Goal: Information Seeking & Learning: Learn about a topic

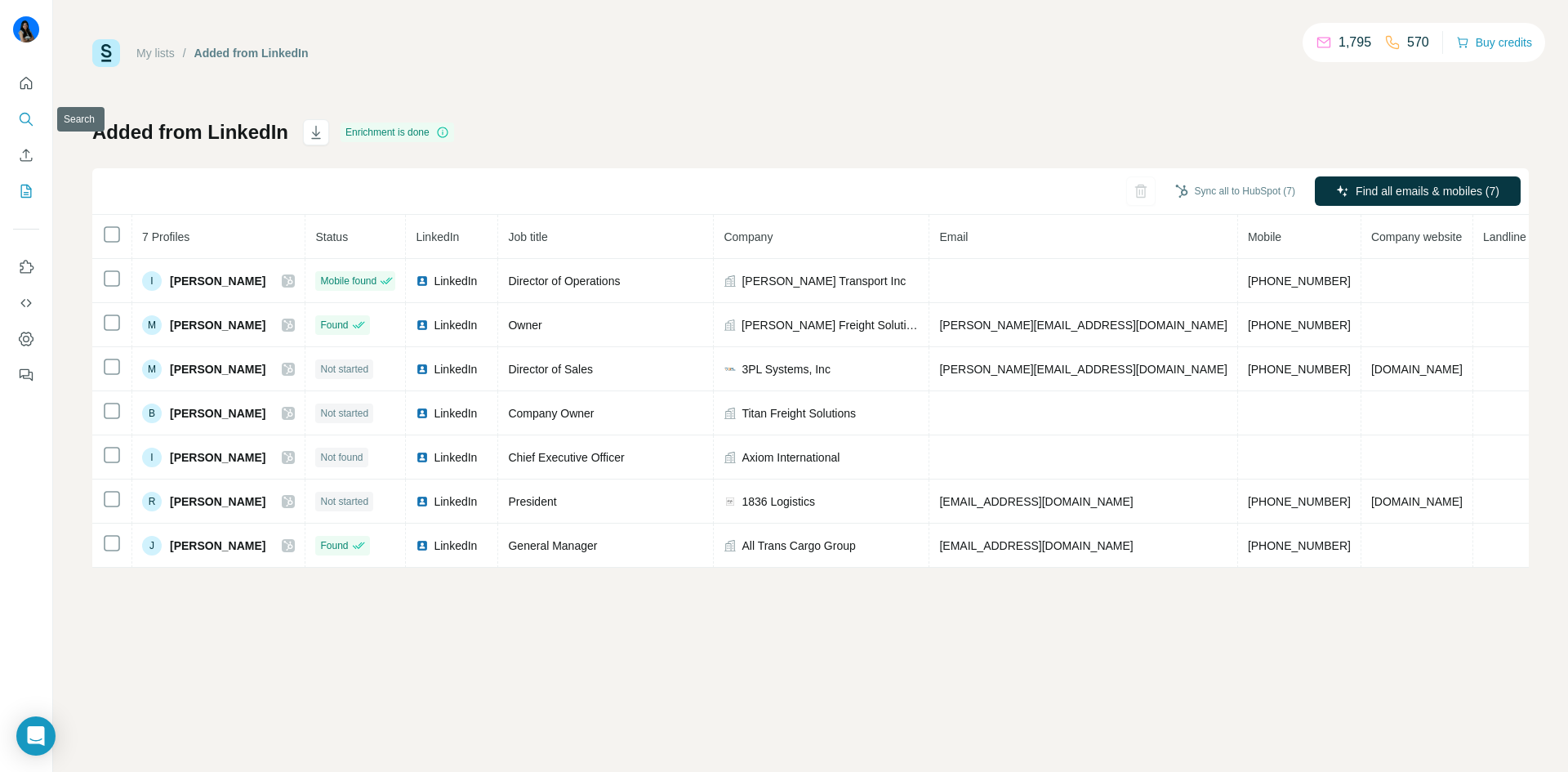
click at [31, 124] on icon "Search" at bounding box center [29, 122] width 5 height 5
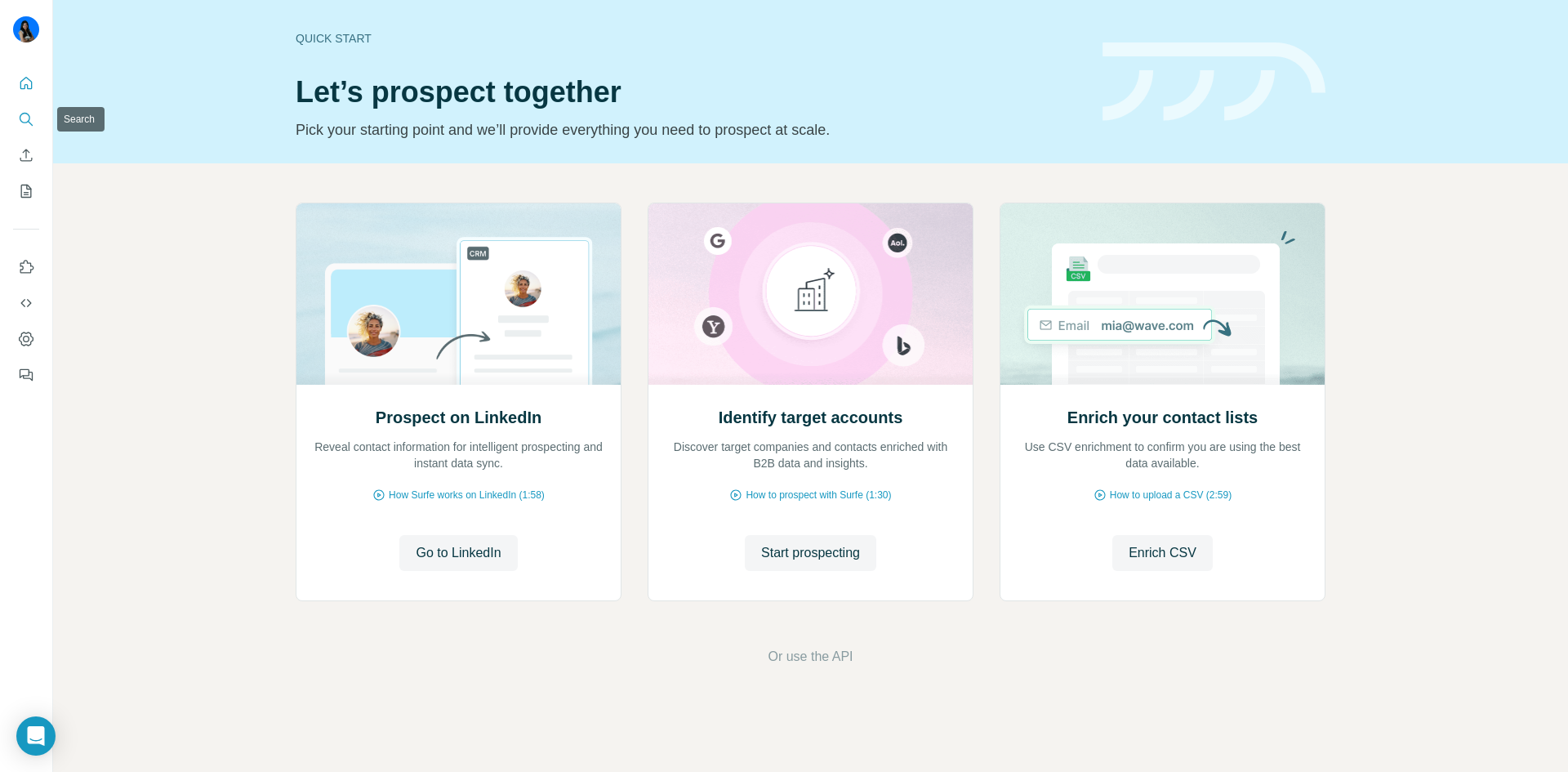
click at [25, 119] on icon "Search" at bounding box center [26, 120] width 16 height 16
click at [770, 550] on span "Start prospecting" at bounding box center [810, 552] width 99 height 19
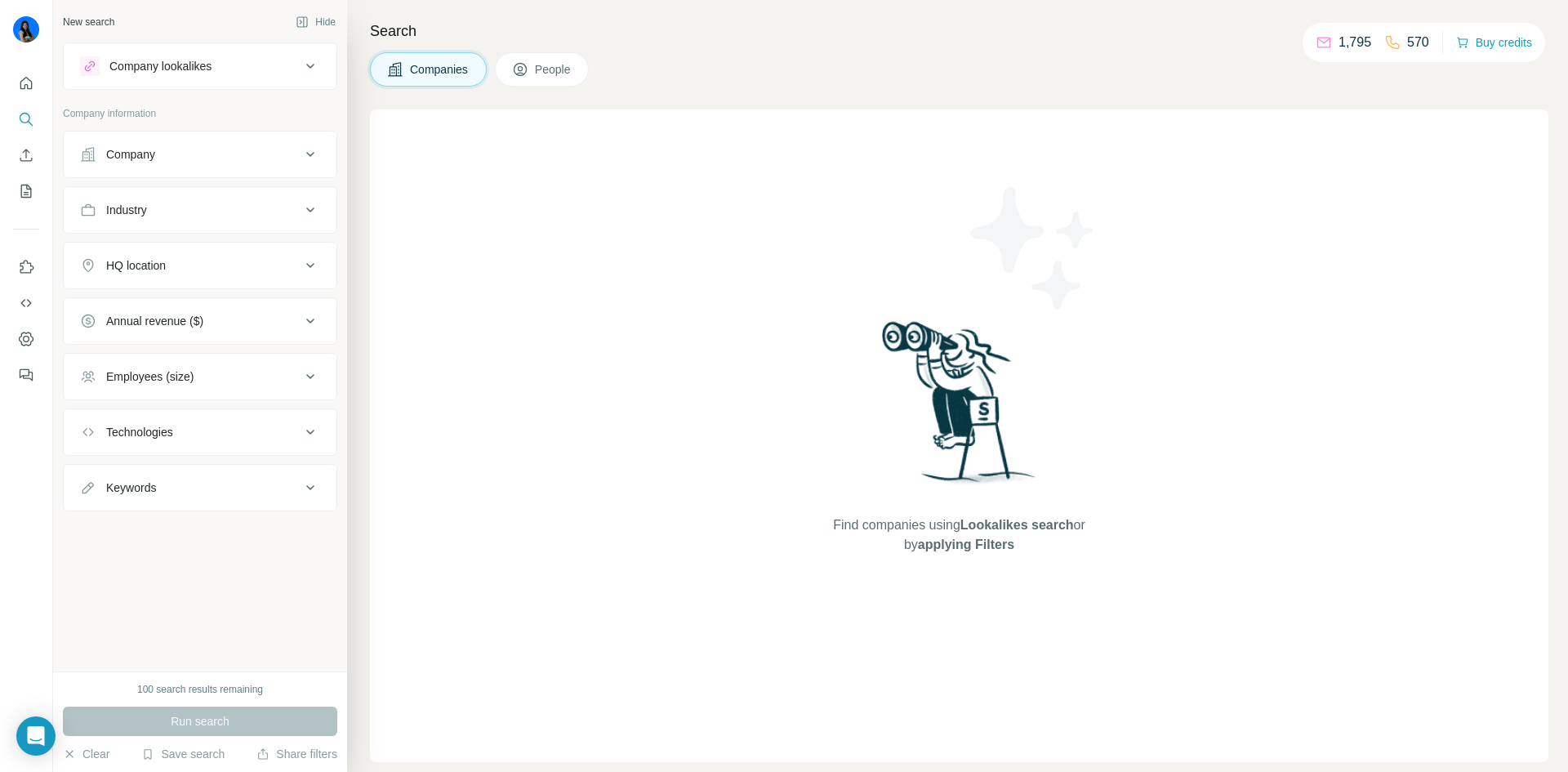
click at [184, 155] on div "Company" at bounding box center [190, 154] width 220 height 16
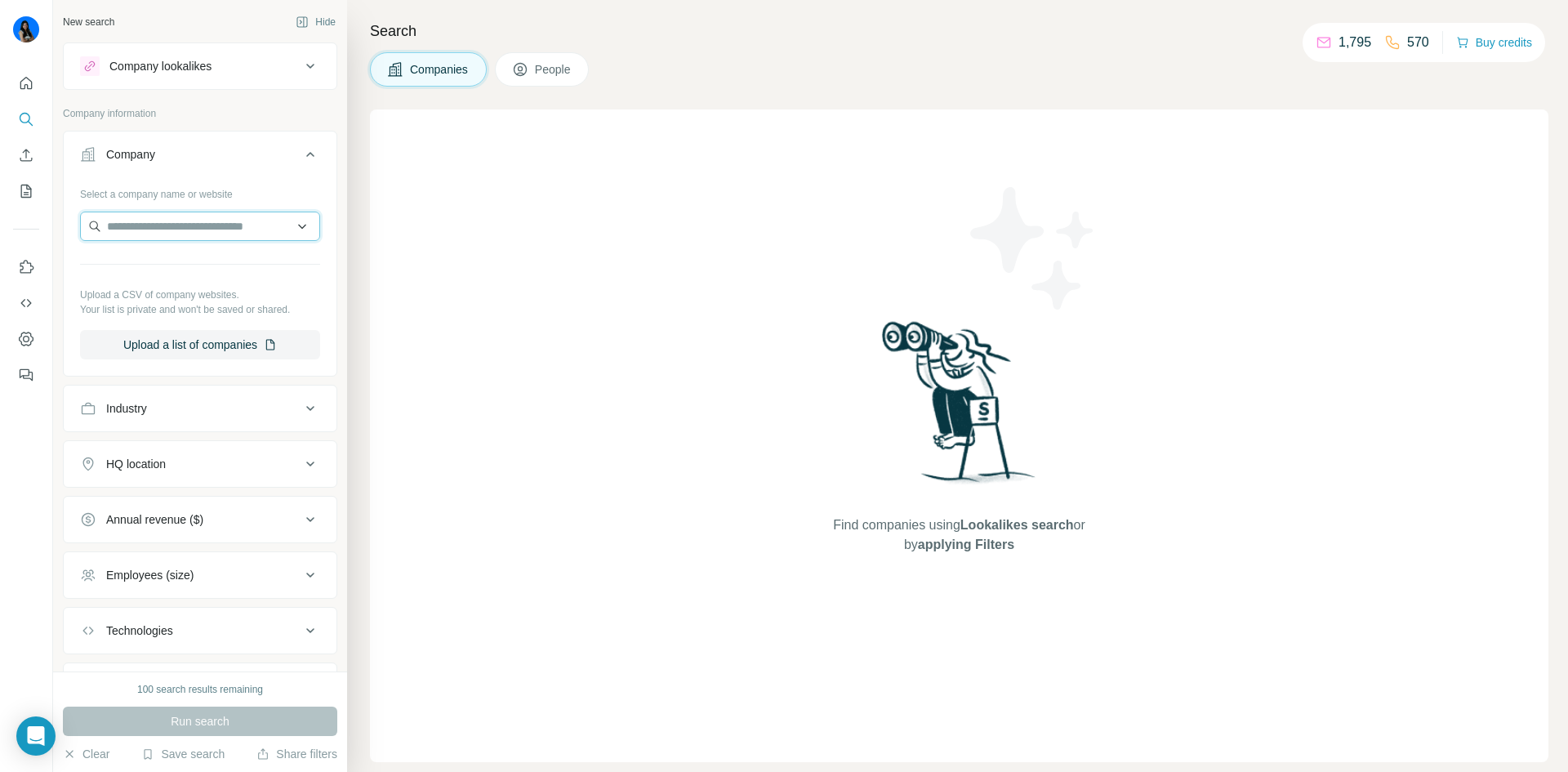
click at [204, 216] on input "text" at bounding box center [200, 227] width 240 height 29
click at [282, 150] on div "Company" at bounding box center [190, 154] width 220 height 16
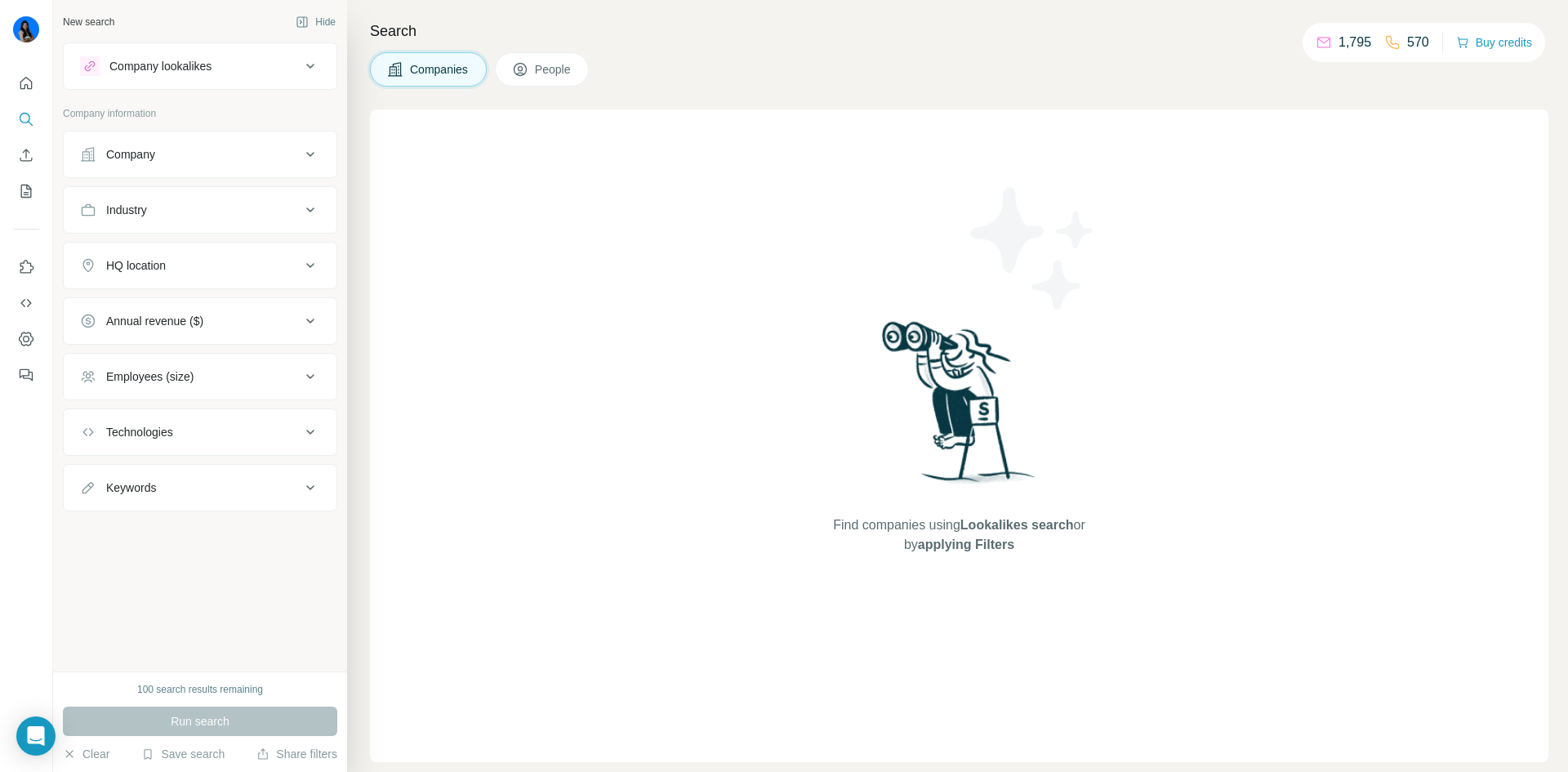
click at [238, 212] on div "Industry" at bounding box center [190, 210] width 220 height 16
click at [225, 249] on input at bounding box center [191, 251] width 202 height 18
click at [188, 246] on input at bounding box center [191, 251] width 202 height 18
click at [192, 235] on button "Industry" at bounding box center [200, 213] width 273 height 46
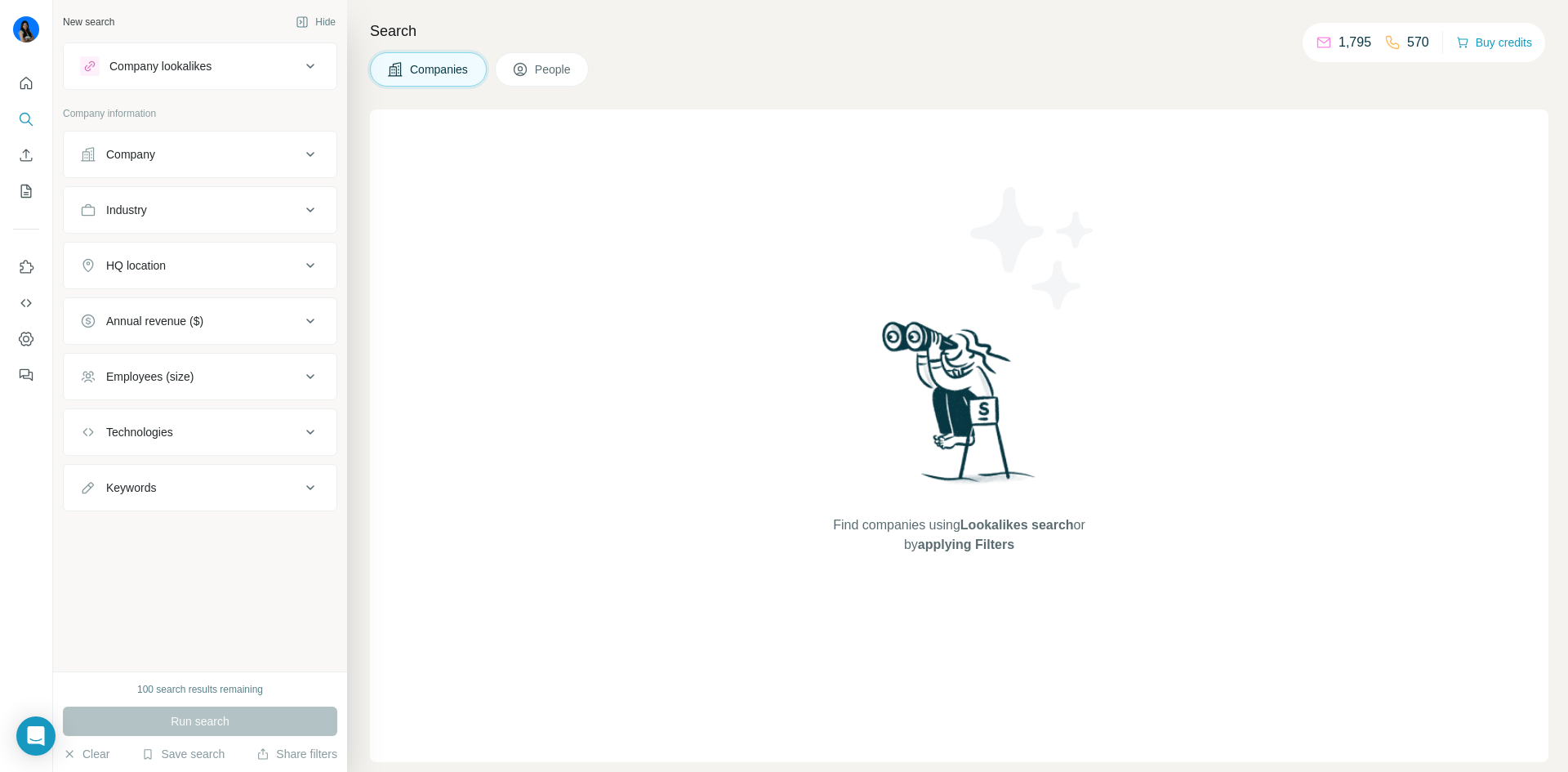
click at [191, 218] on button "Industry" at bounding box center [200, 209] width 273 height 39
click at [191, 218] on button "Industry" at bounding box center [200, 213] width 273 height 46
click at [151, 219] on button "Industry" at bounding box center [200, 209] width 273 height 39
click at [280, 217] on div "Industry" at bounding box center [190, 210] width 220 height 16
click at [461, 249] on div "Find companies using Lookalikes search or by applying Filters" at bounding box center [959, 436] width 1179 height 652
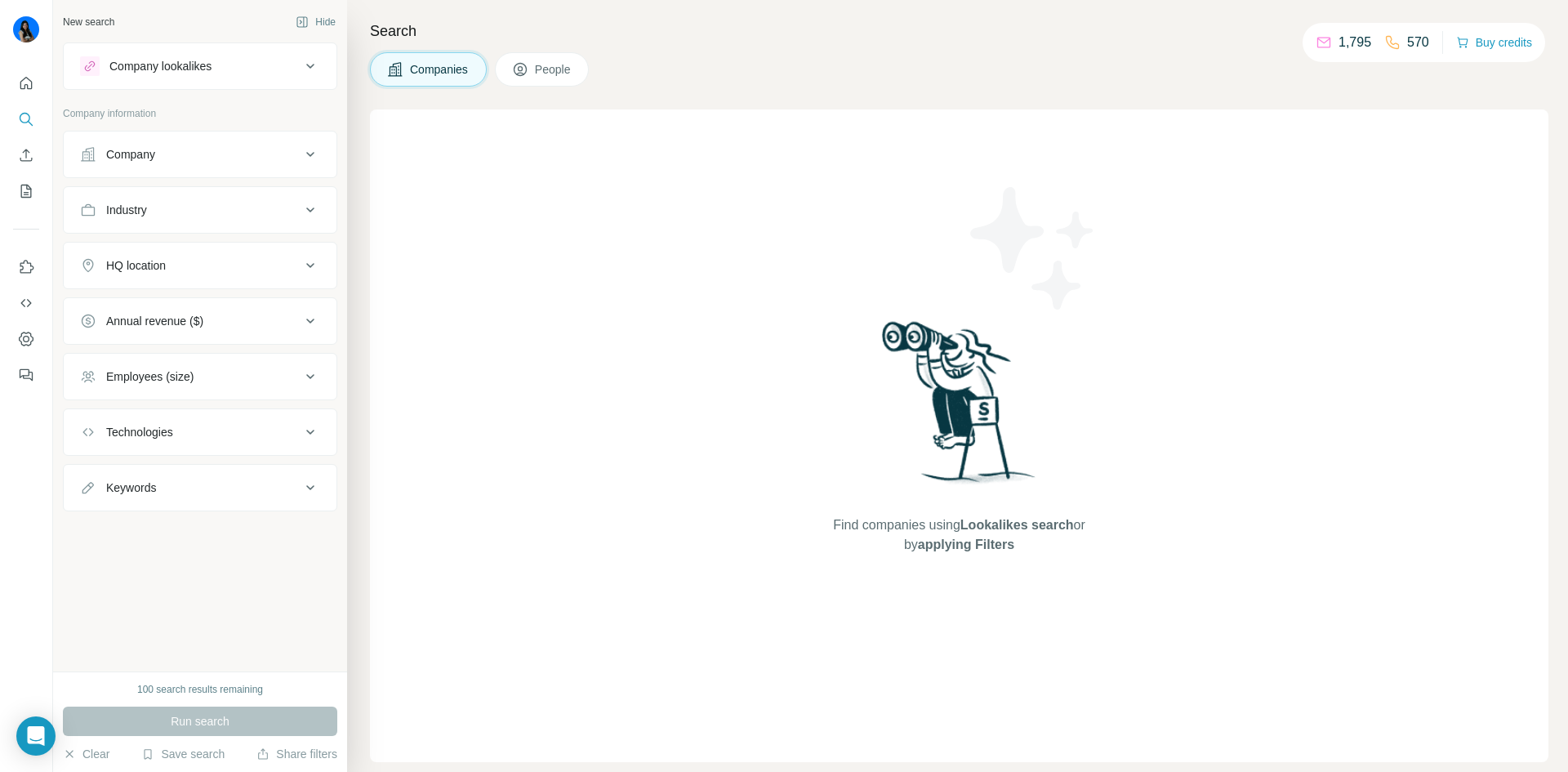
click at [185, 283] on button "HQ location" at bounding box center [200, 265] width 273 height 39
click at [187, 304] on input "text" at bounding box center [200, 306] width 240 height 29
type input "*"
type input "*******"
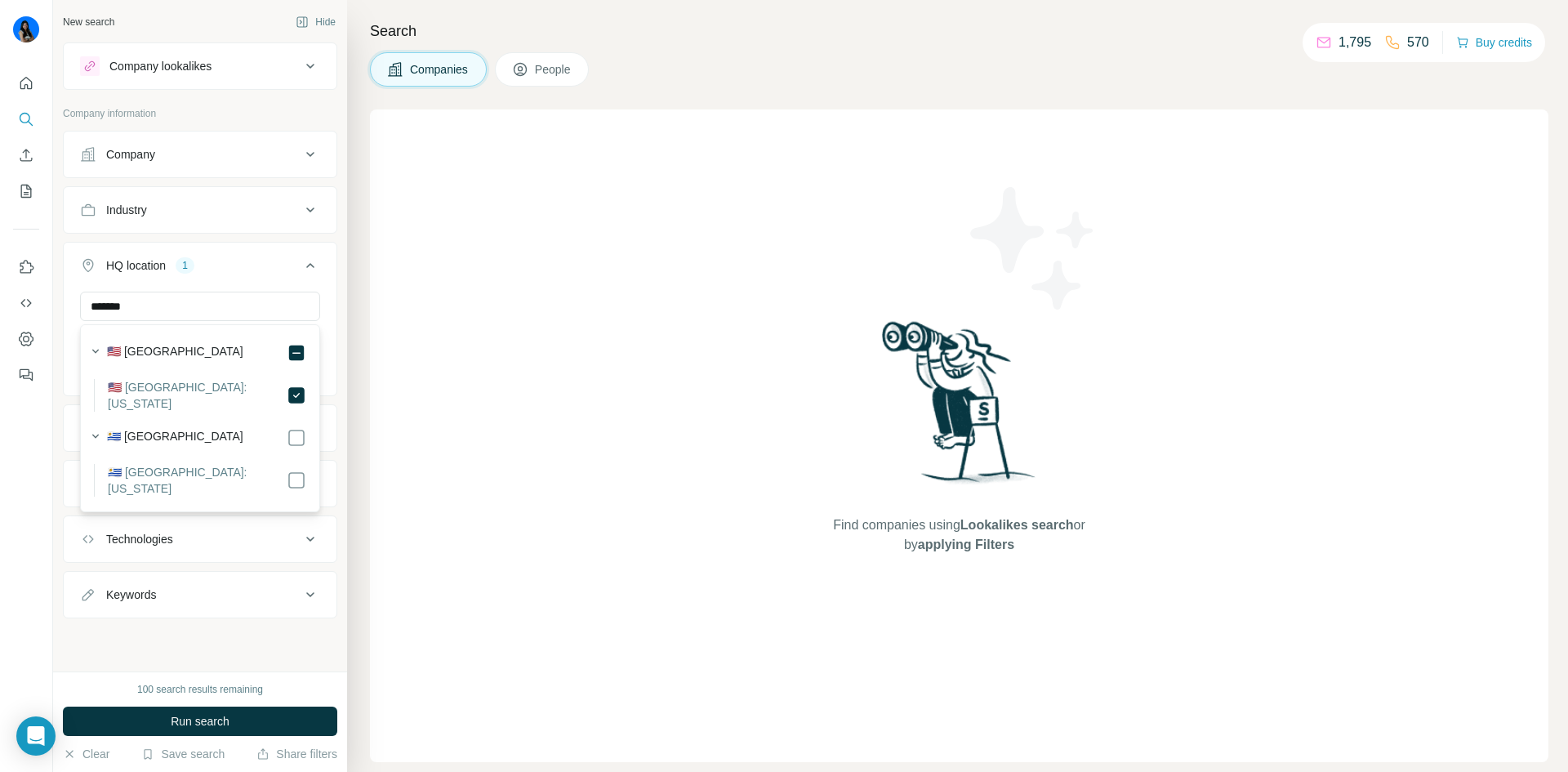
click at [415, 325] on div "Find companies using Lookalikes search or by applying Filters" at bounding box center [959, 436] width 1179 height 652
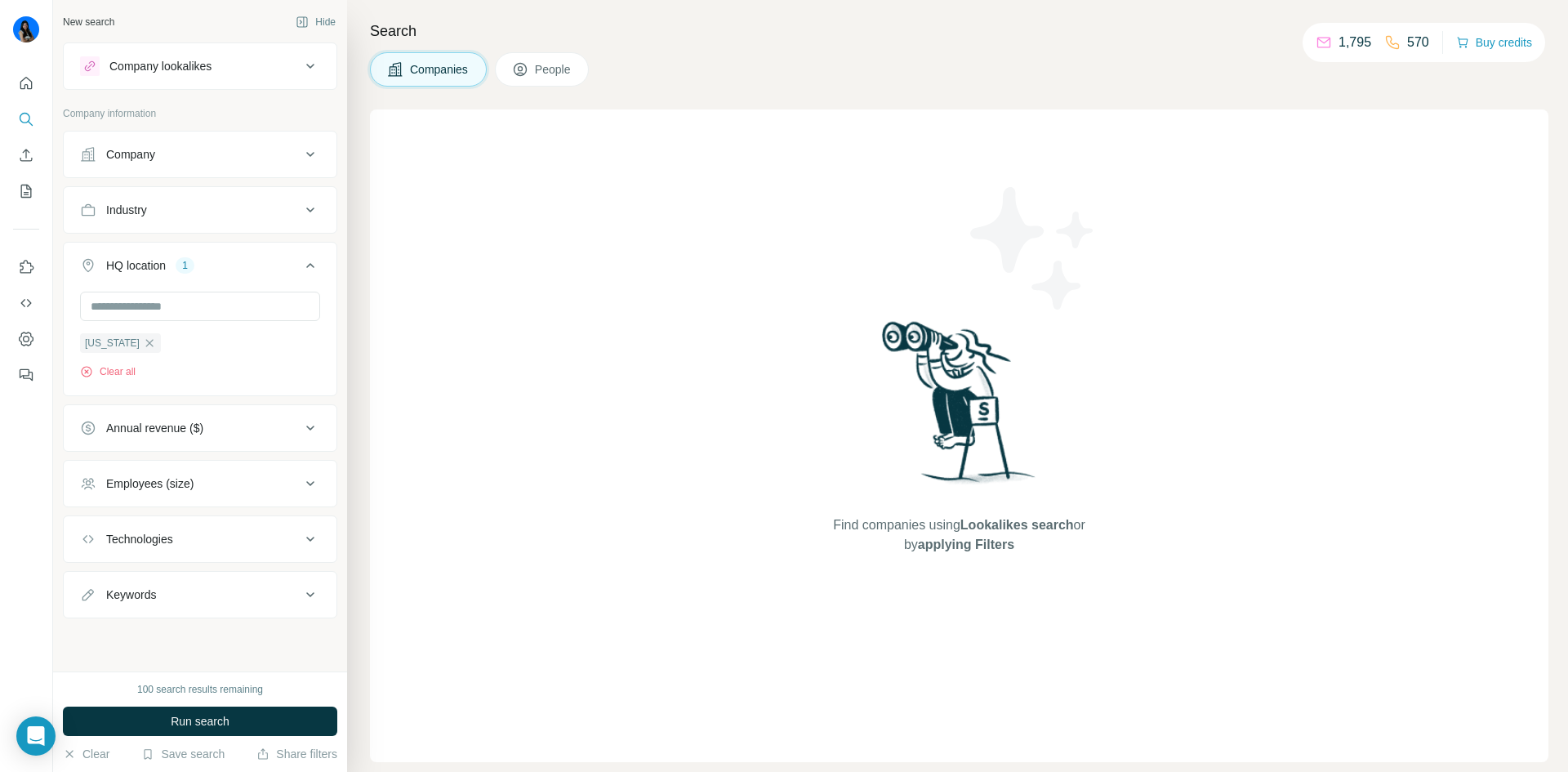
click at [242, 473] on button "Employees (size)" at bounding box center [200, 483] width 273 height 39
drag, startPoint x: 89, startPoint y: 552, endPoint x: 89, endPoint y: 581, distance: 29.0
click at [89, 553] on icon at bounding box center [90, 549] width 19 height 19
click at [89, 581] on icon at bounding box center [90, 579] width 19 height 19
click at [87, 614] on icon at bounding box center [90, 609] width 19 height 19
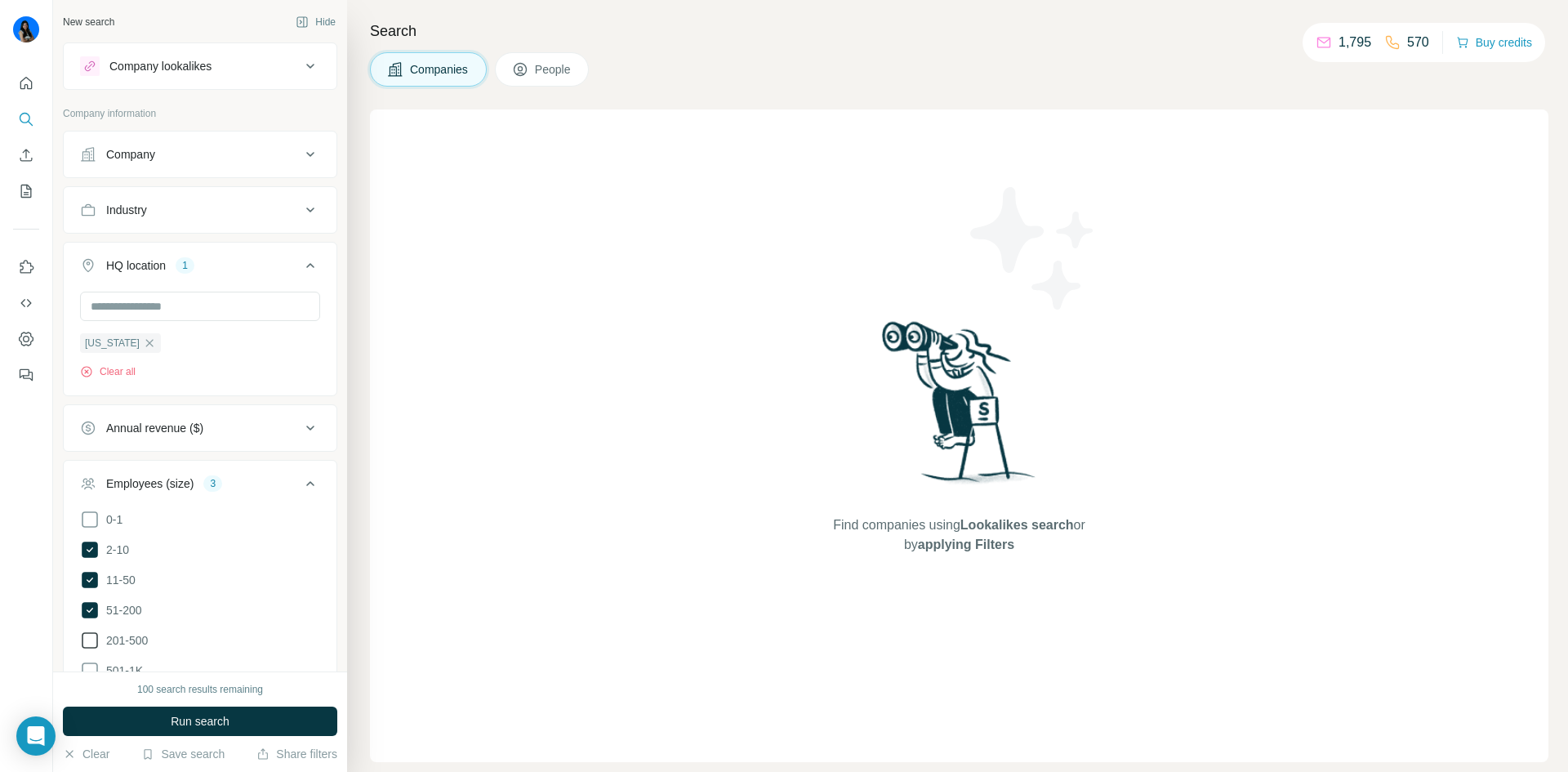
click at [91, 639] on icon at bounding box center [90, 640] width 19 height 19
click at [482, 413] on div "Find companies using Lookalikes search or by applying Filters" at bounding box center [959, 436] width 1179 height 652
click at [168, 231] on div "Industry" at bounding box center [200, 210] width 274 height 48
click at [174, 210] on div "Industry" at bounding box center [190, 210] width 220 height 16
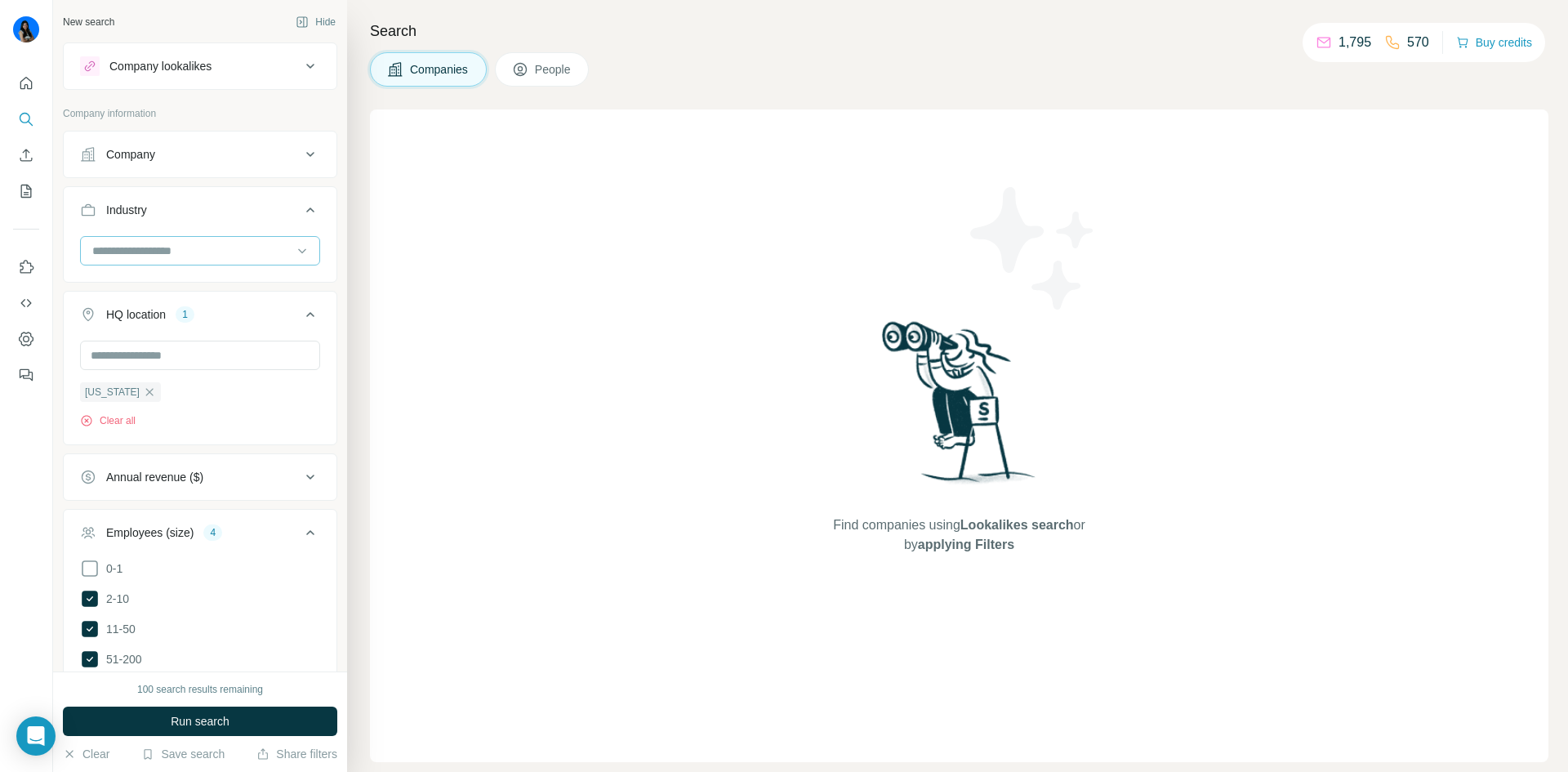
click at [189, 254] on input at bounding box center [191, 251] width 202 height 18
type input "*******"
click at [196, 345] on div "Transportation" at bounding box center [194, 346] width 200 height 16
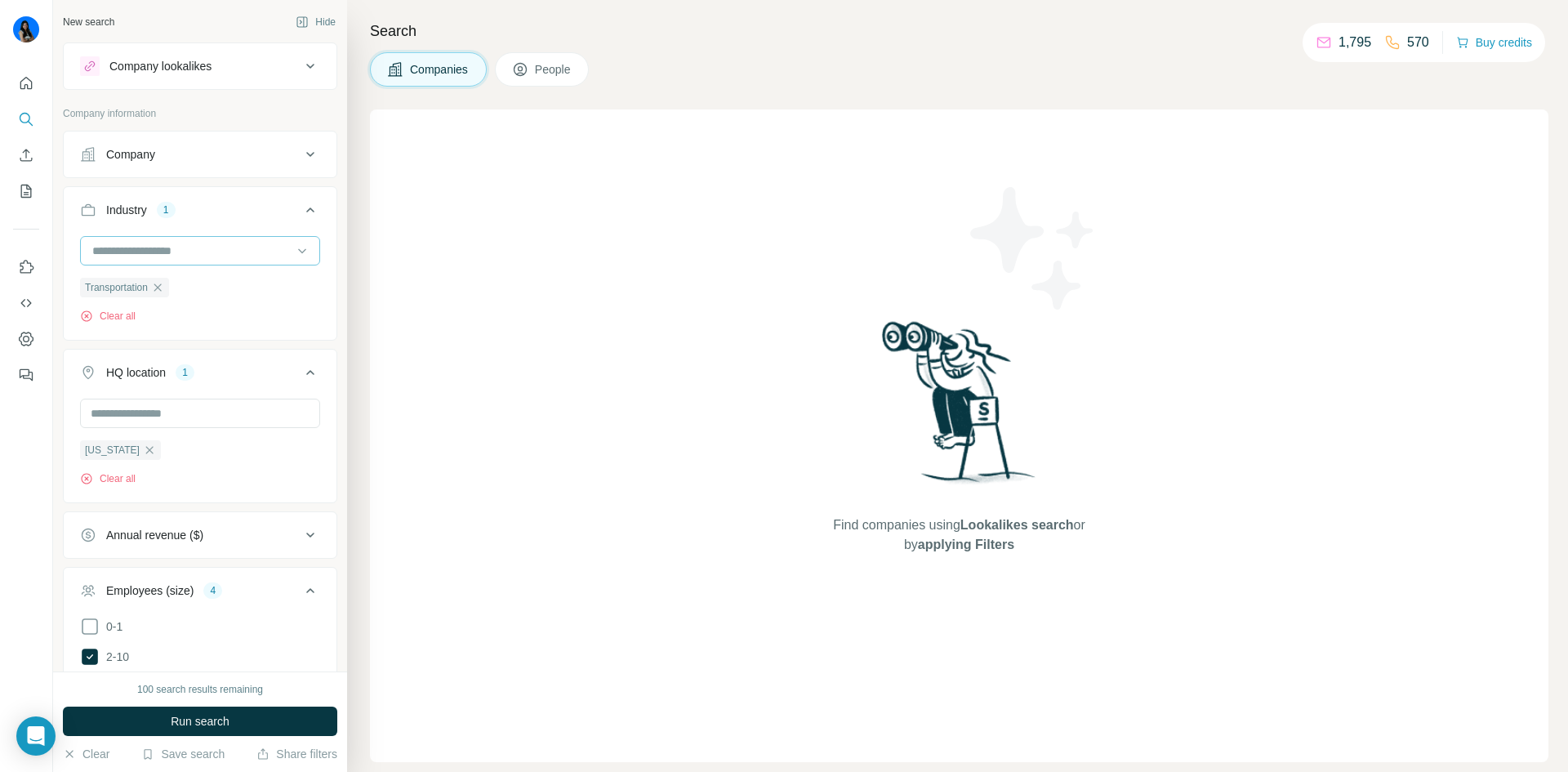
click at [215, 238] on div at bounding box center [191, 250] width 202 height 27
type input "*"
type input "*****"
click at [232, 317] on p "Supply Chain Management" at bounding box center [163, 317] width 138 height 16
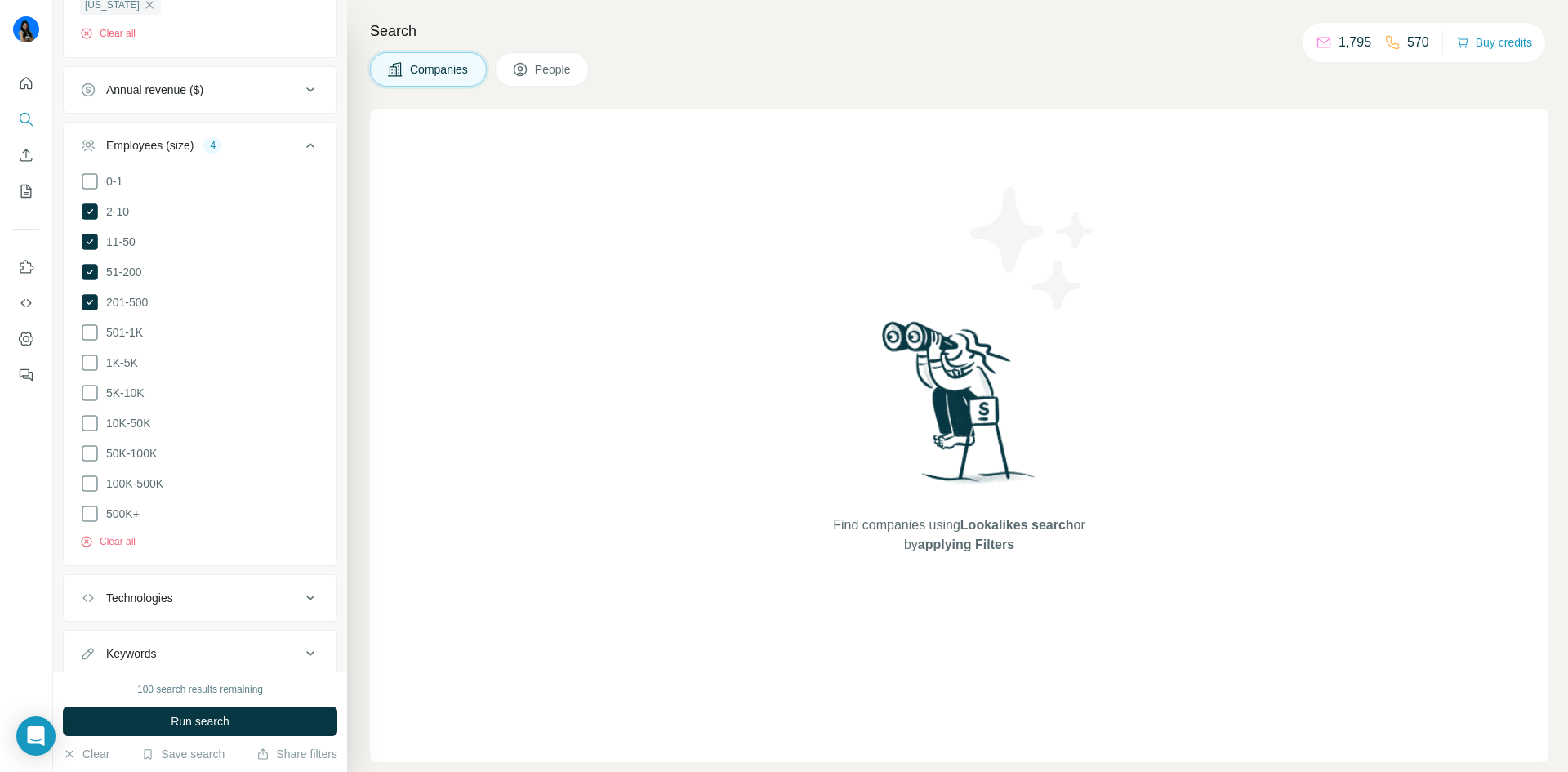
scroll to position [518, 0]
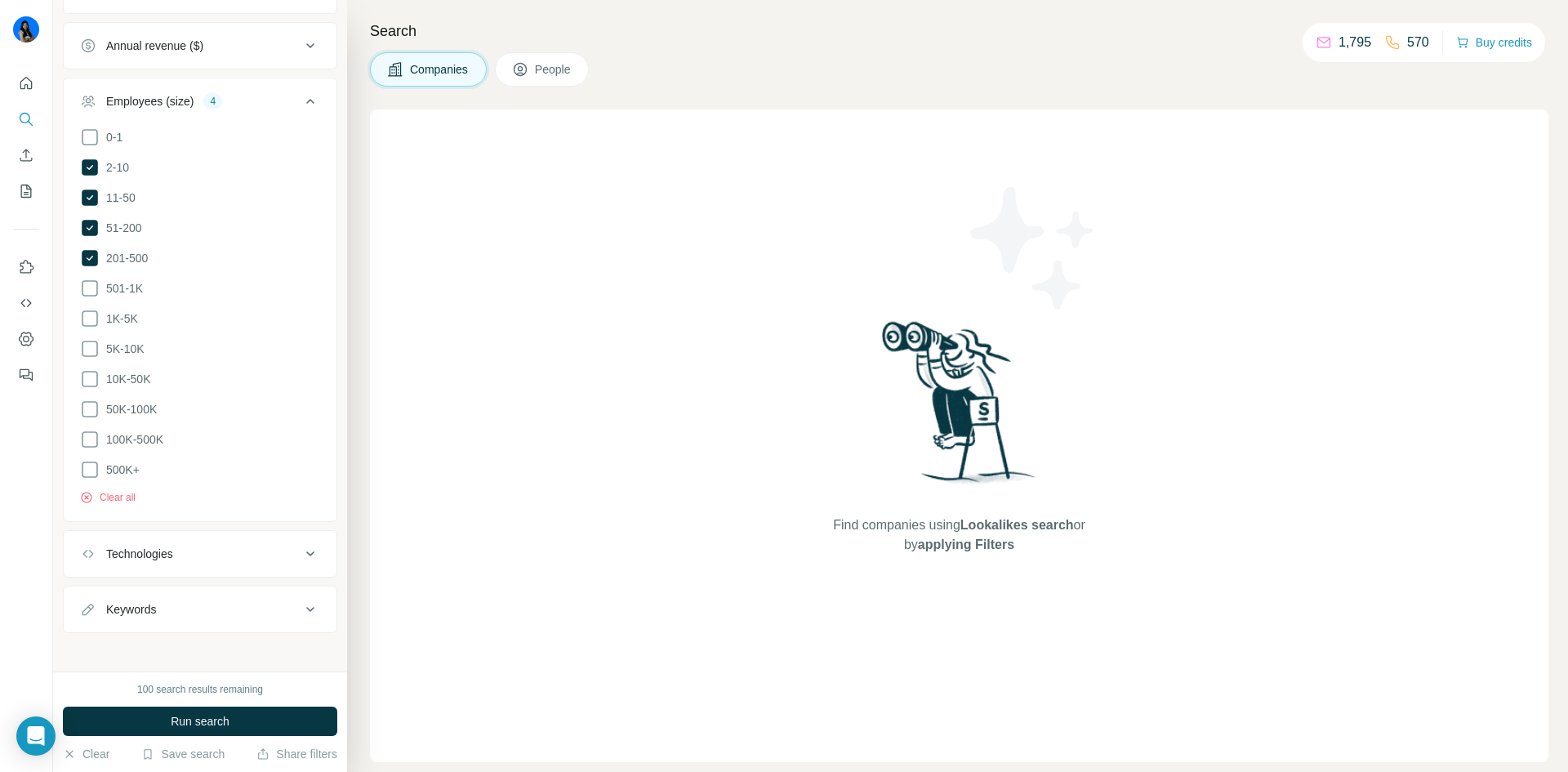
drag, startPoint x: 204, startPoint y: 549, endPoint x: 209, endPoint y: 534, distance: 15.8
click at [204, 550] on div "Technologies" at bounding box center [190, 554] width 220 height 16
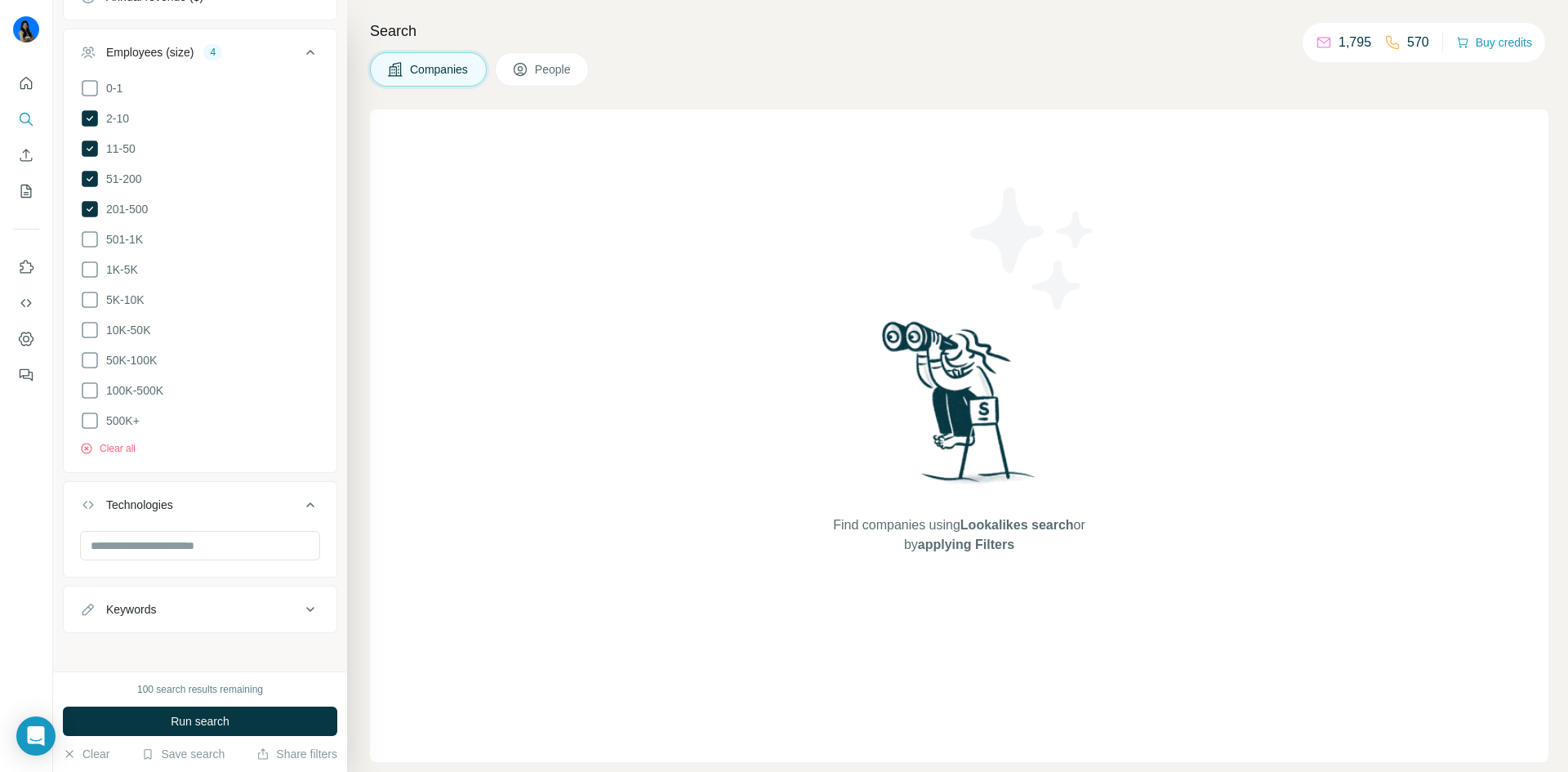
click at [217, 604] on div "Keywords" at bounding box center [190, 609] width 220 height 16
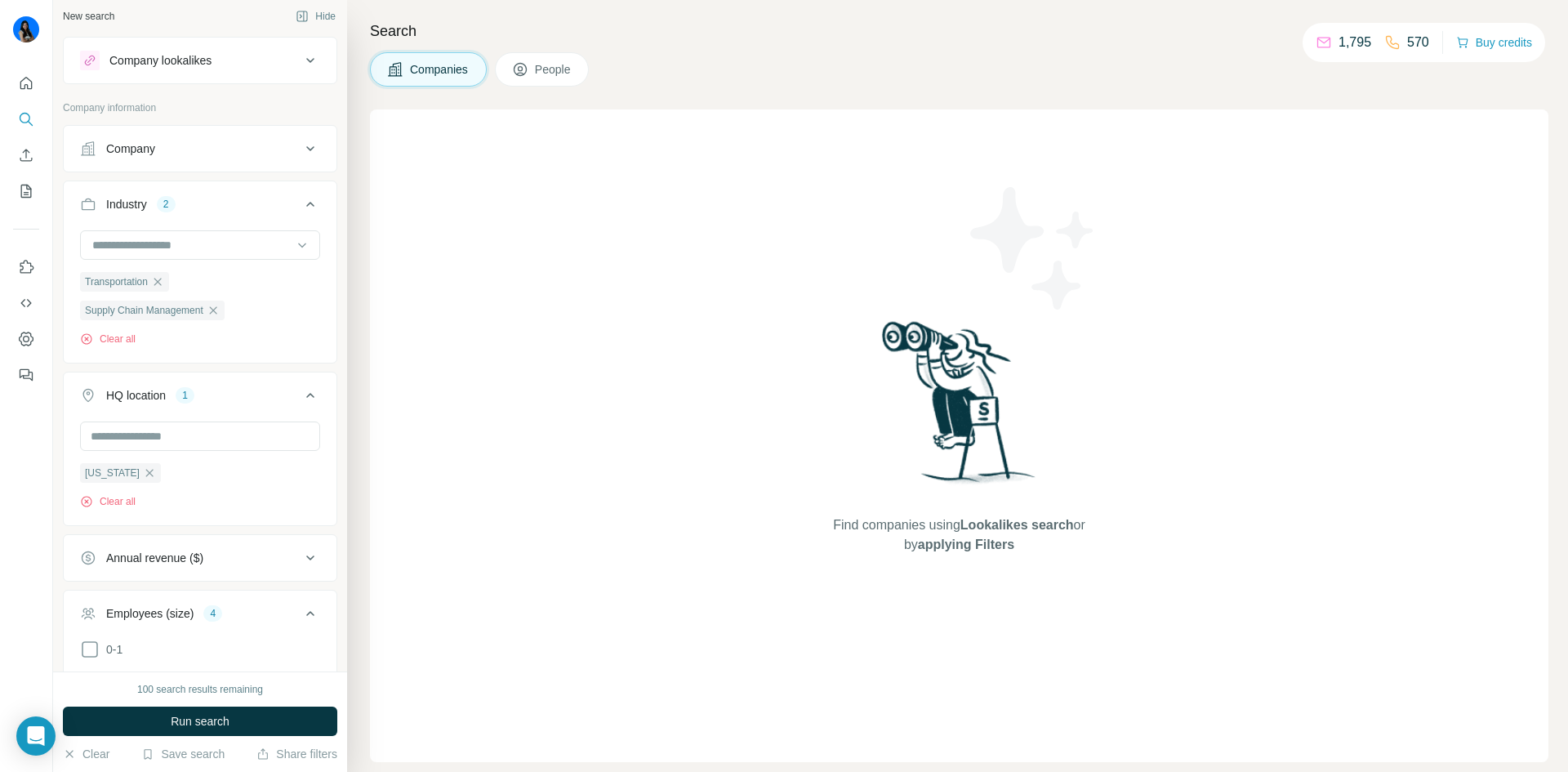
scroll to position [0, 0]
click at [579, 48] on div "Search Companies People Find companies using Lookalikes search or by applying F…" at bounding box center [958, 386] width 1221 height 772
click at [571, 62] on span "People" at bounding box center [553, 69] width 37 height 16
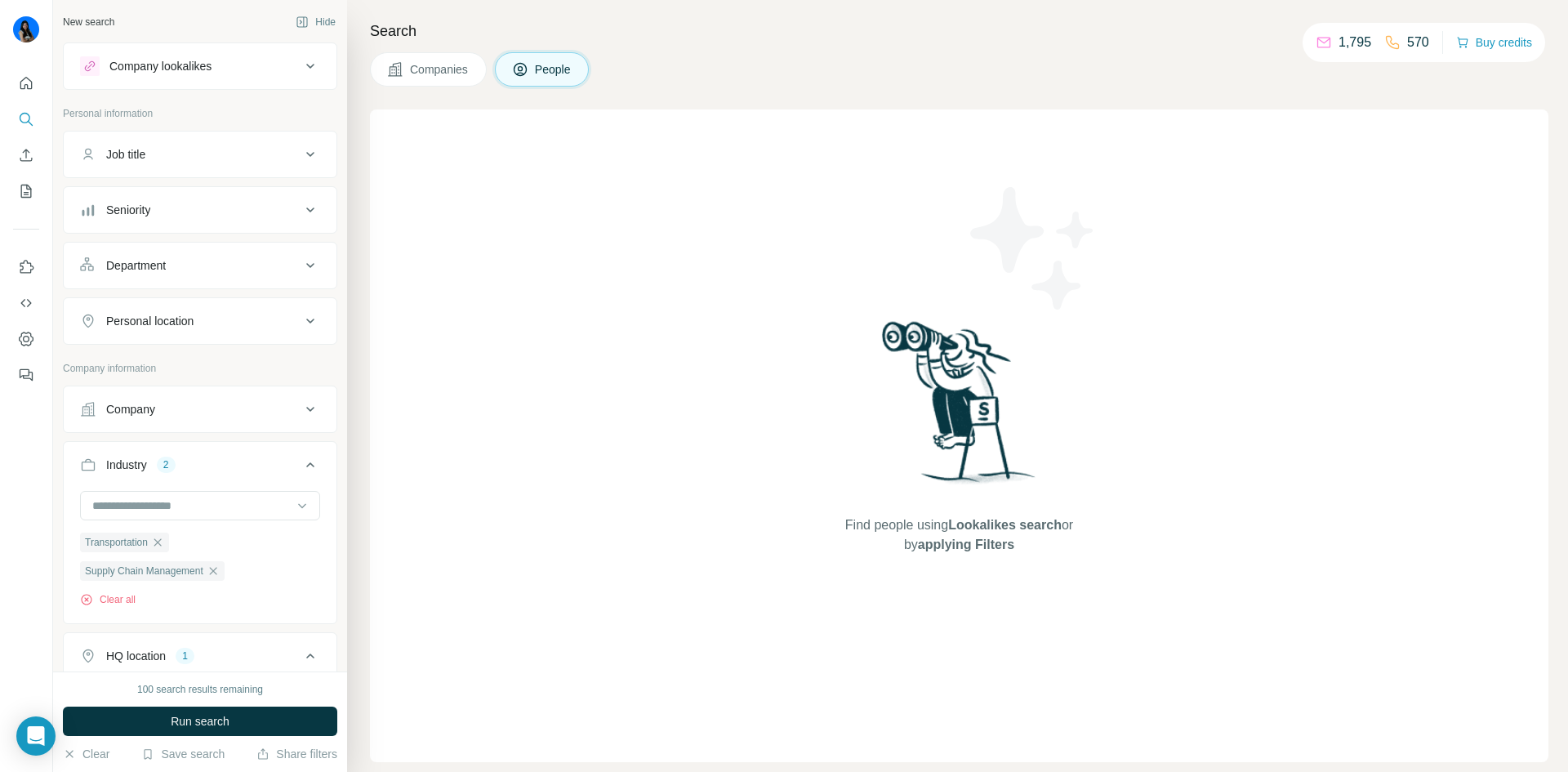
click at [206, 158] on div "Job title" at bounding box center [190, 154] width 220 height 16
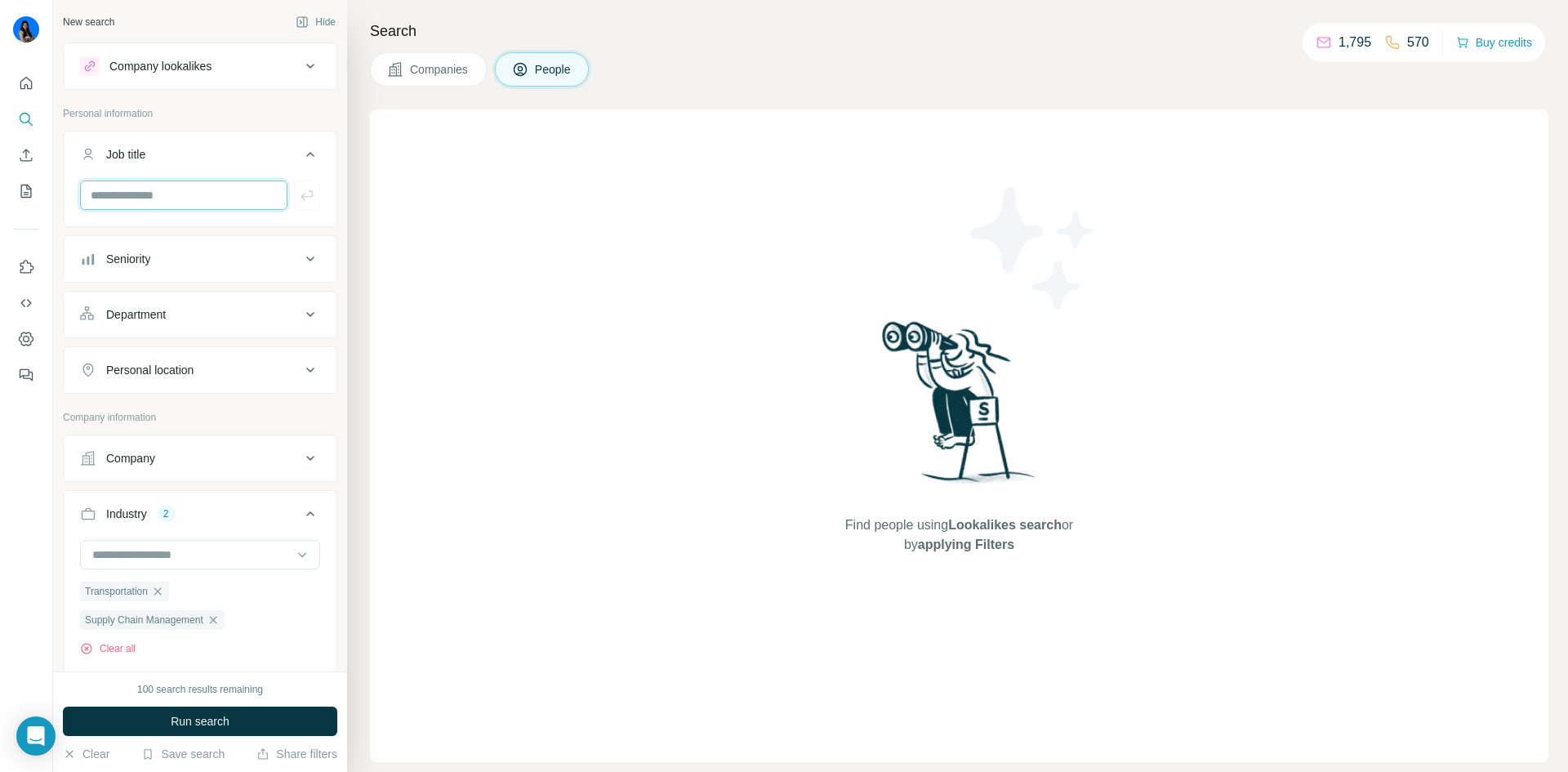
click at [202, 196] on input "text" at bounding box center [184, 196] width 207 height 29
type input "*****"
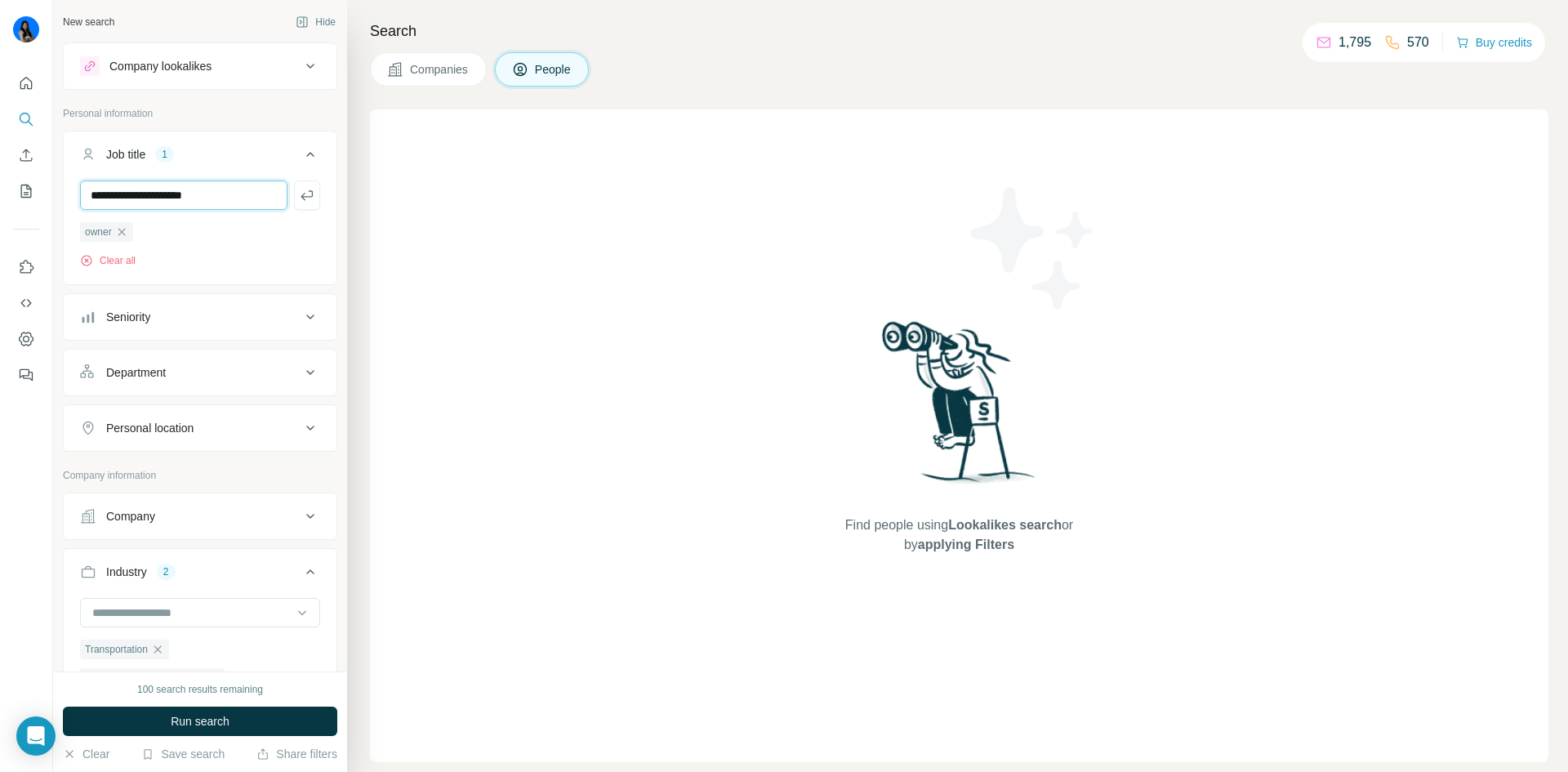
type input "**********"
type input "***"
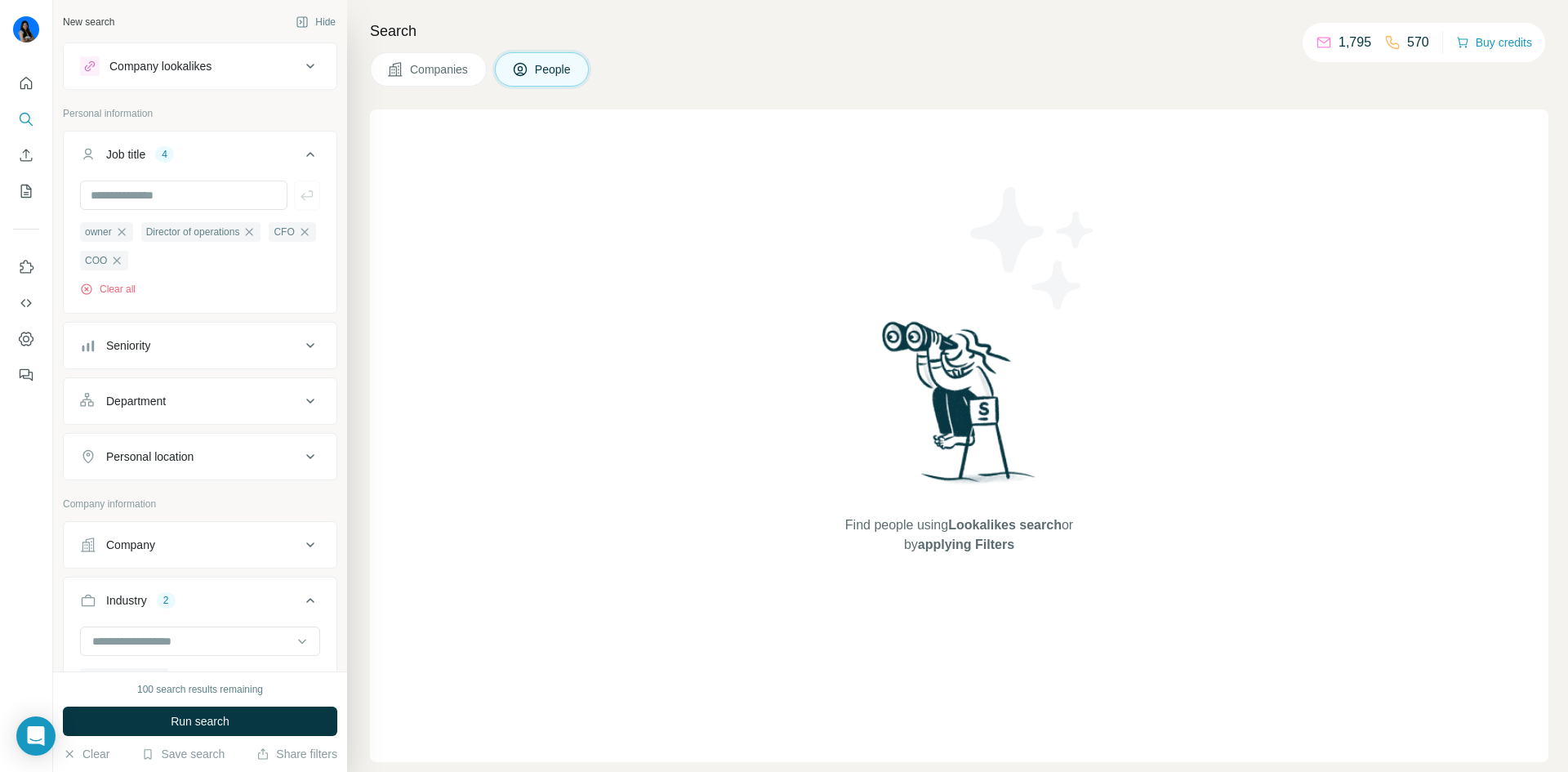
click at [193, 362] on button "Seniority" at bounding box center [200, 345] width 273 height 39
click at [89, 449] on icon at bounding box center [90, 446] width 19 height 19
click at [81, 484] on icon at bounding box center [90, 475] width 19 height 19
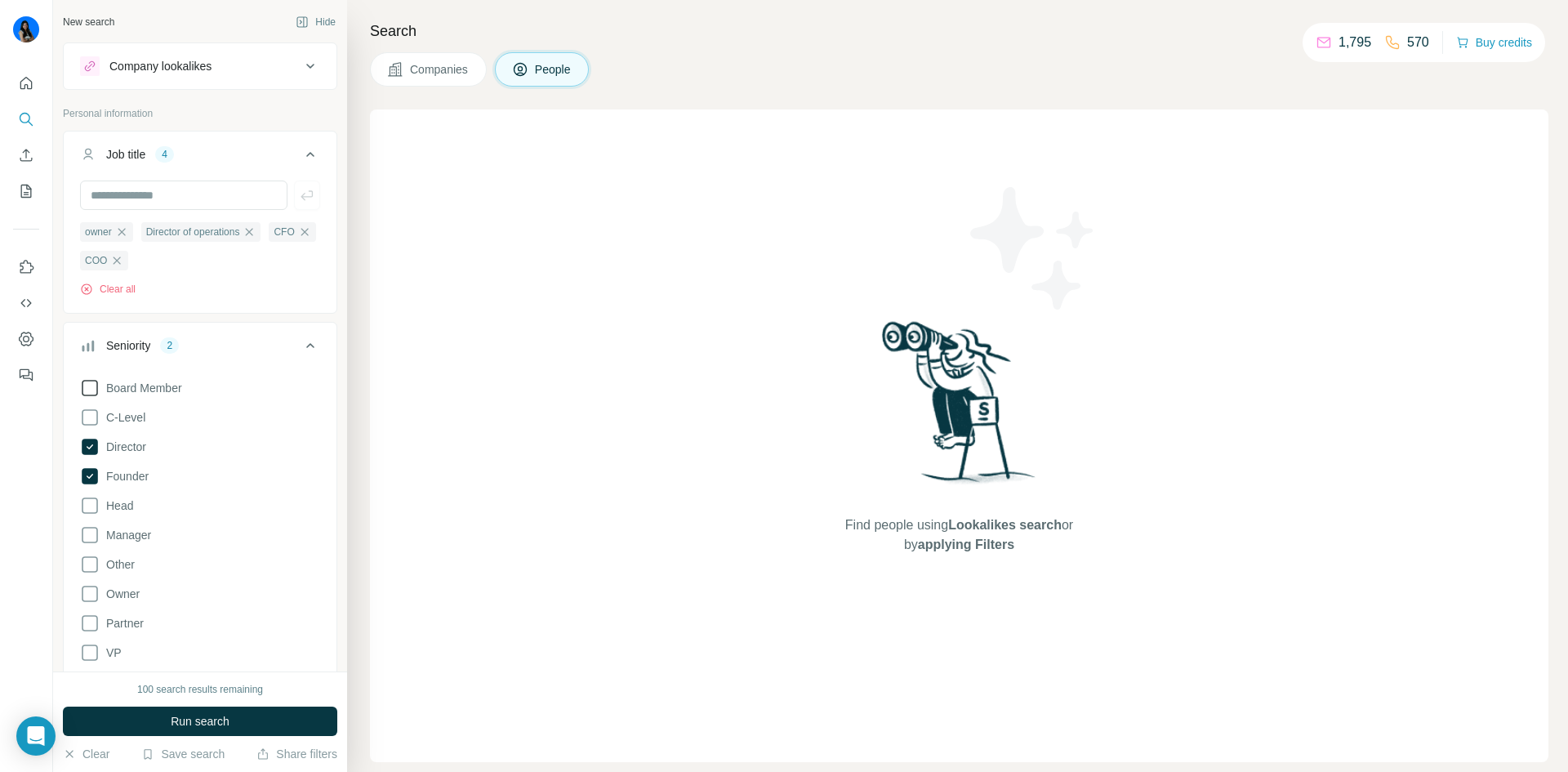
click at [92, 393] on icon at bounding box center [90, 387] width 19 height 19
click at [88, 651] on icon at bounding box center [90, 651] width 19 height 19
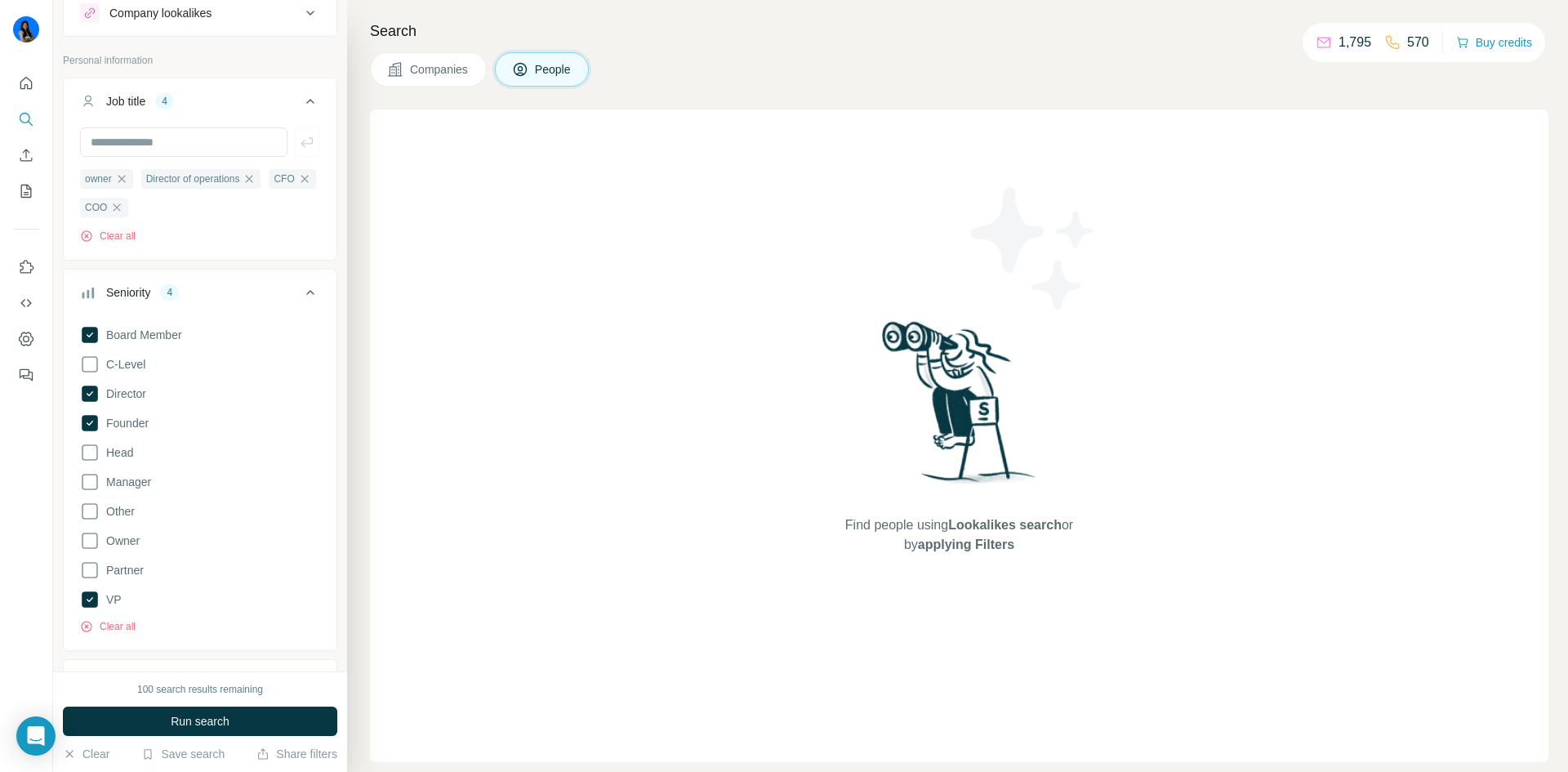
scroll to position [81, 0]
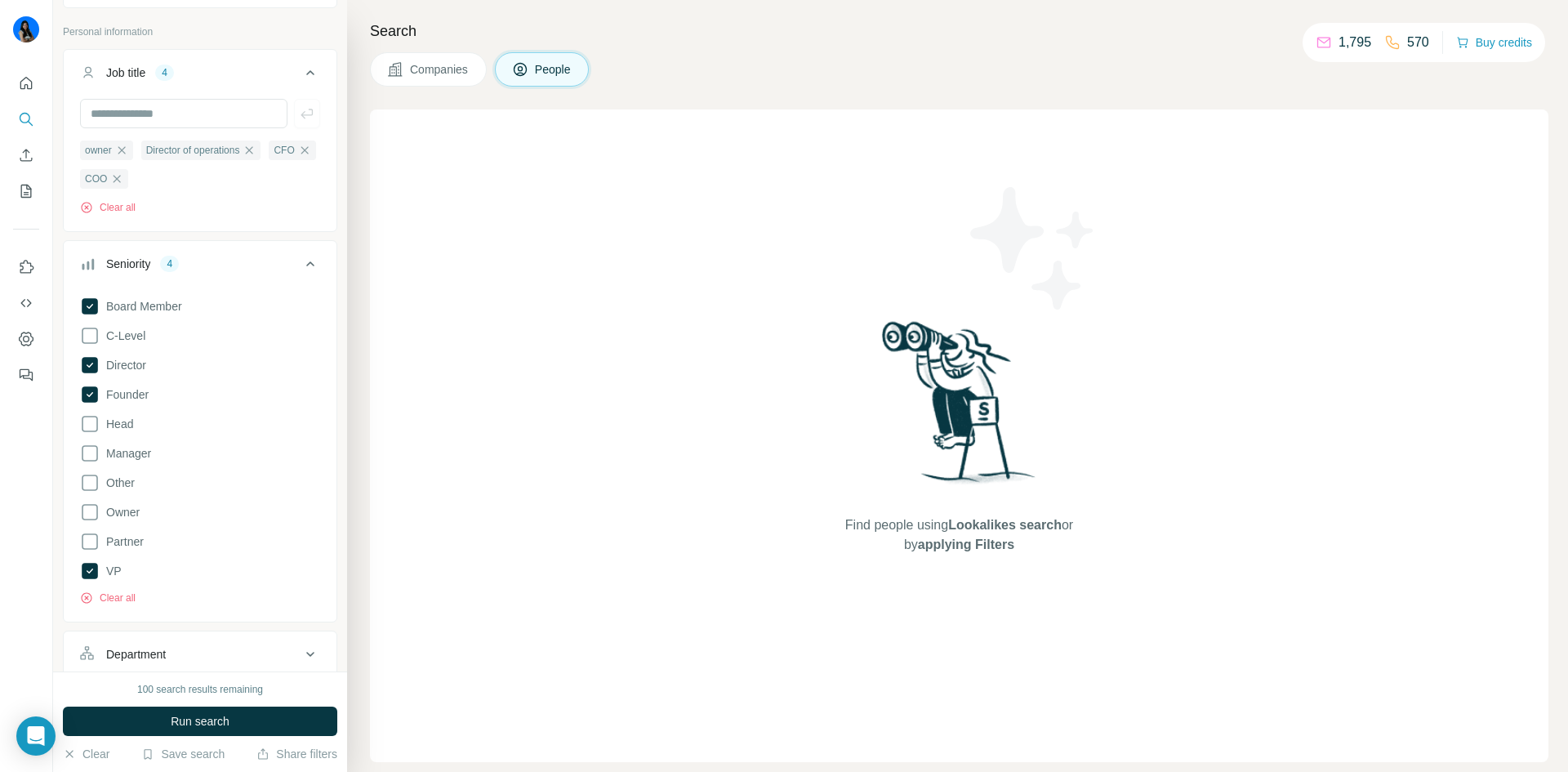
click at [489, 368] on div "Find people using Lookalikes search or by applying Filters" at bounding box center [959, 436] width 1179 height 652
drag, startPoint x: 231, startPoint y: 192, endPoint x: 219, endPoint y: 180, distance: 17.0
click at [228, 192] on div "owner Director of operations CFO COO Clear all" at bounding box center [200, 177] width 240 height 75
click at [213, 175] on ul "owner Director of operations CFO COO" at bounding box center [200, 164] width 240 height 49
click at [205, 175] on ul "owner Director of operations CFO COO" at bounding box center [200, 164] width 240 height 49
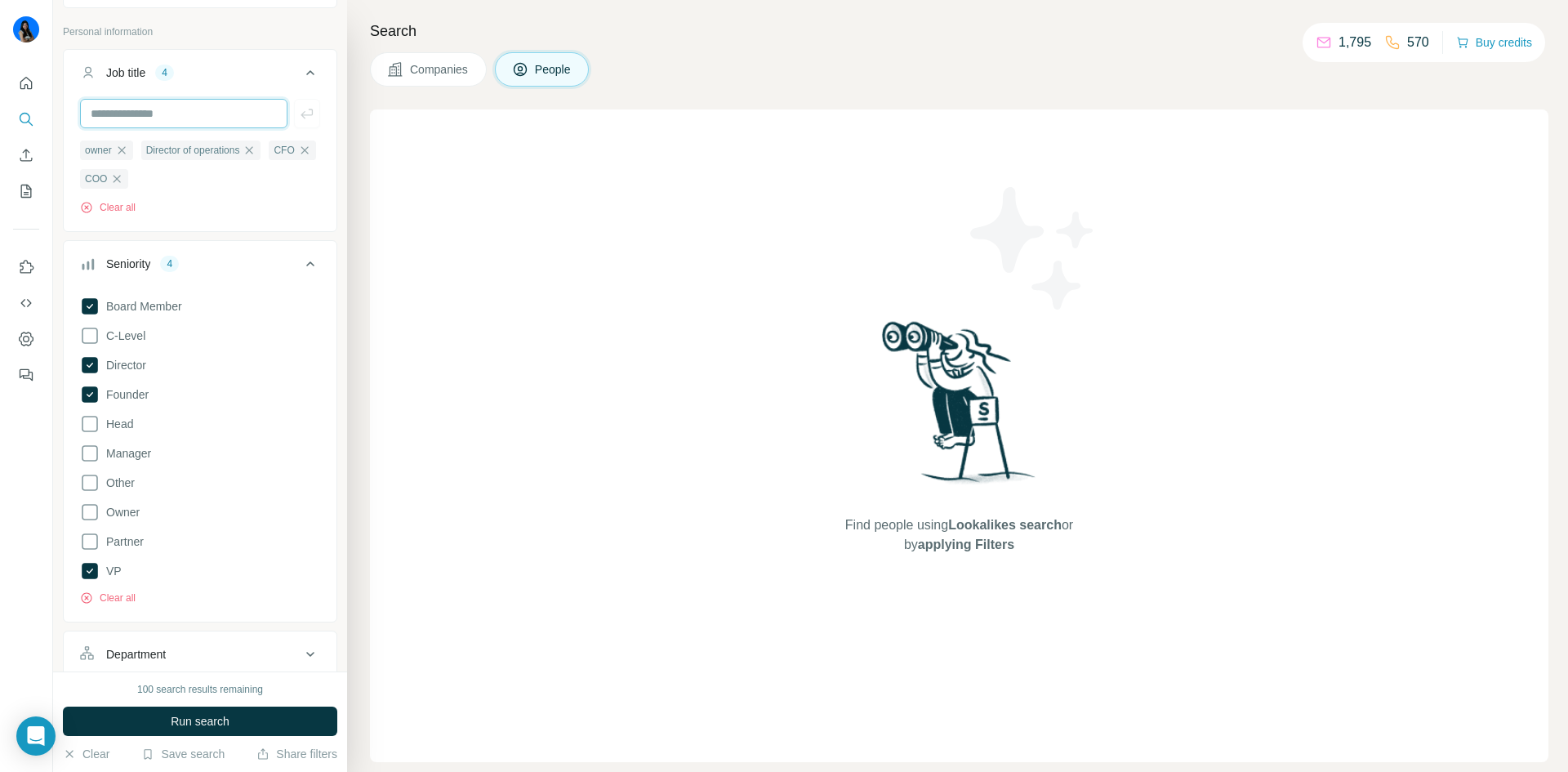
click at [193, 110] on input "text" at bounding box center [184, 113] width 207 height 29
type input "**"
click at [432, 264] on div "Find people using Lookalikes search or by applying Filters" at bounding box center [959, 436] width 1179 height 652
click at [301, 269] on icon at bounding box center [310, 263] width 19 height 19
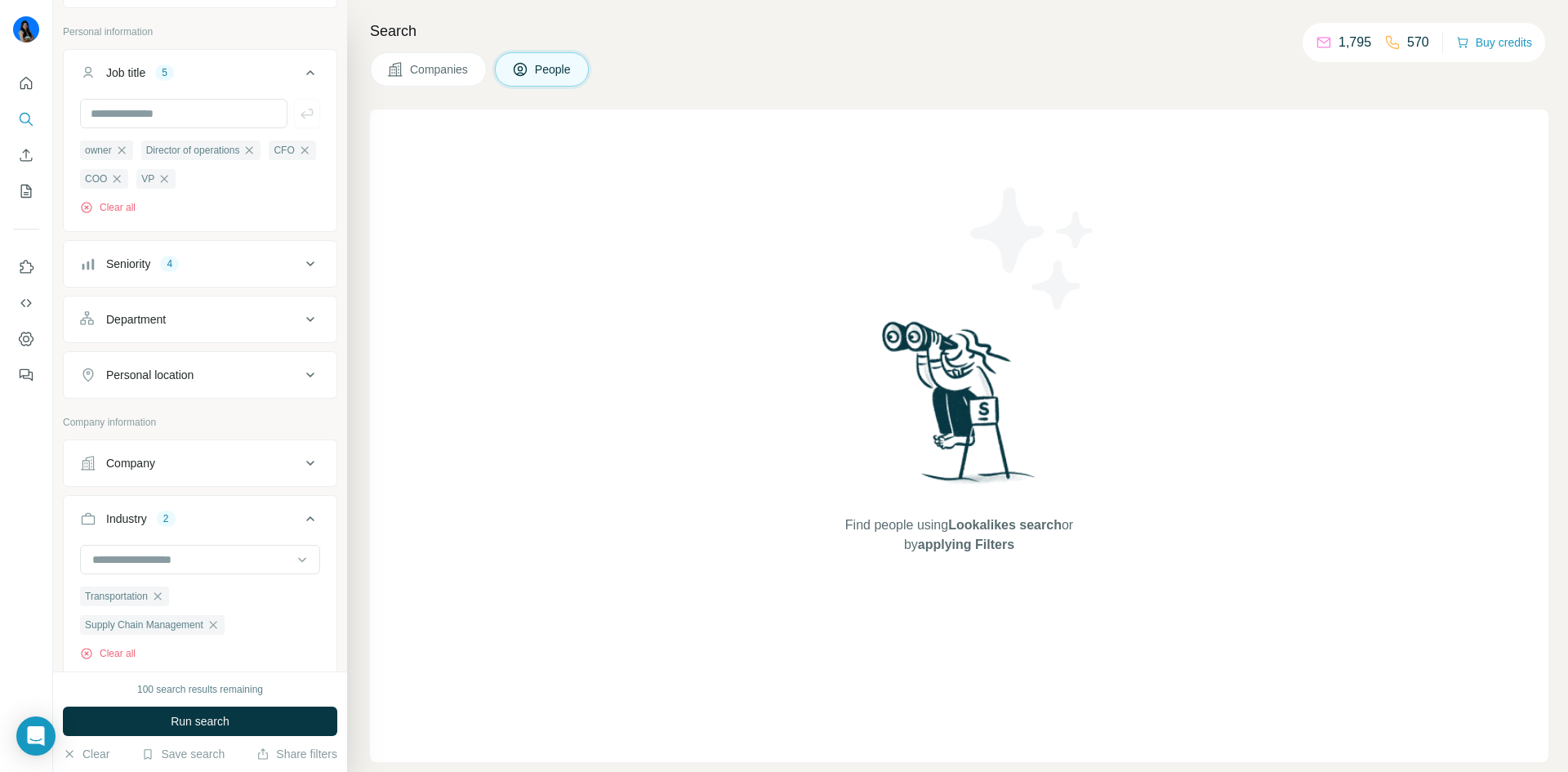
click at [259, 330] on button "Department" at bounding box center [200, 319] width 273 height 39
click at [256, 371] on div at bounding box center [191, 360] width 202 height 27
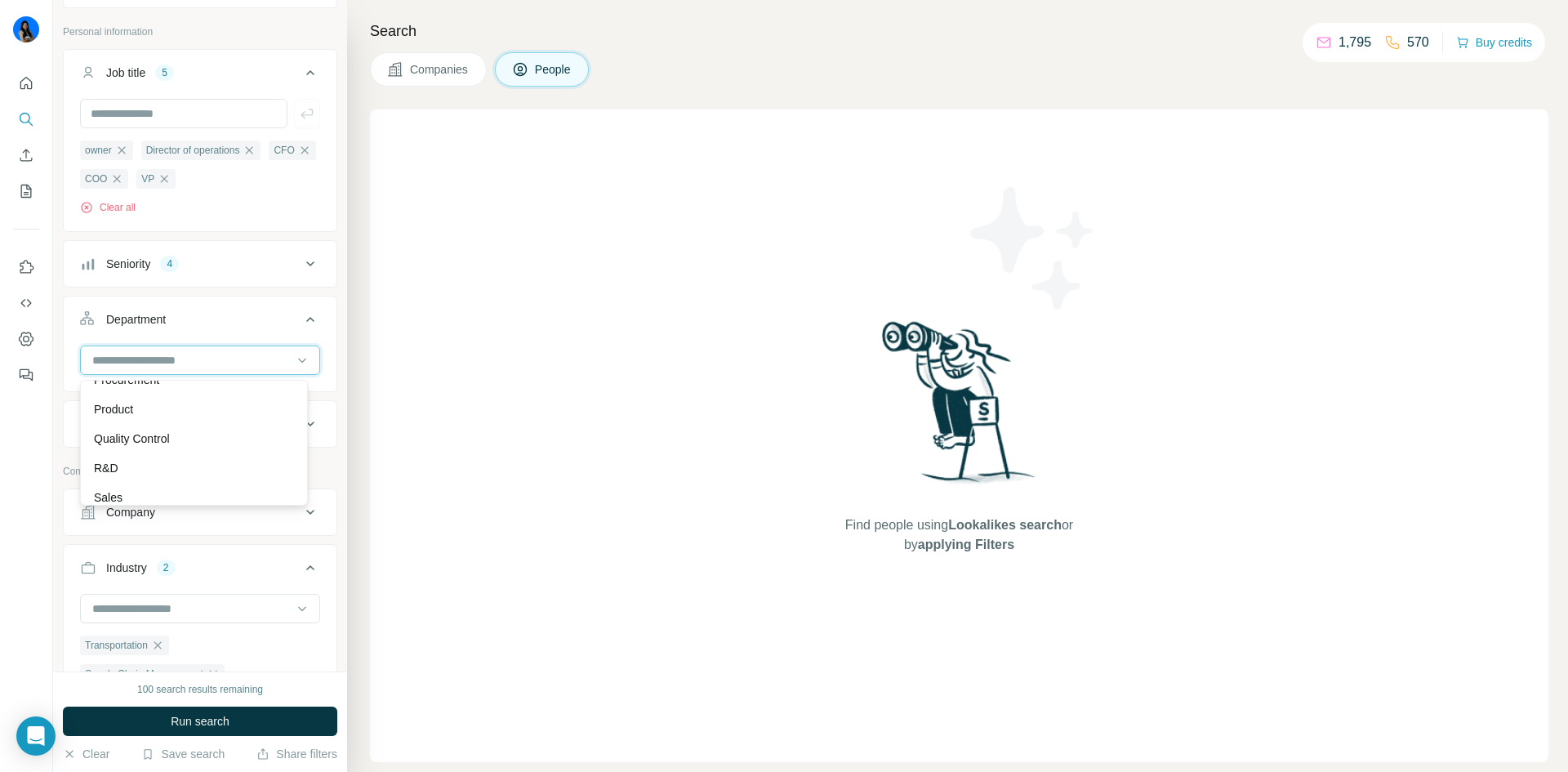
scroll to position [490, 0]
click at [482, 413] on div "Find people using Lookalikes search or by applying Filters" at bounding box center [959, 436] width 1179 height 652
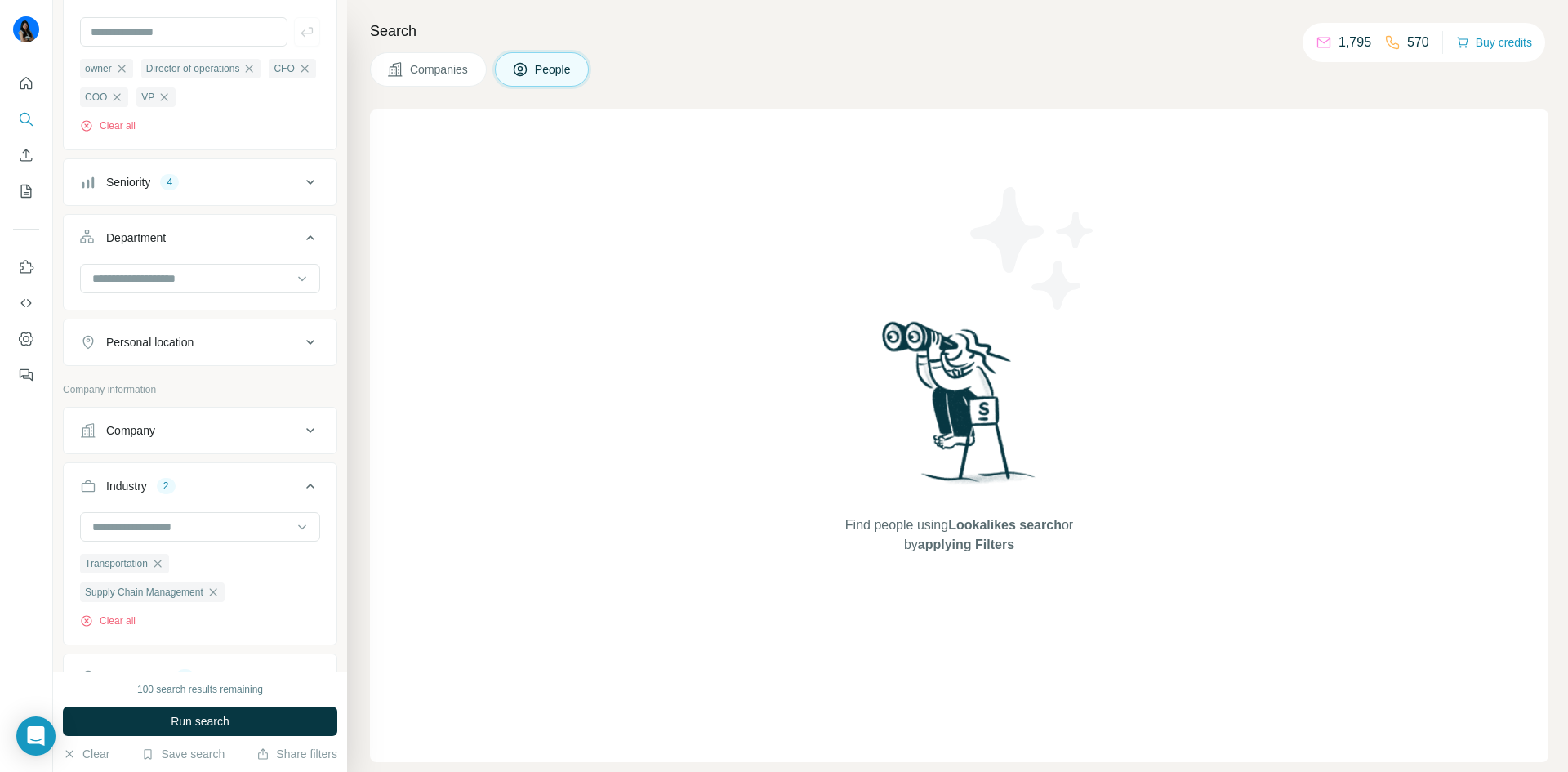
click at [242, 428] on div "Company" at bounding box center [190, 430] width 220 height 16
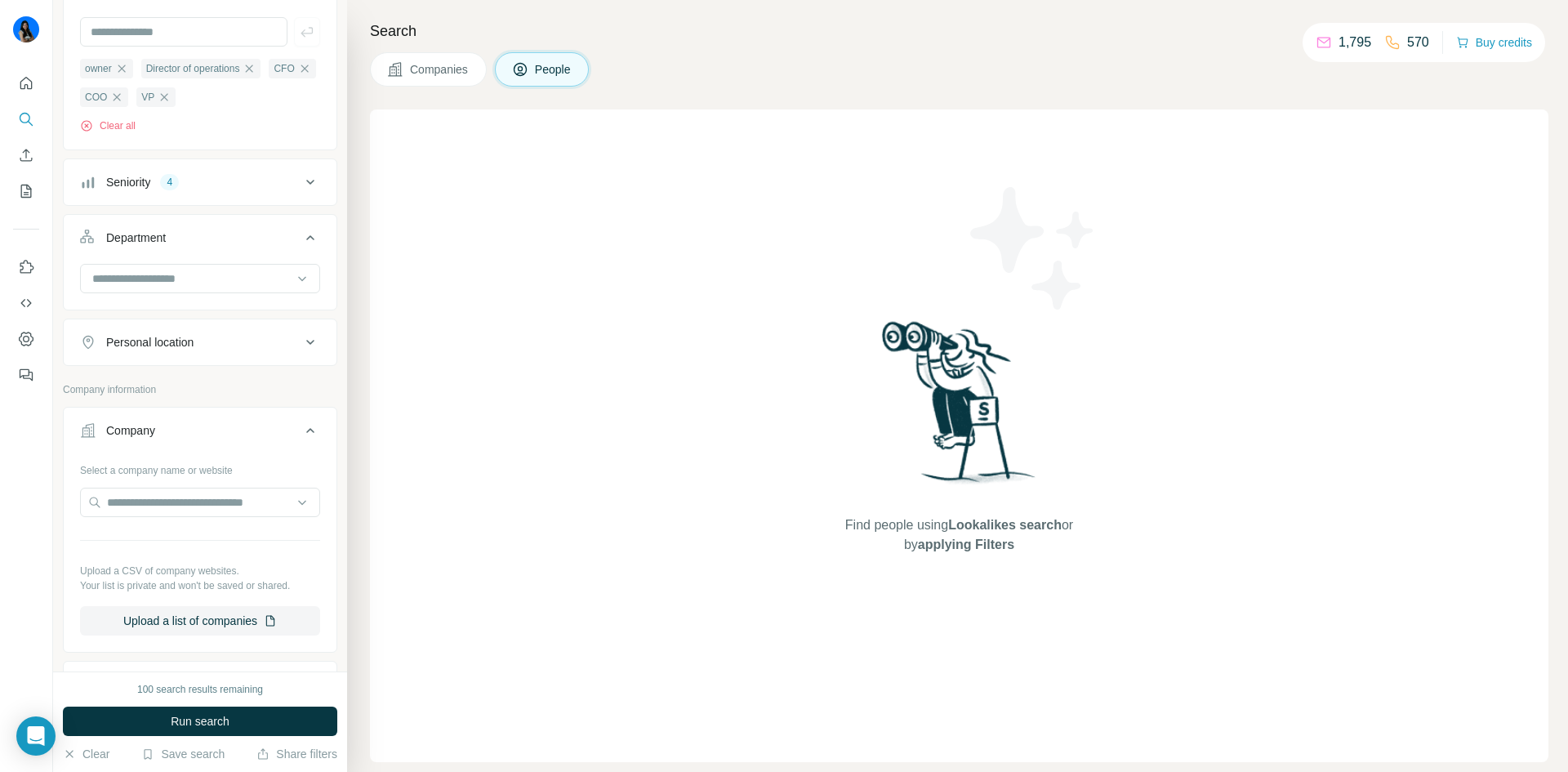
click at [242, 428] on div "Company" at bounding box center [190, 430] width 220 height 16
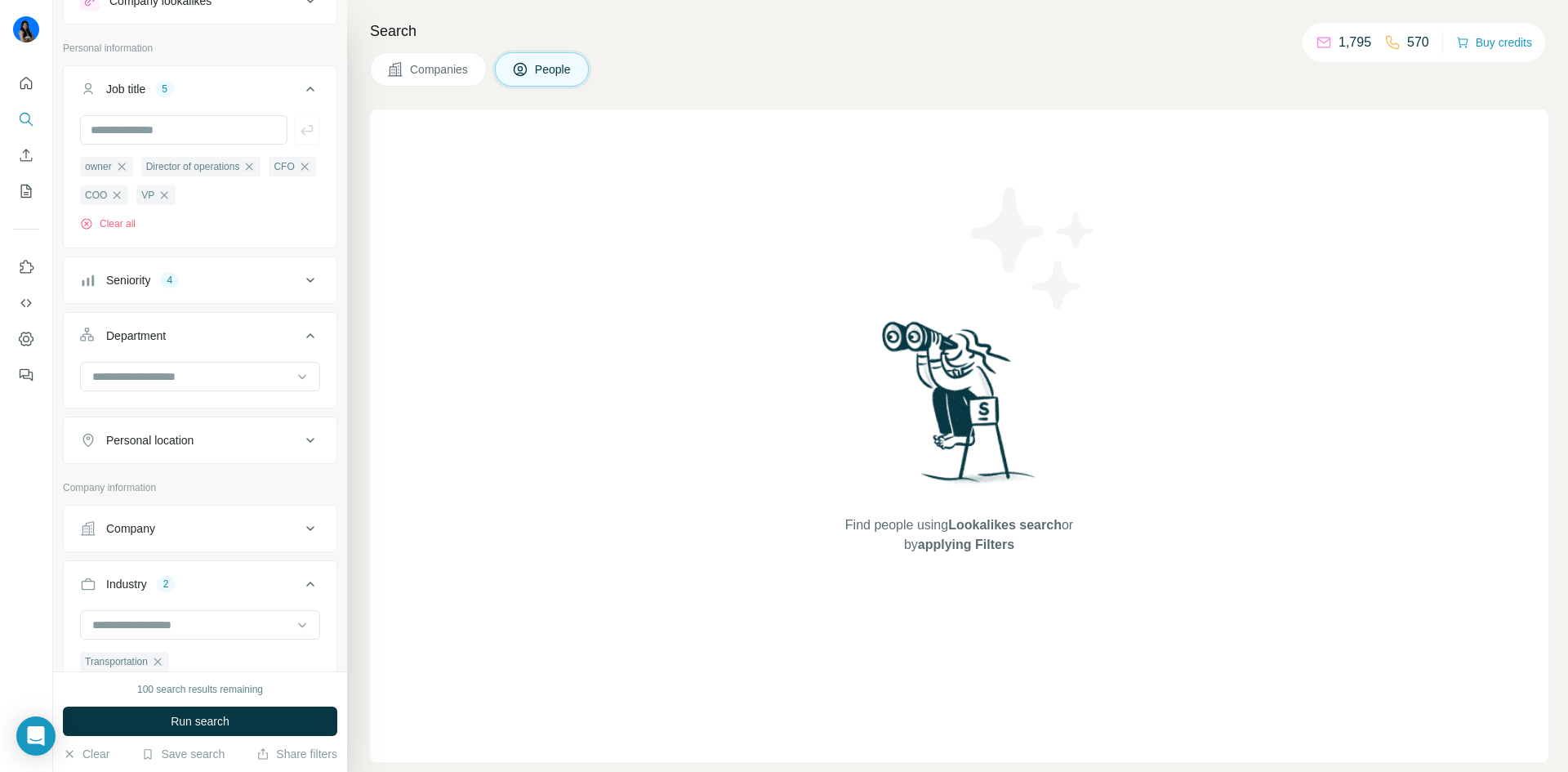
scroll to position [0, 0]
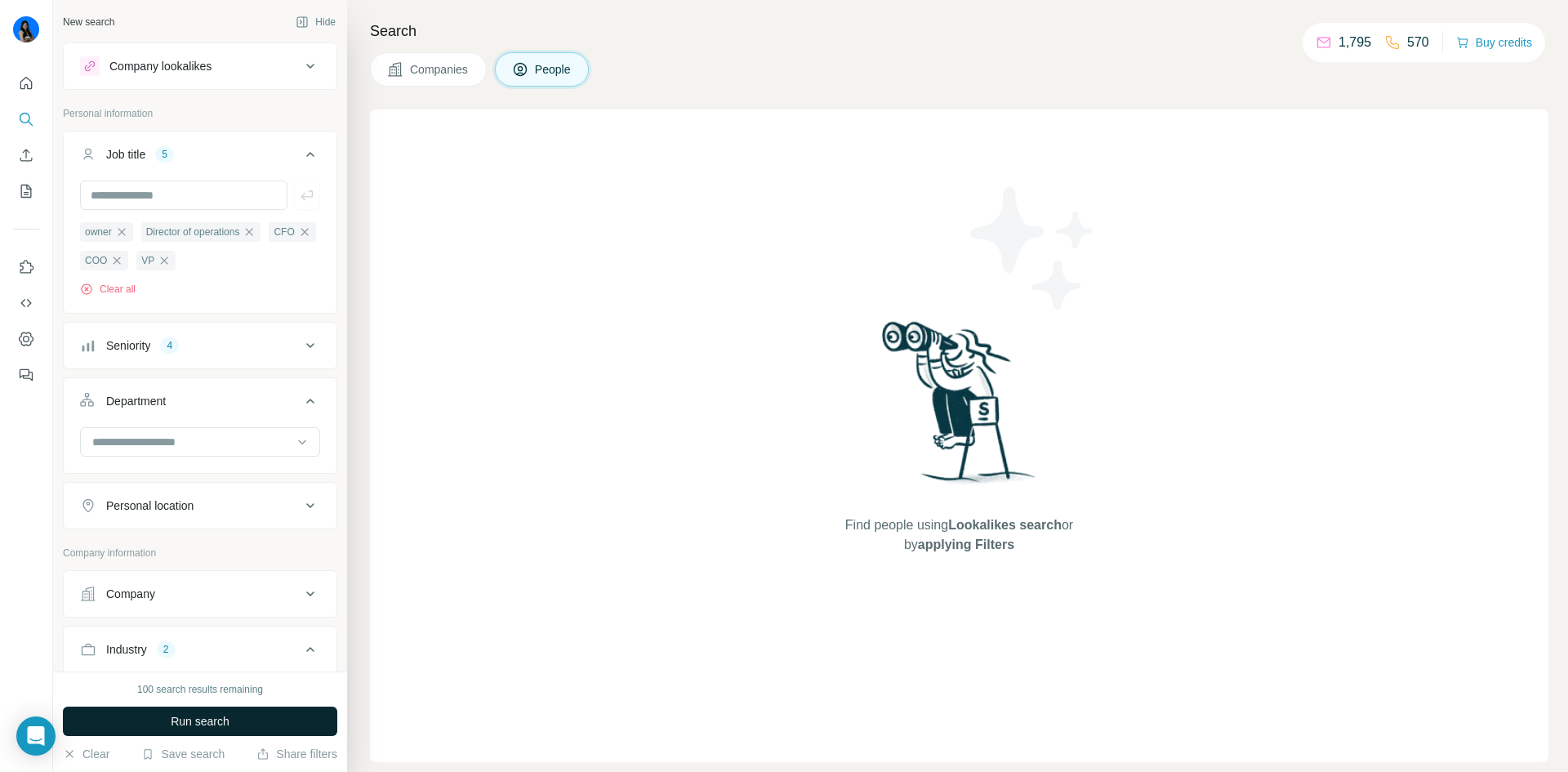
click at [223, 731] on button "Run search" at bounding box center [200, 721] width 274 height 29
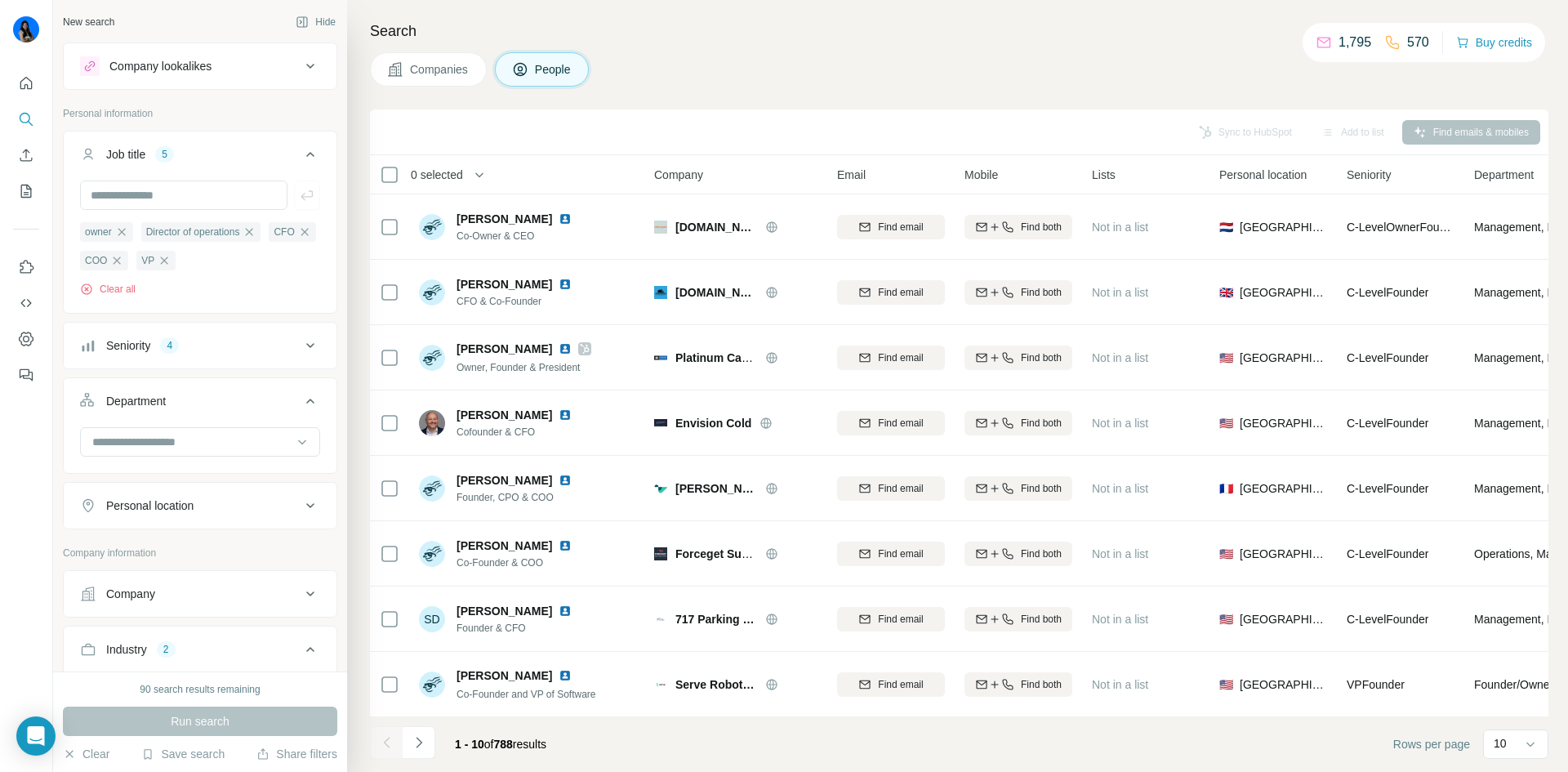
click at [185, 358] on button "Seniority 4" at bounding box center [200, 345] width 273 height 39
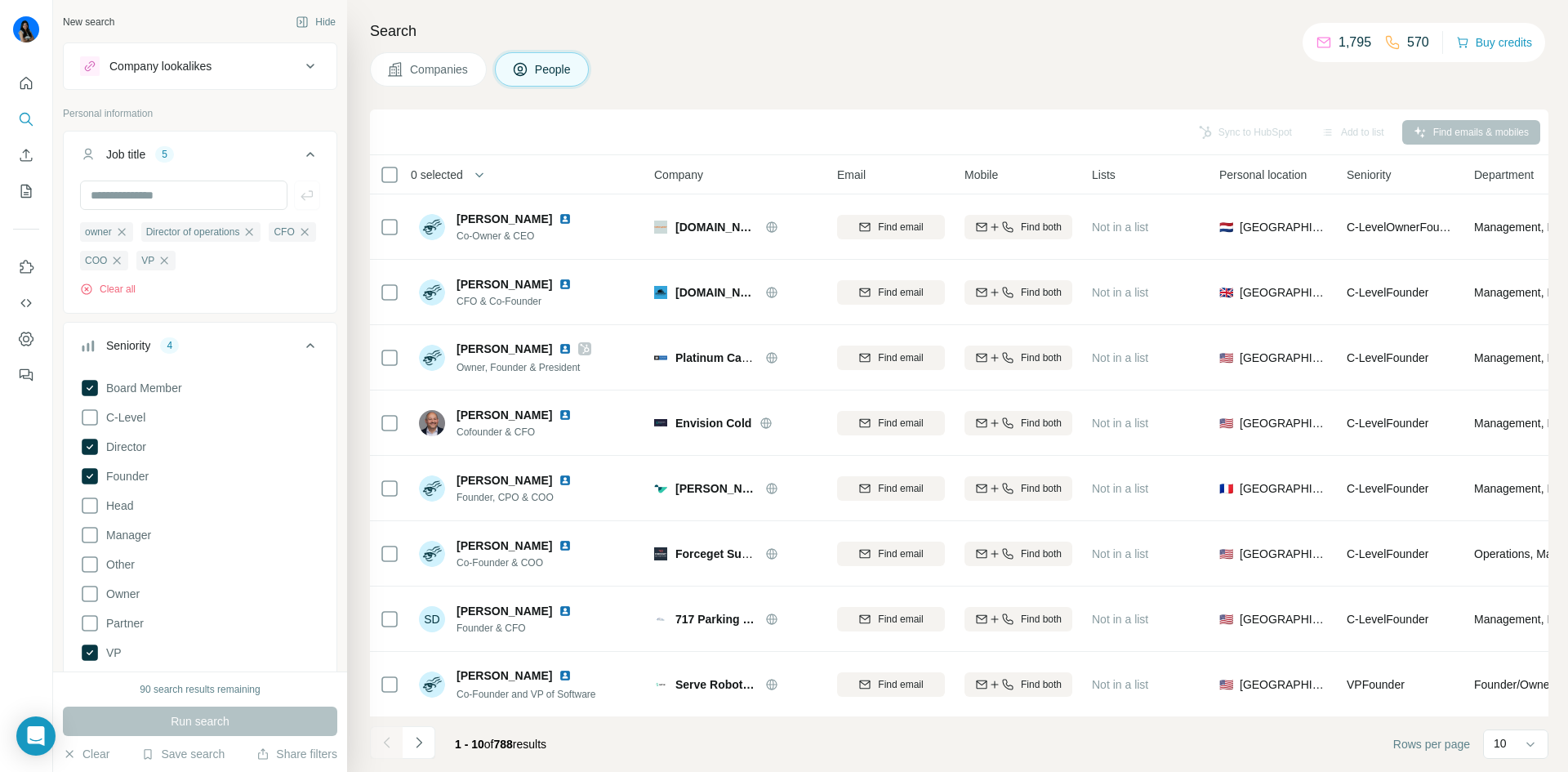
click at [185, 358] on button "Seniority 4" at bounding box center [200, 349] width 273 height 46
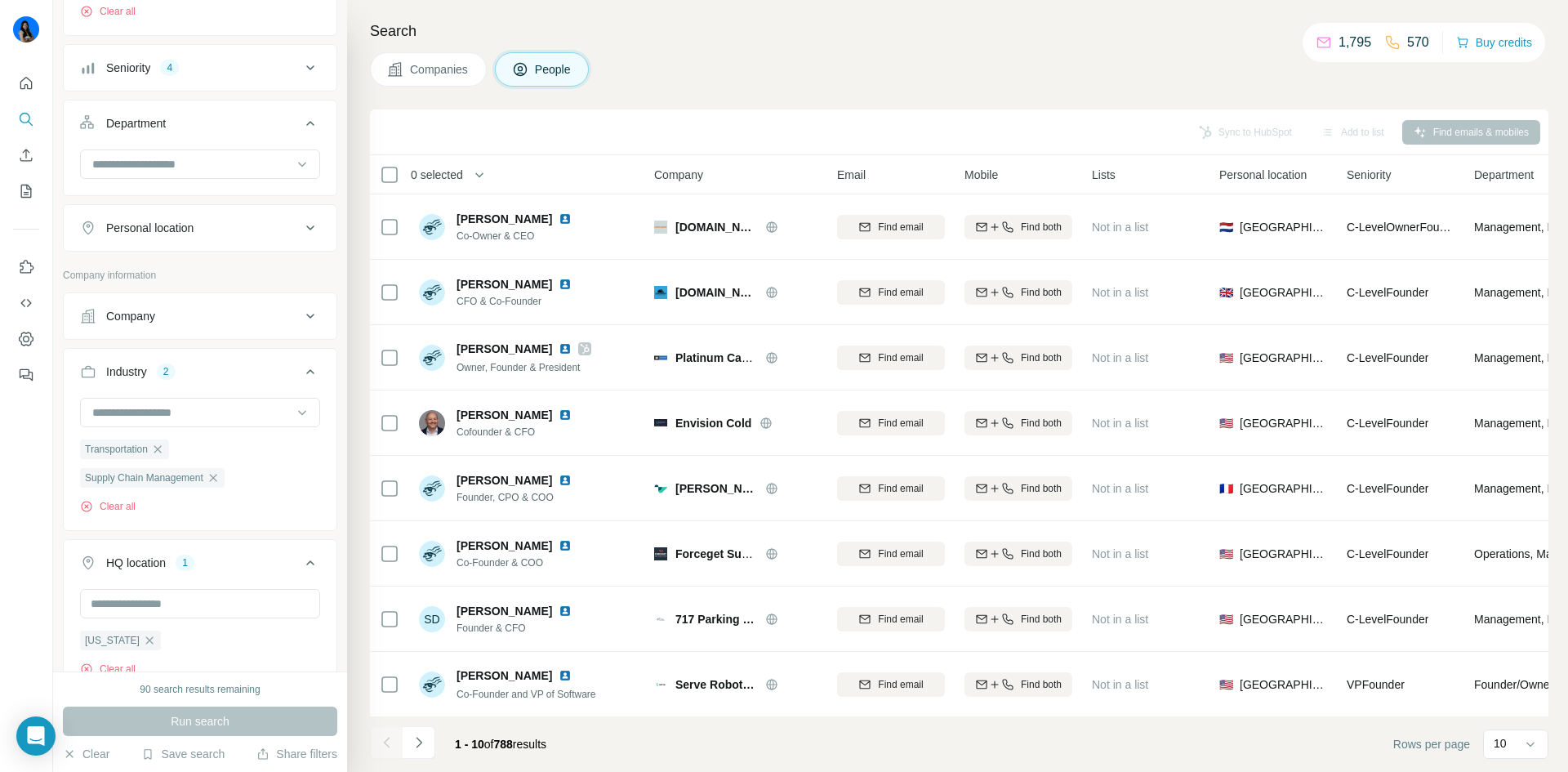
scroll to position [327, 0]
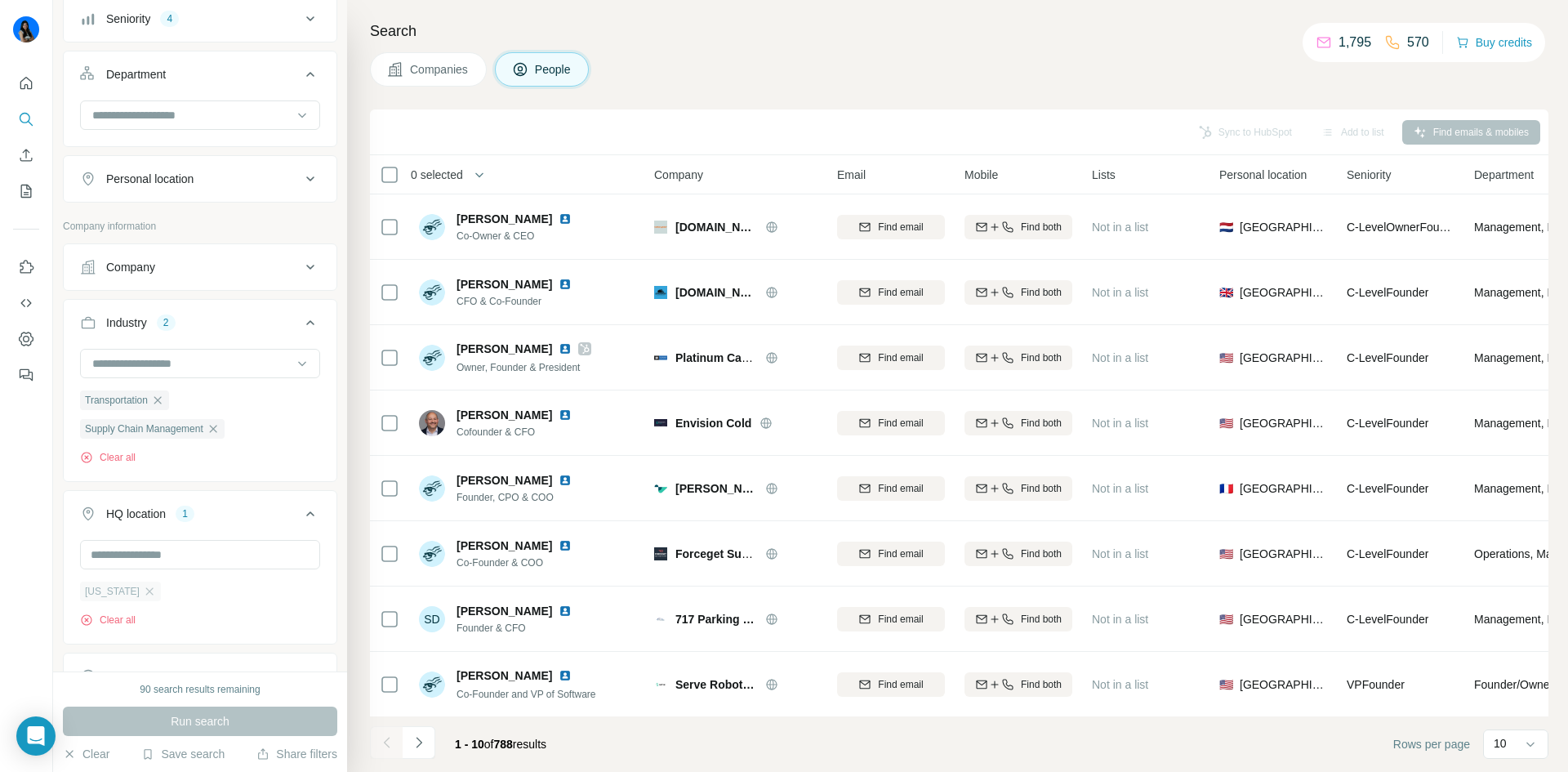
click at [126, 587] on div "[US_STATE]" at bounding box center [121, 590] width 80 height 19
click at [143, 588] on icon "button" at bounding box center [149, 591] width 13 height 13
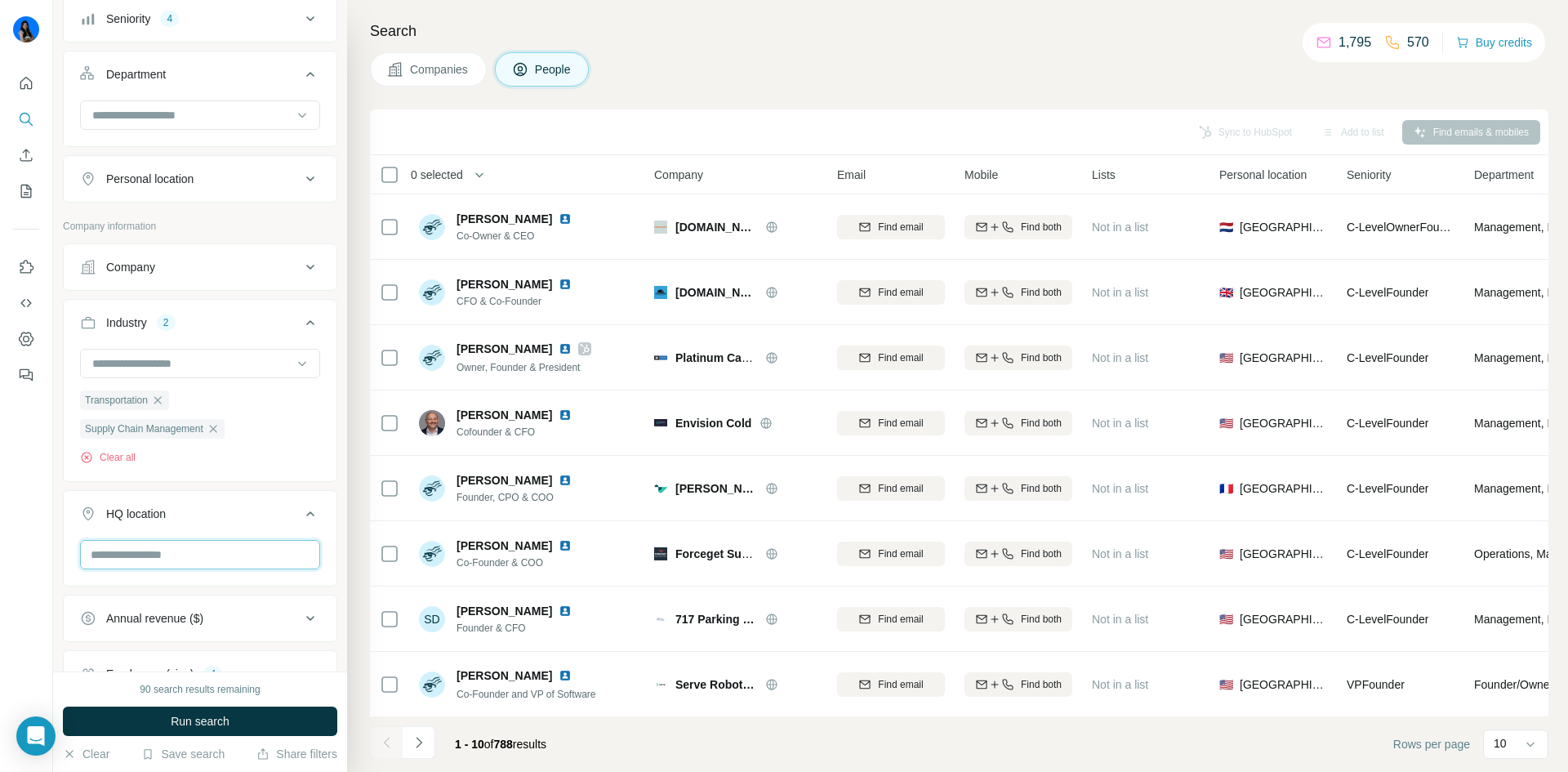
click at [128, 564] on input "text" at bounding box center [200, 555] width 240 height 29
type input "*******"
click at [242, 619] on div "Annual revenue ($)" at bounding box center [190, 619] width 220 height 16
click at [178, 557] on input "text" at bounding box center [200, 555] width 240 height 29
type input "*"
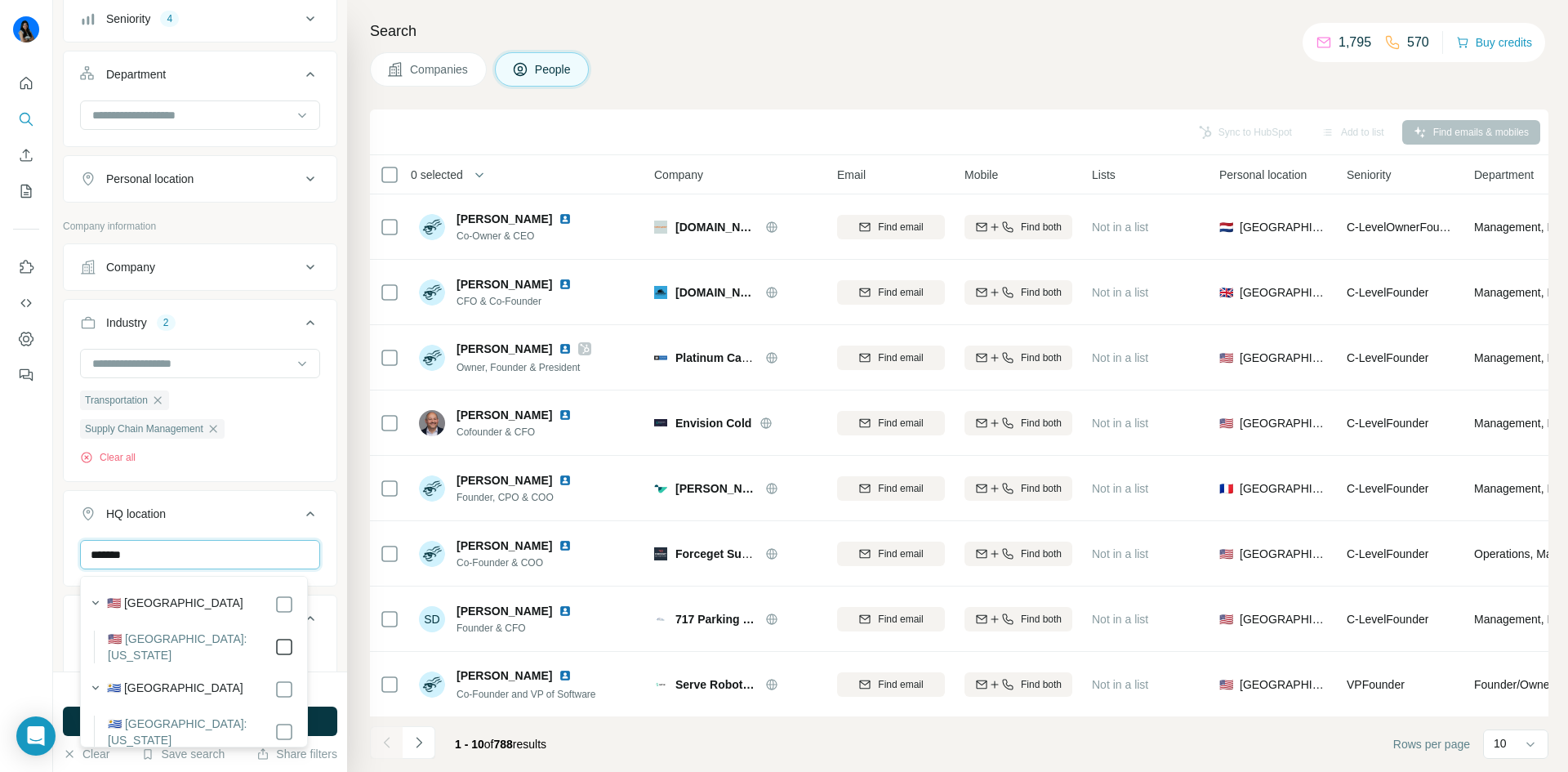
type input "*******"
click at [666, 79] on div "Companies People" at bounding box center [959, 69] width 1179 height 35
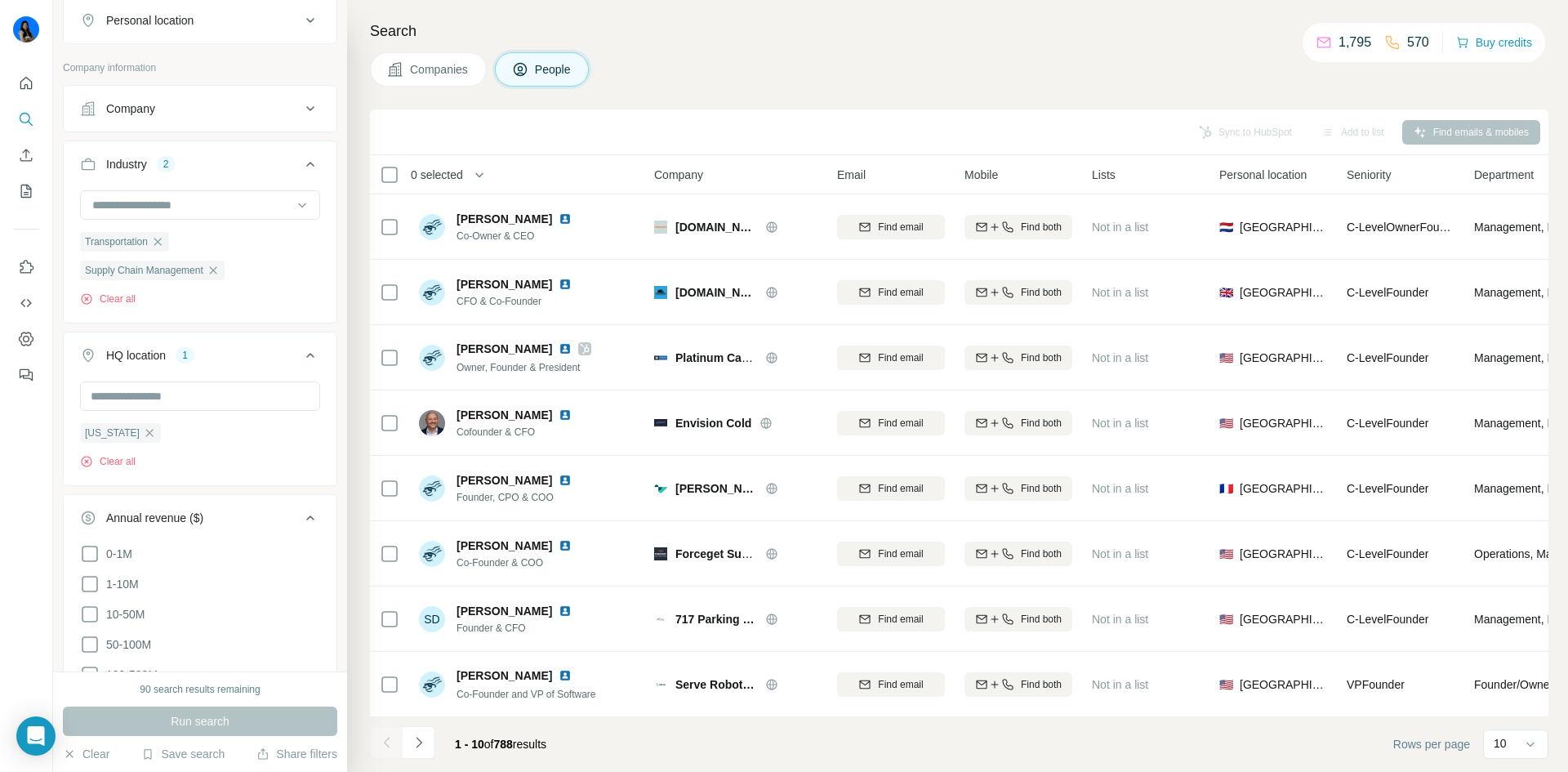
scroll to position [490, 0]
click at [228, 711] on div "Run search" at bounding box center [200, 721] width 274 height 29
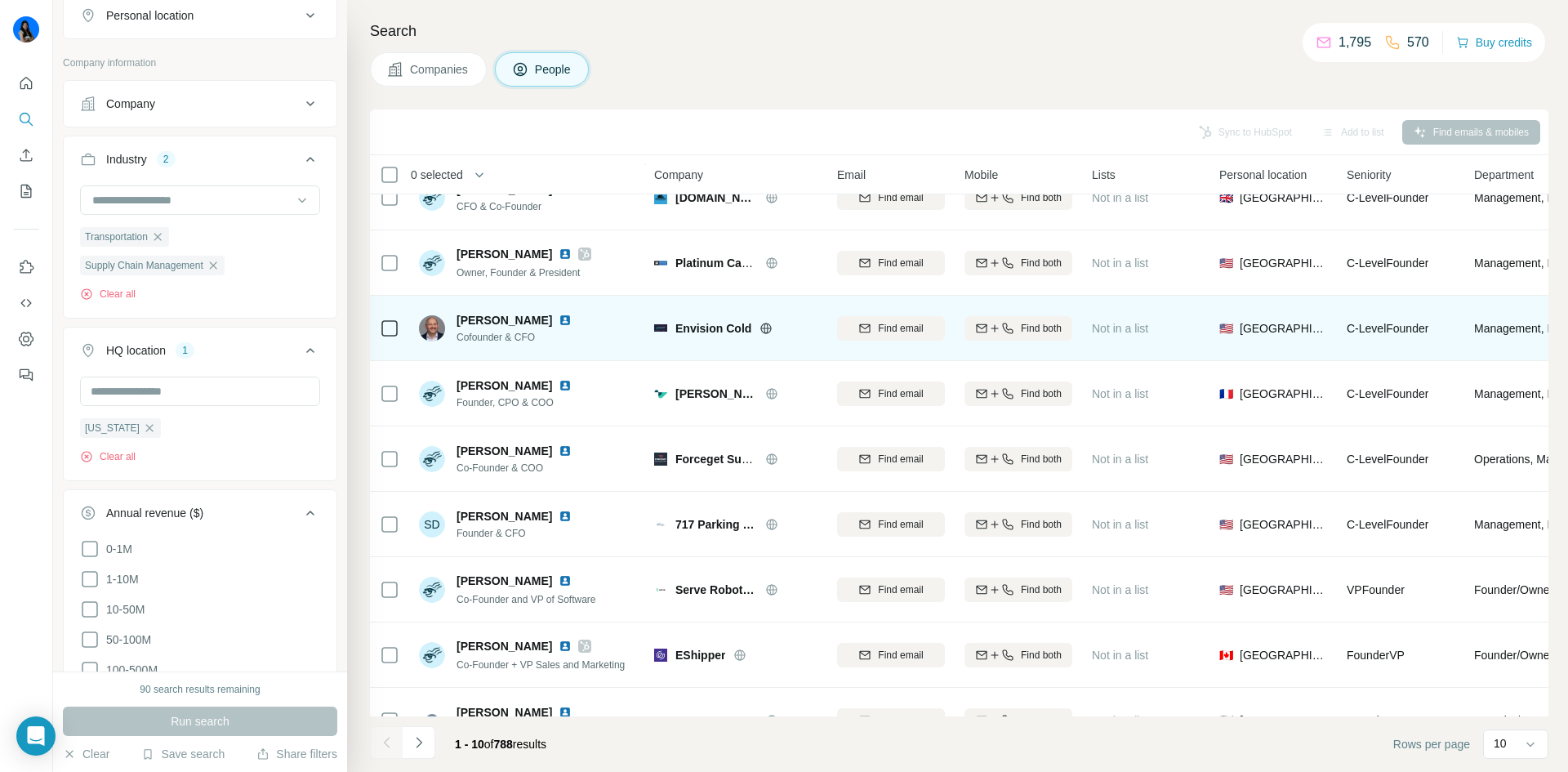
scroll to position [0, 0]
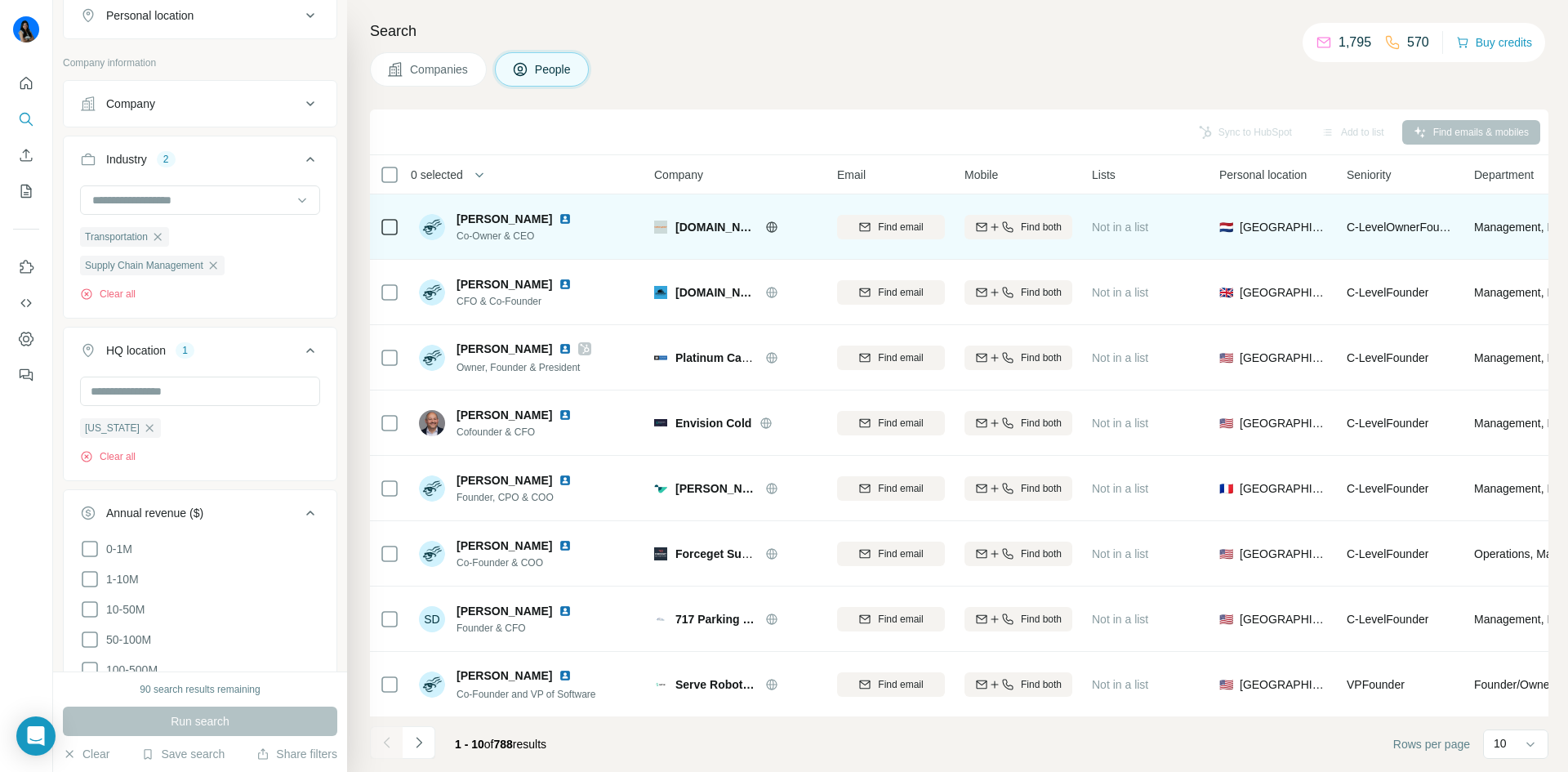
click at [561, 221] on img at bounding box center [565, 218] width 13 height 13
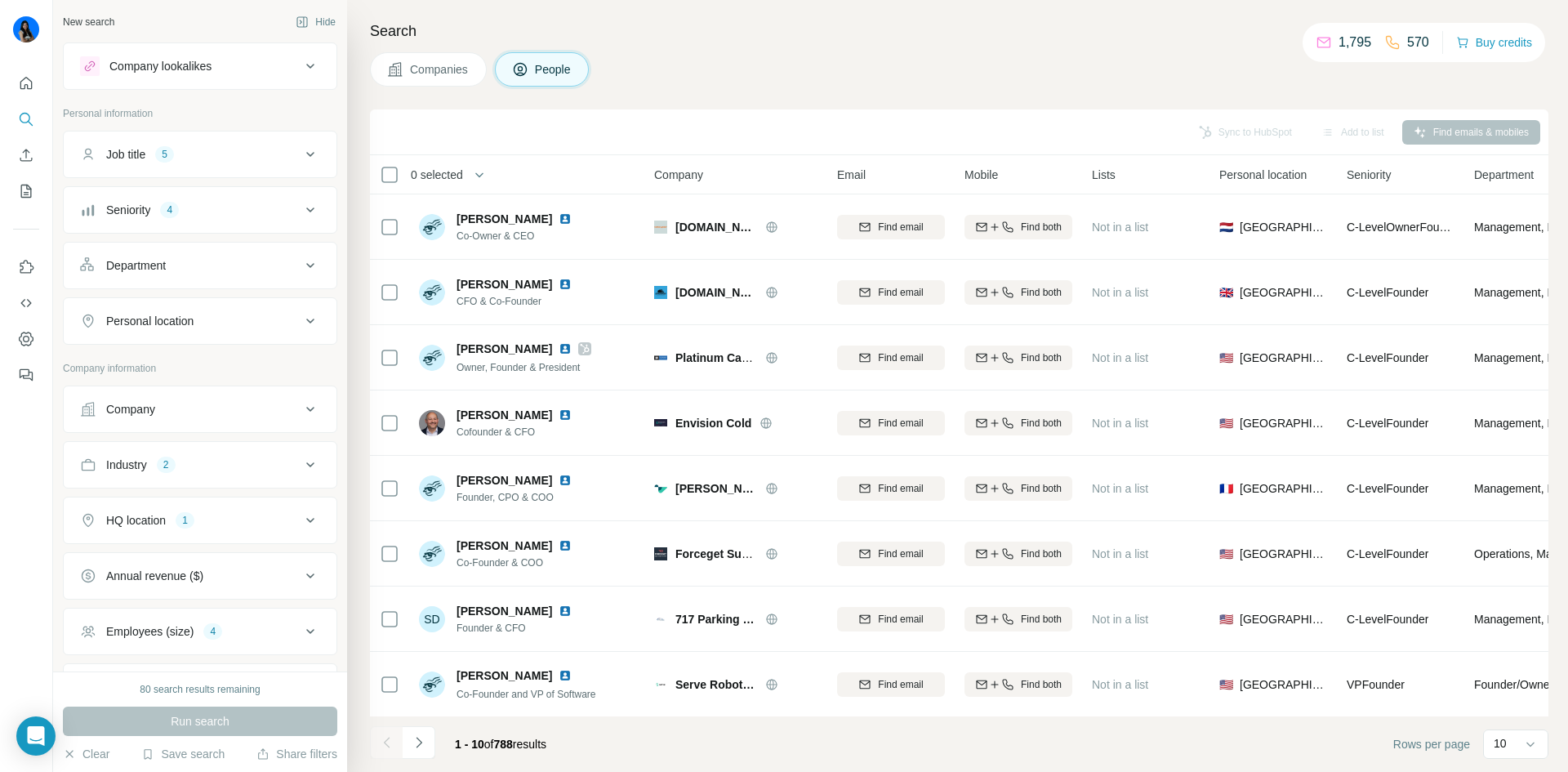
click at [177, 331] on button "Personal location" at bounding box center [200, 321] width 273 height 39
click at [181, 354] on input "text" at bounding box center [200, 362] width 240 height 29
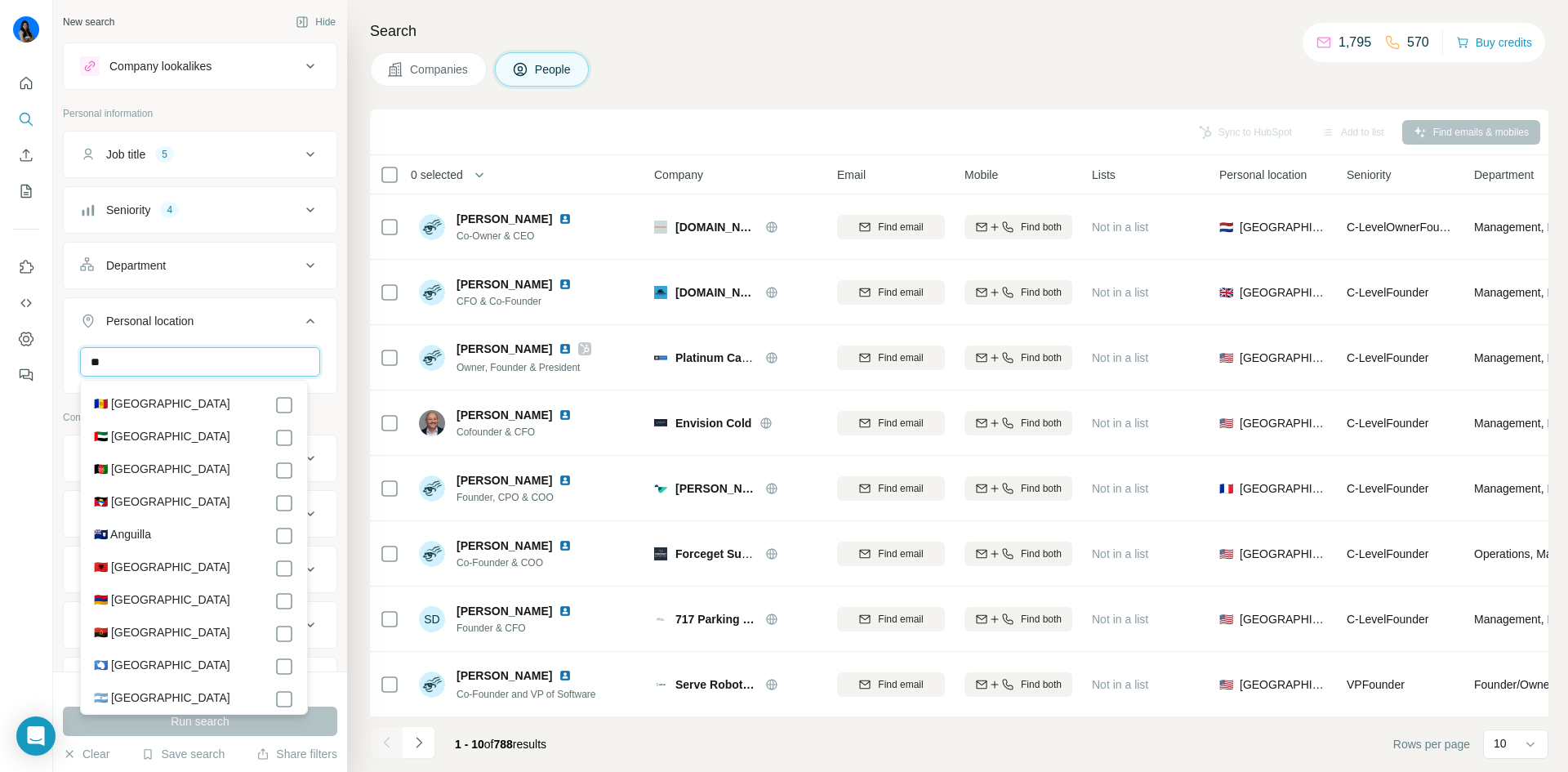
type input "*"
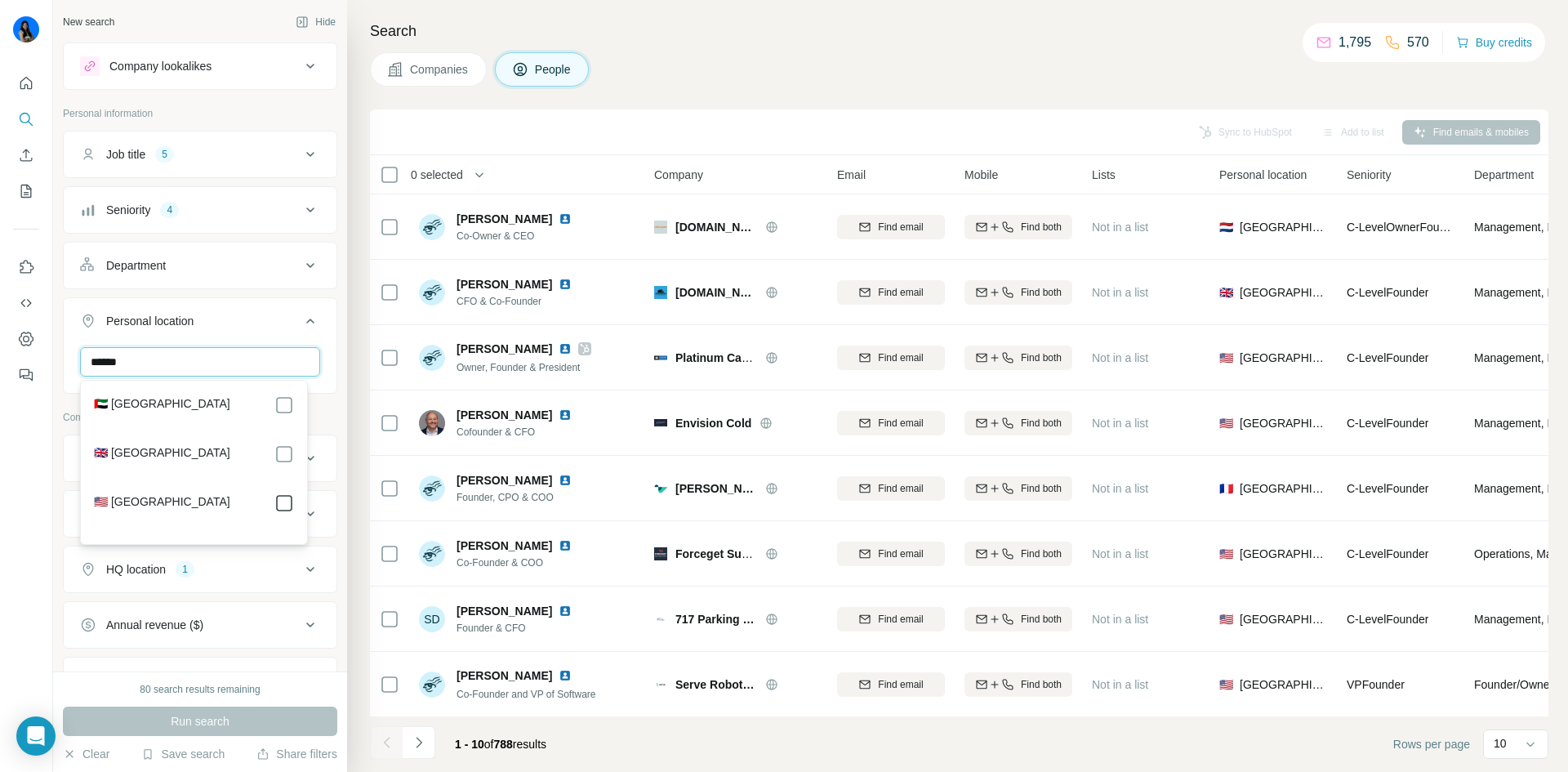
type input "******"
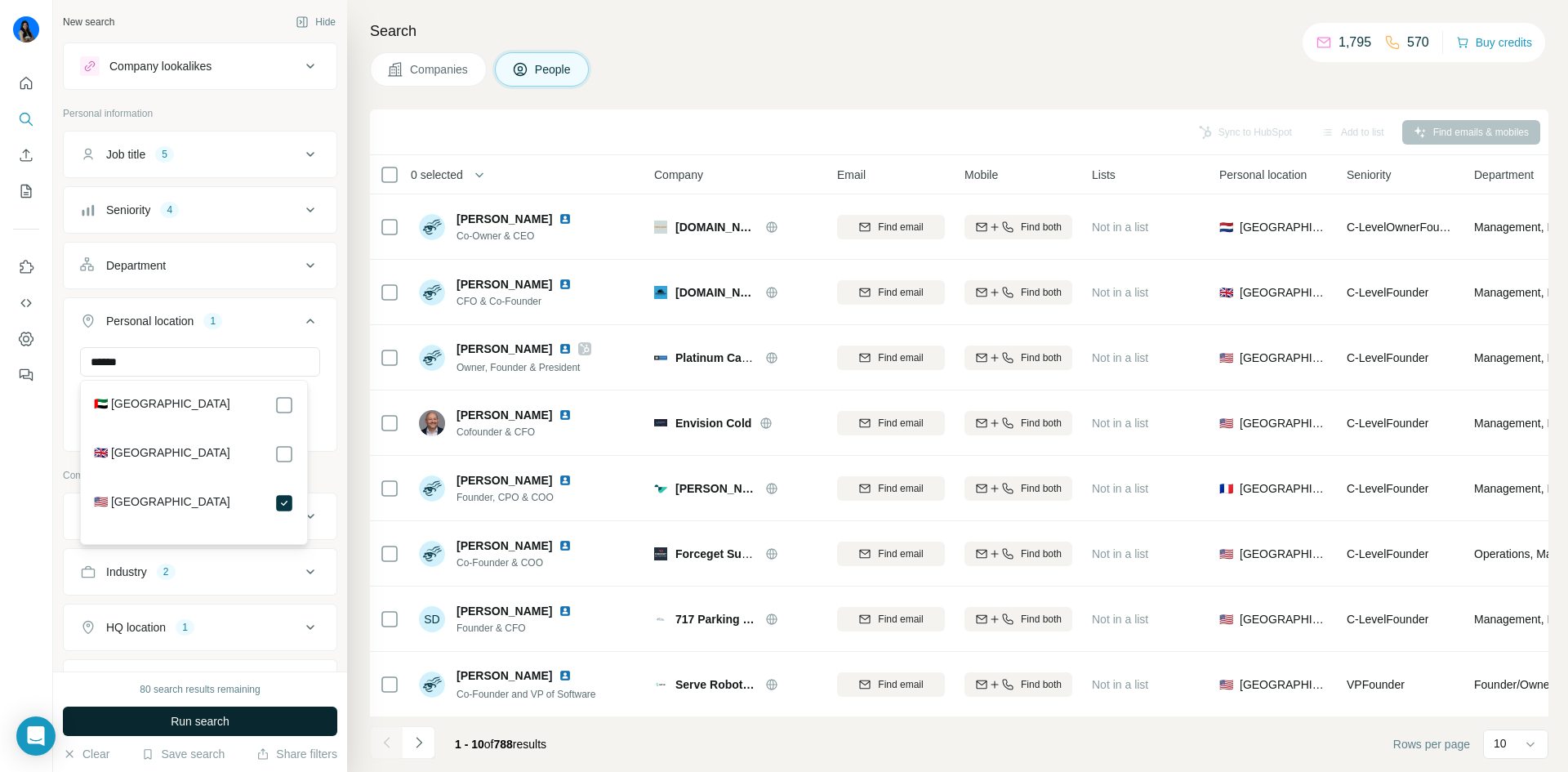
click at [219, 726] on span "Run search" at bounding box center [200, 721] width 58 height 16
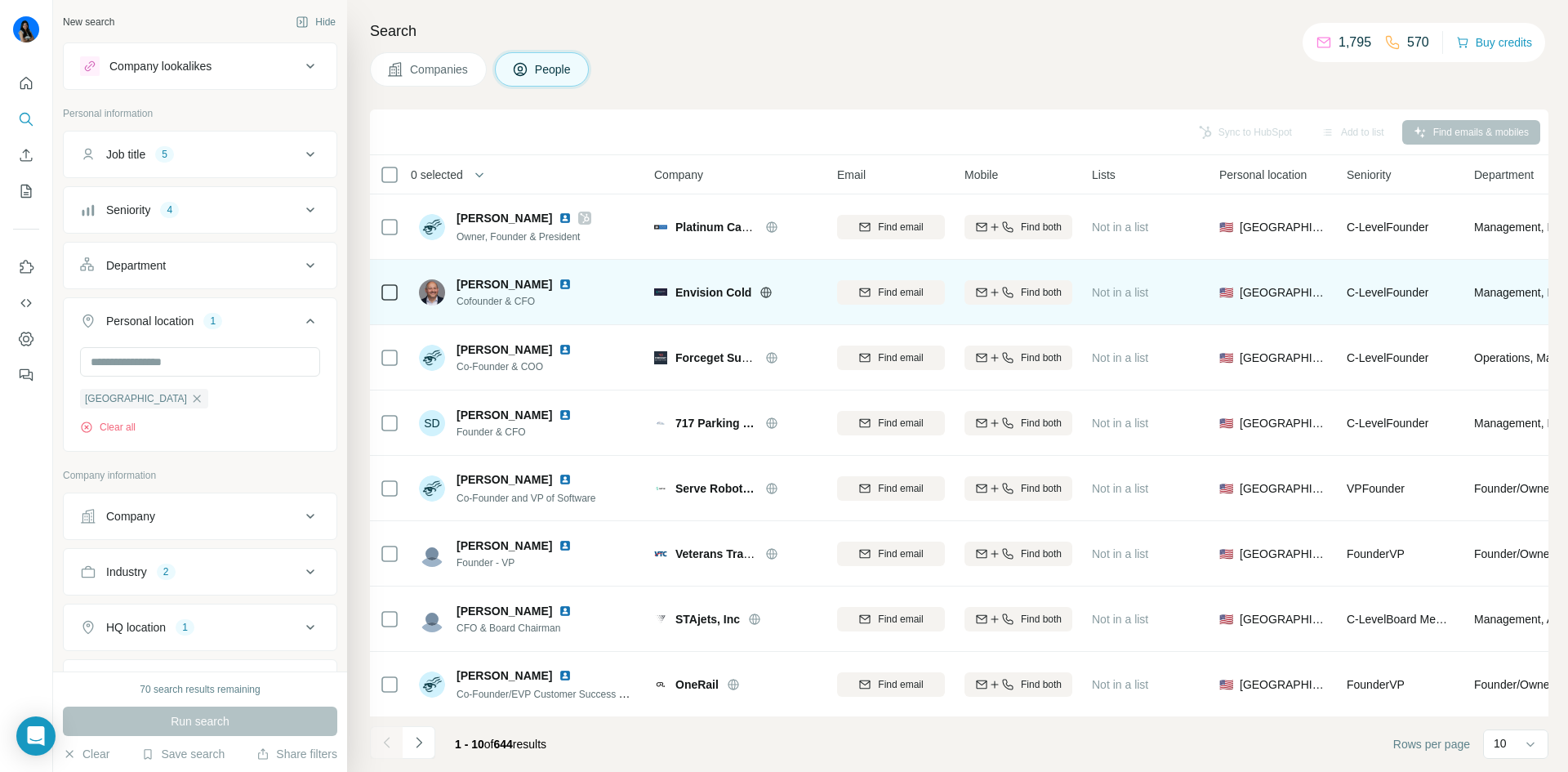
click at [558, 283] on img at bounding box center [565, 284] width 13 height 13
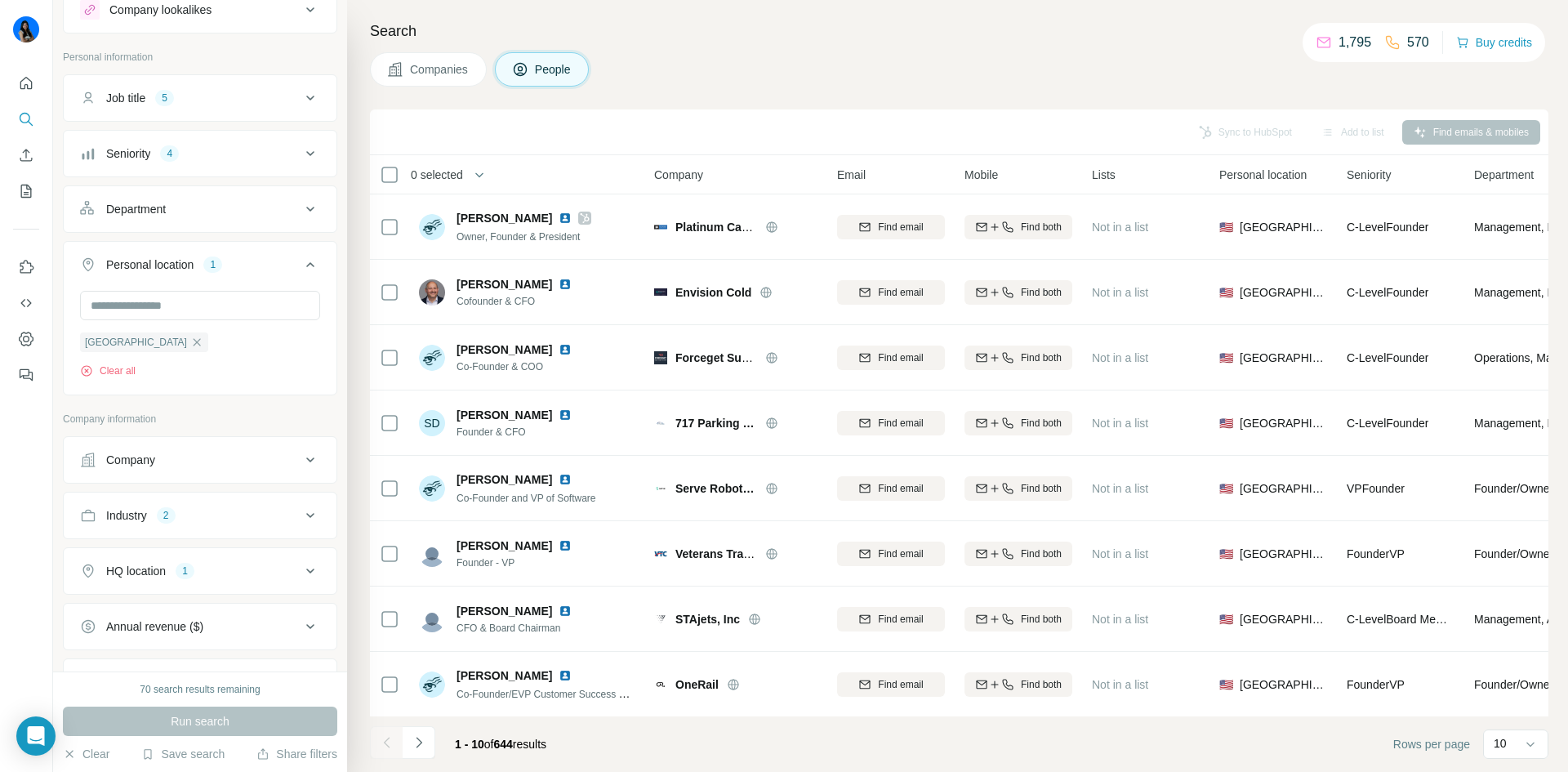
scroll to position [81, 0]
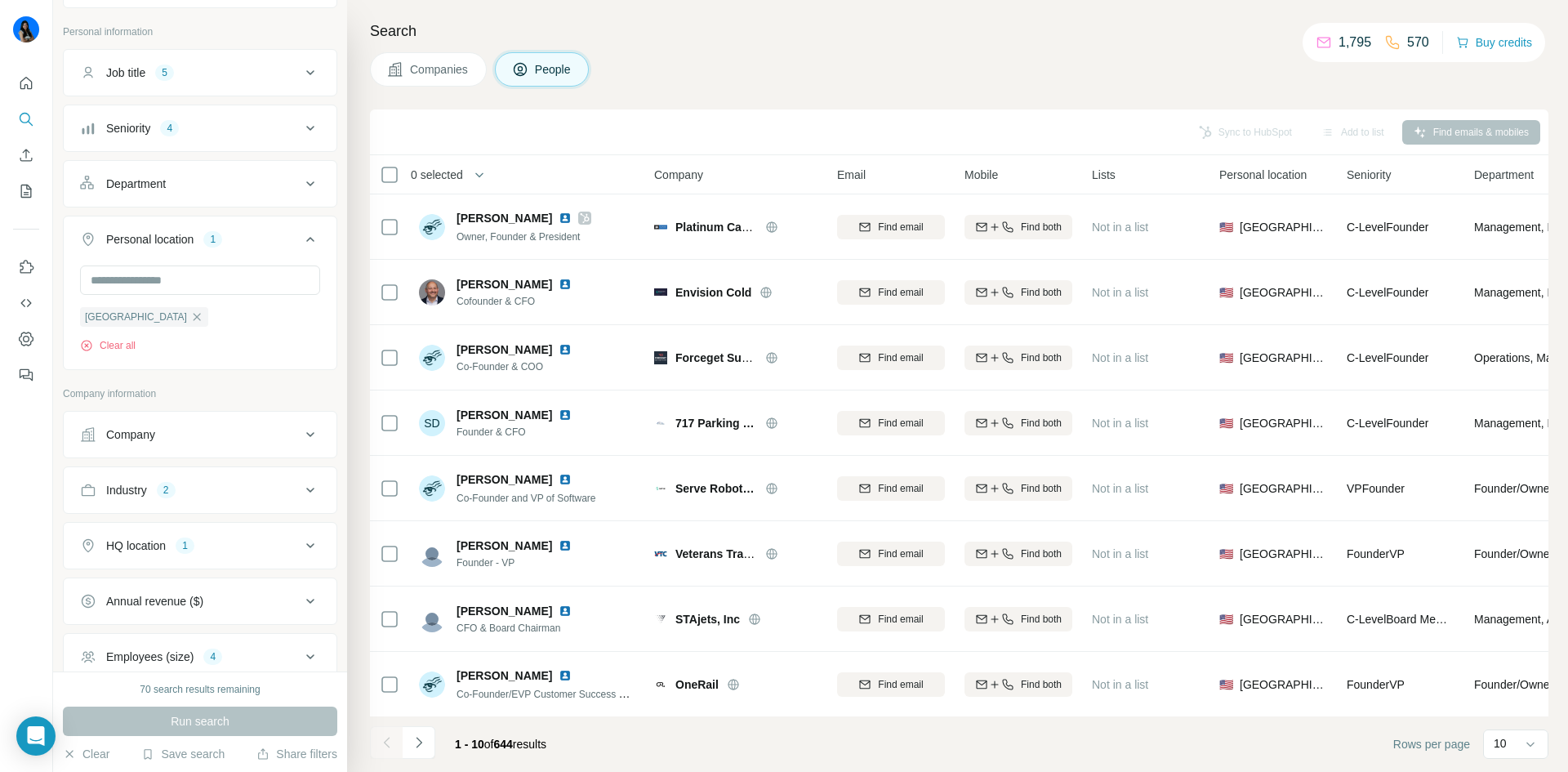
click at [211, 496] on div "Industry 2" at bounding box center [190, 490] width 220 height 16
click at [214, 553] on div "HQ location 1" at bounding box center [190, 545] width 220 height 16
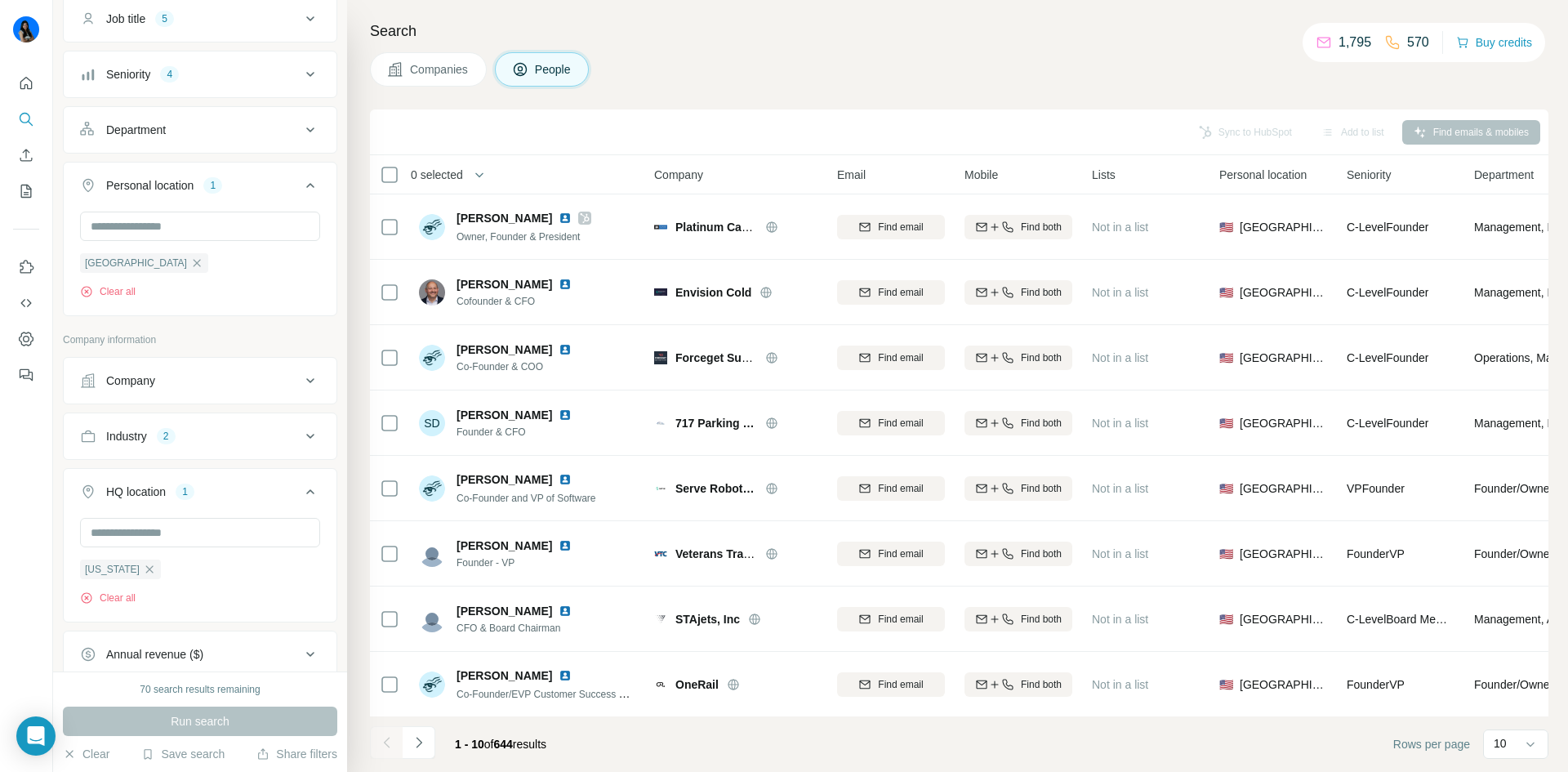
scroll to position [164, 0]
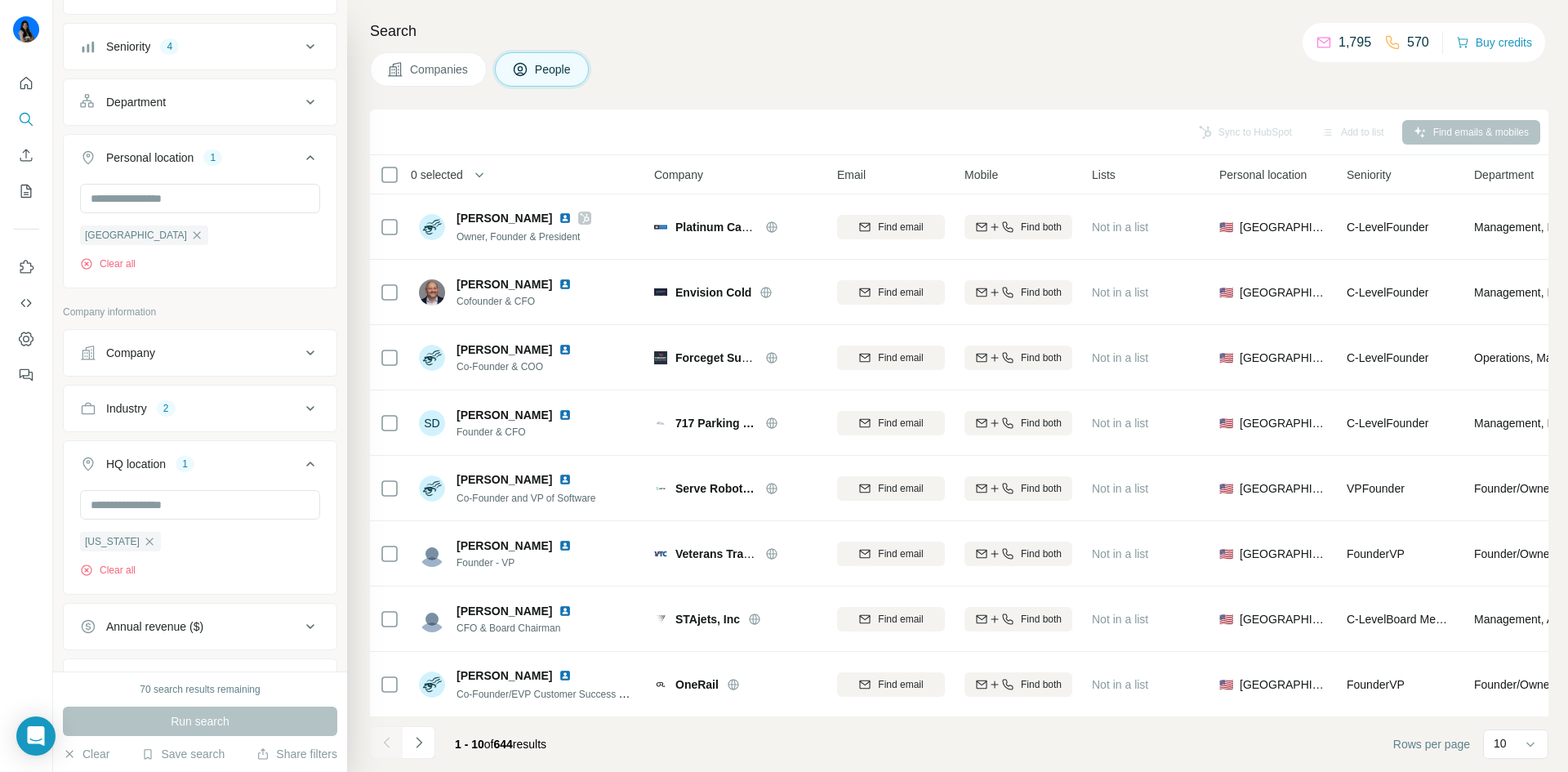
click at [214, 546] on div "[US_STATE] Clear all" at bounding box center [200, 534] width 240 height 88
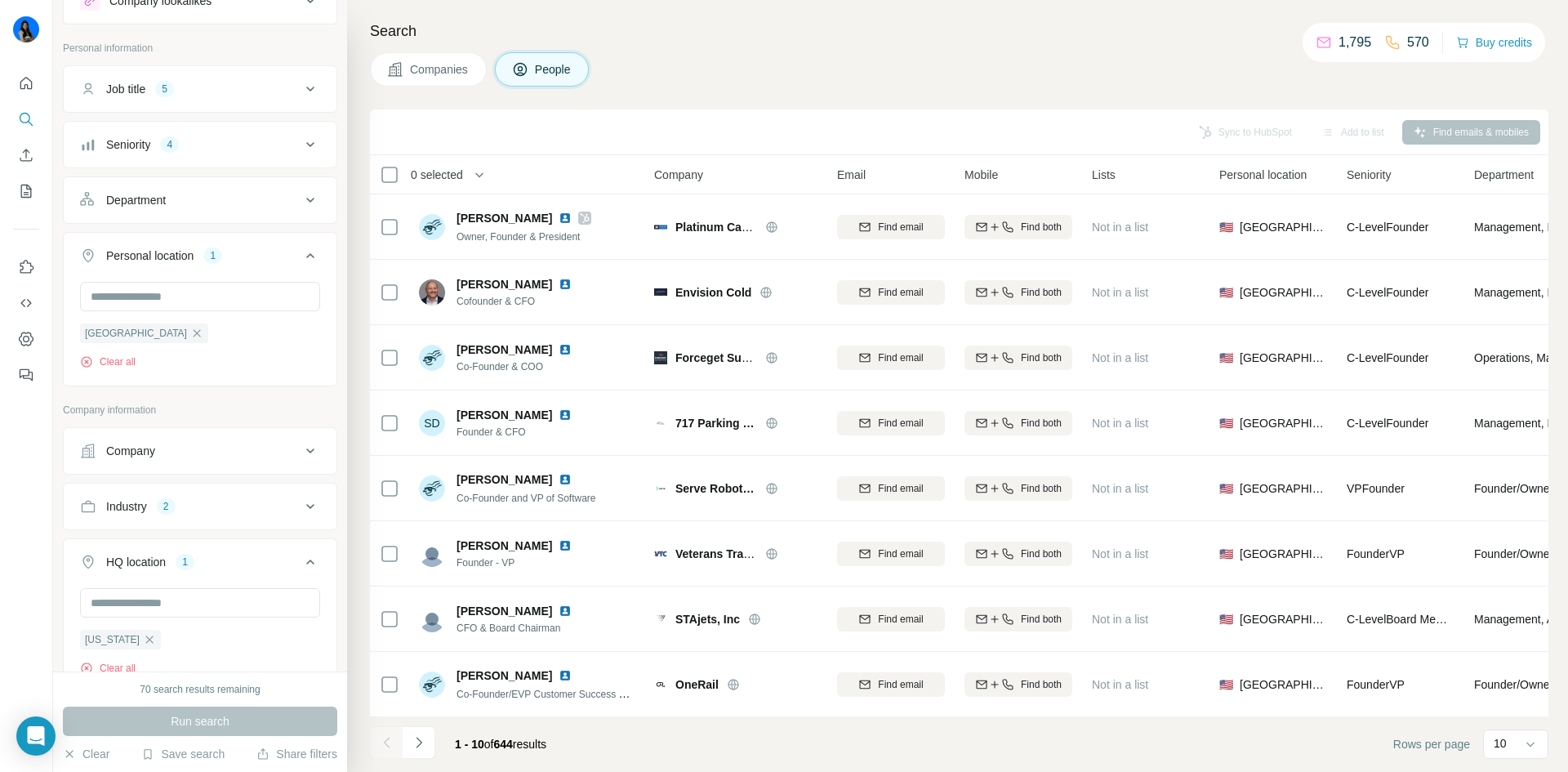
scroll to position [0, 0]
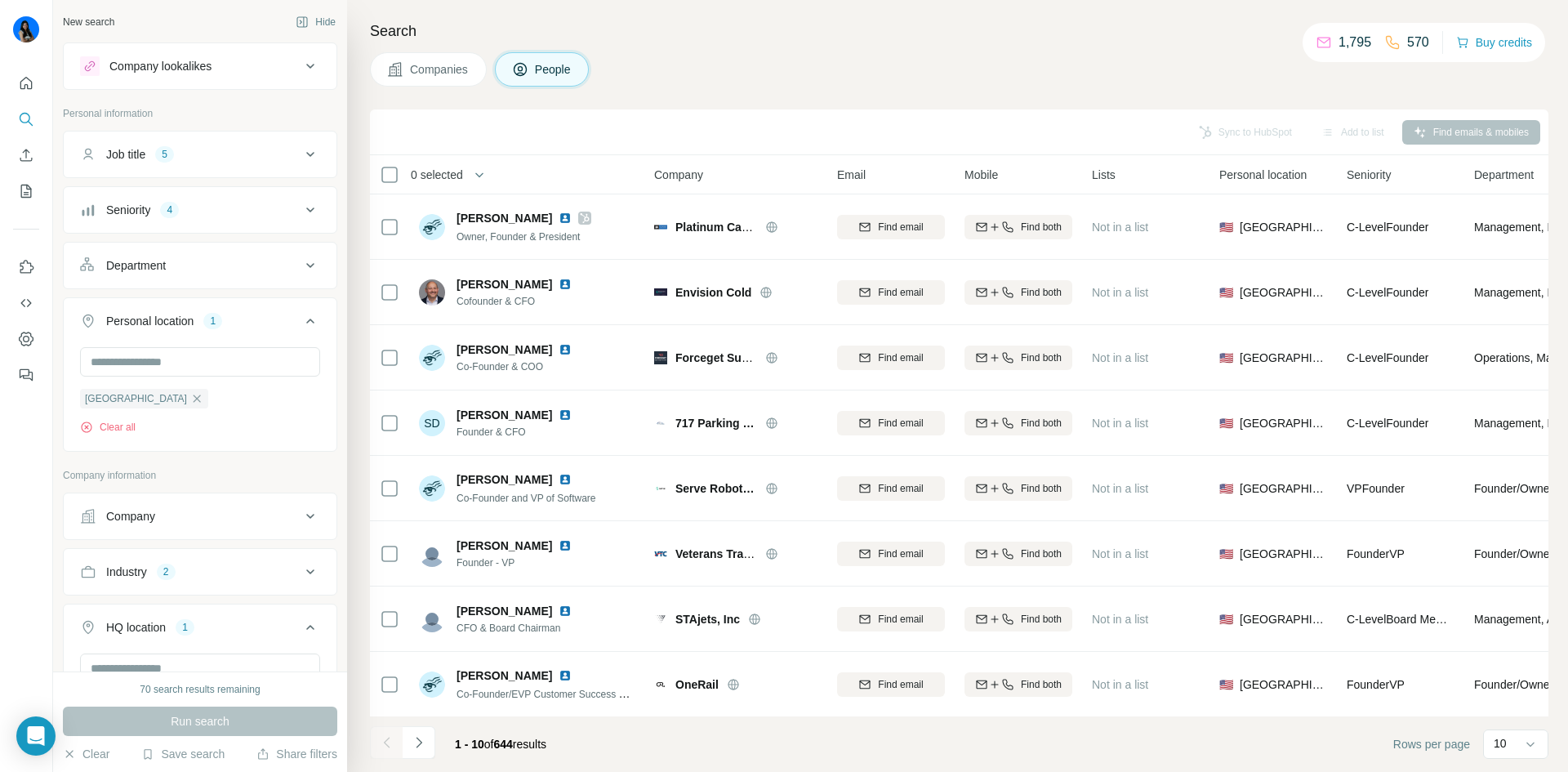
click at [232, 204] on div "Seniority 4" at bounding box center [190, 210] width 220 height 16
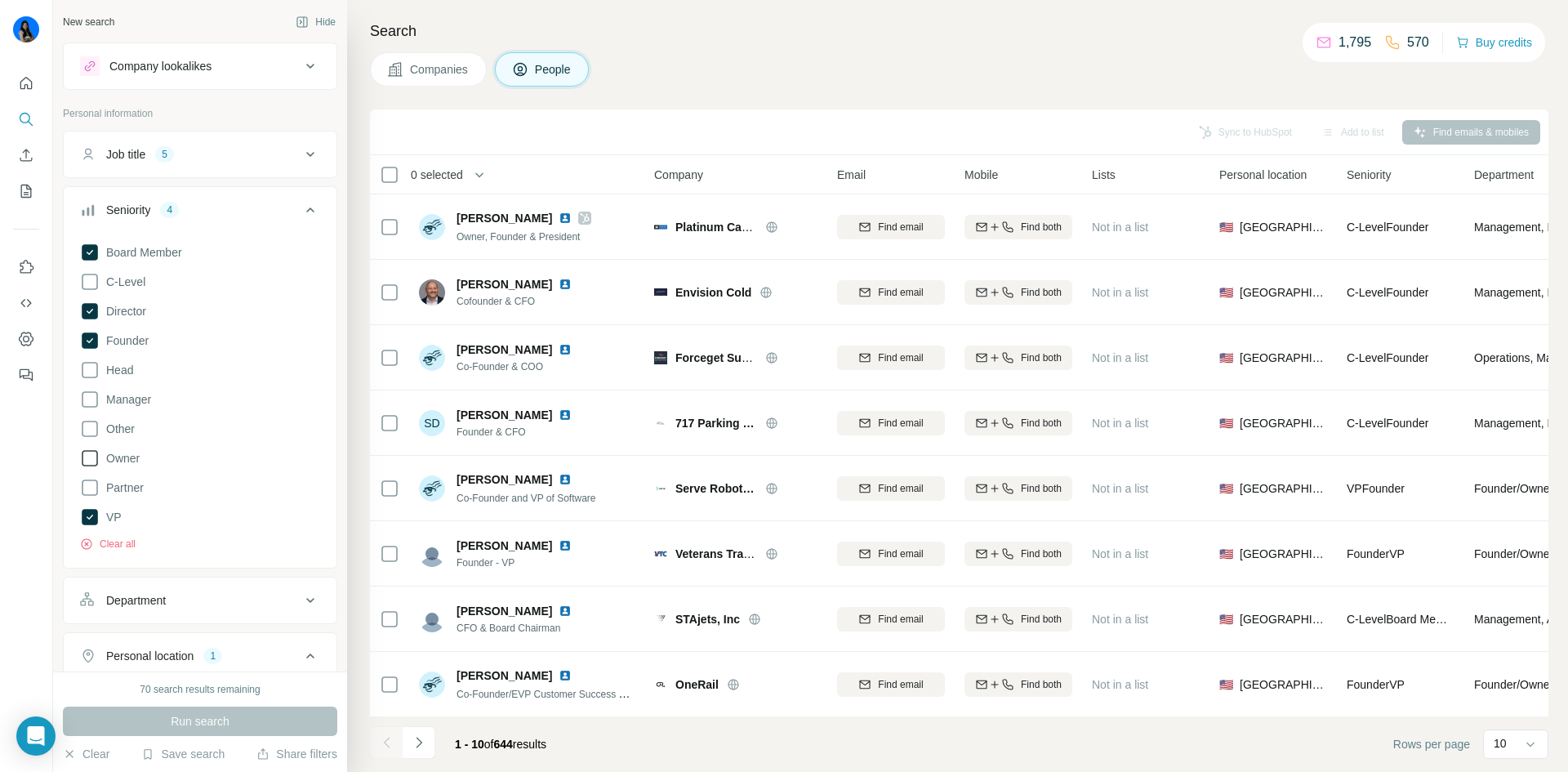
click at [90, 454] on icon at bounding box center [90, 458] width 19 height 19
click at [90, 250] on icon at bounding box center [90, 252] width 16 height 16
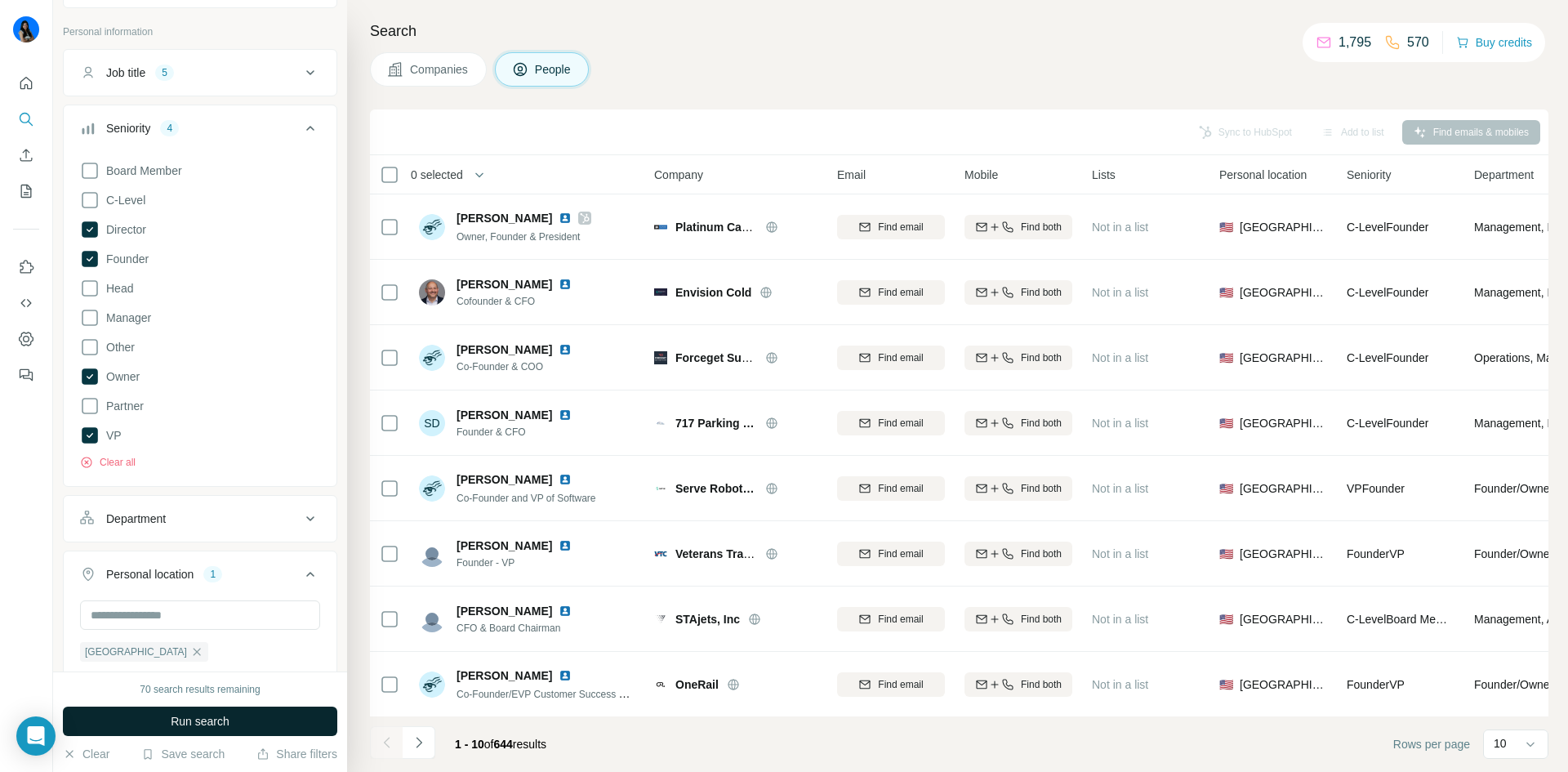
click at [196, 716] on span "Run search" at bounding box center [200, 721] width 58 height 16
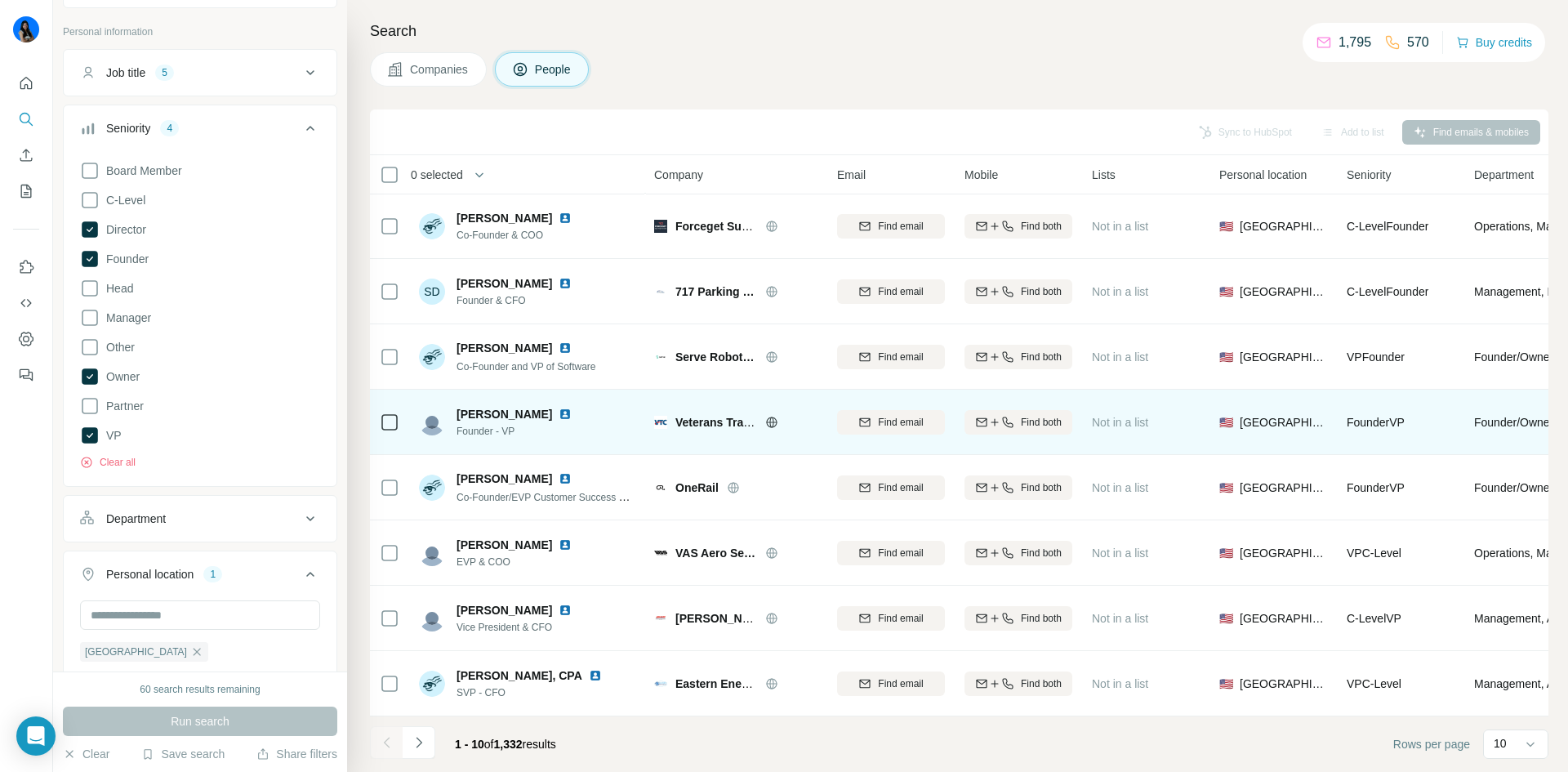
scroll to position [140, 0]
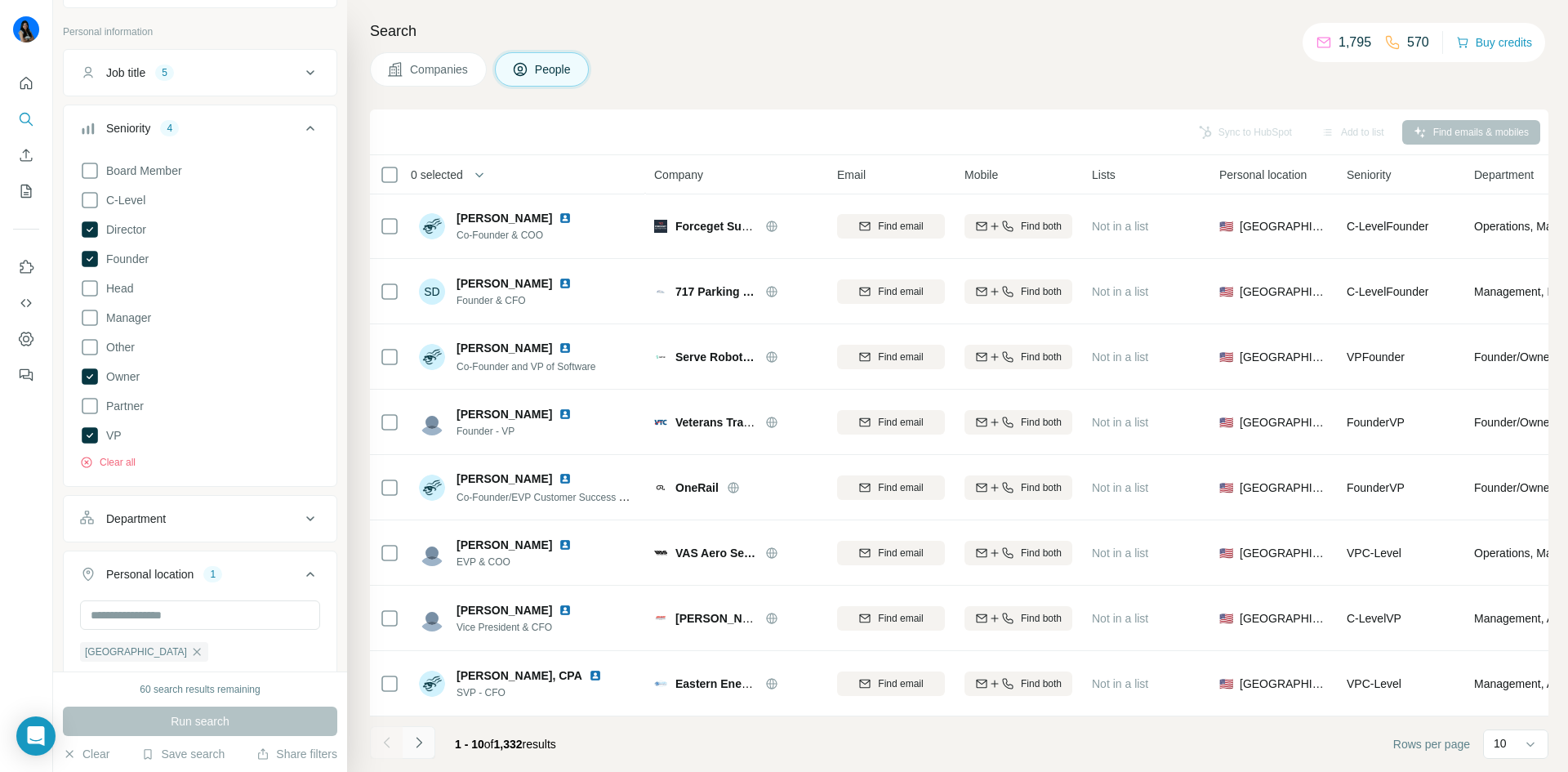
click at [419, 746] on icon "Navigate to next page" at bounding box center [419, 743] width 16 height 16
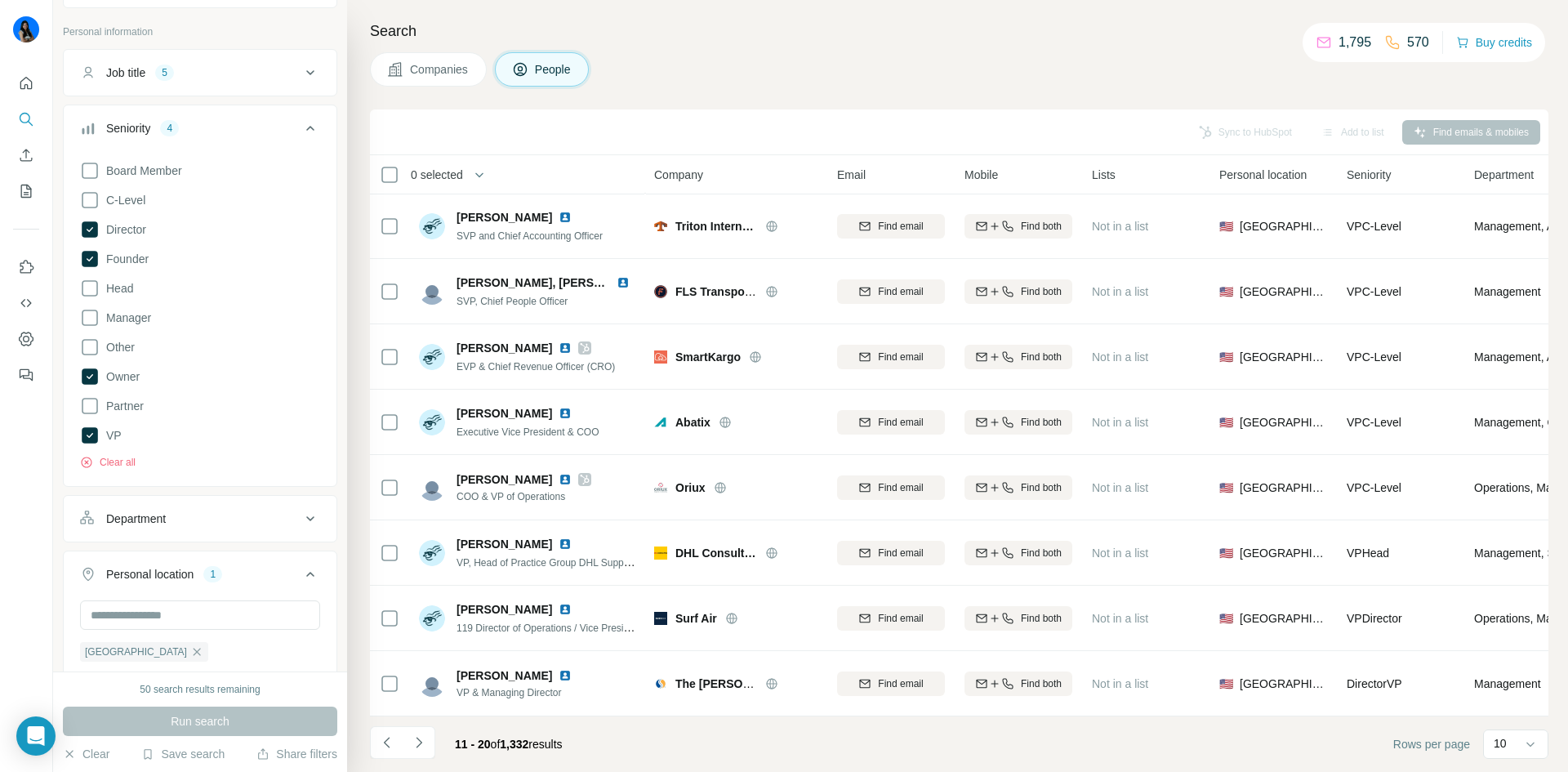
click at [301, 128] on icon at bounding box center [310, 128] width 19 height 19
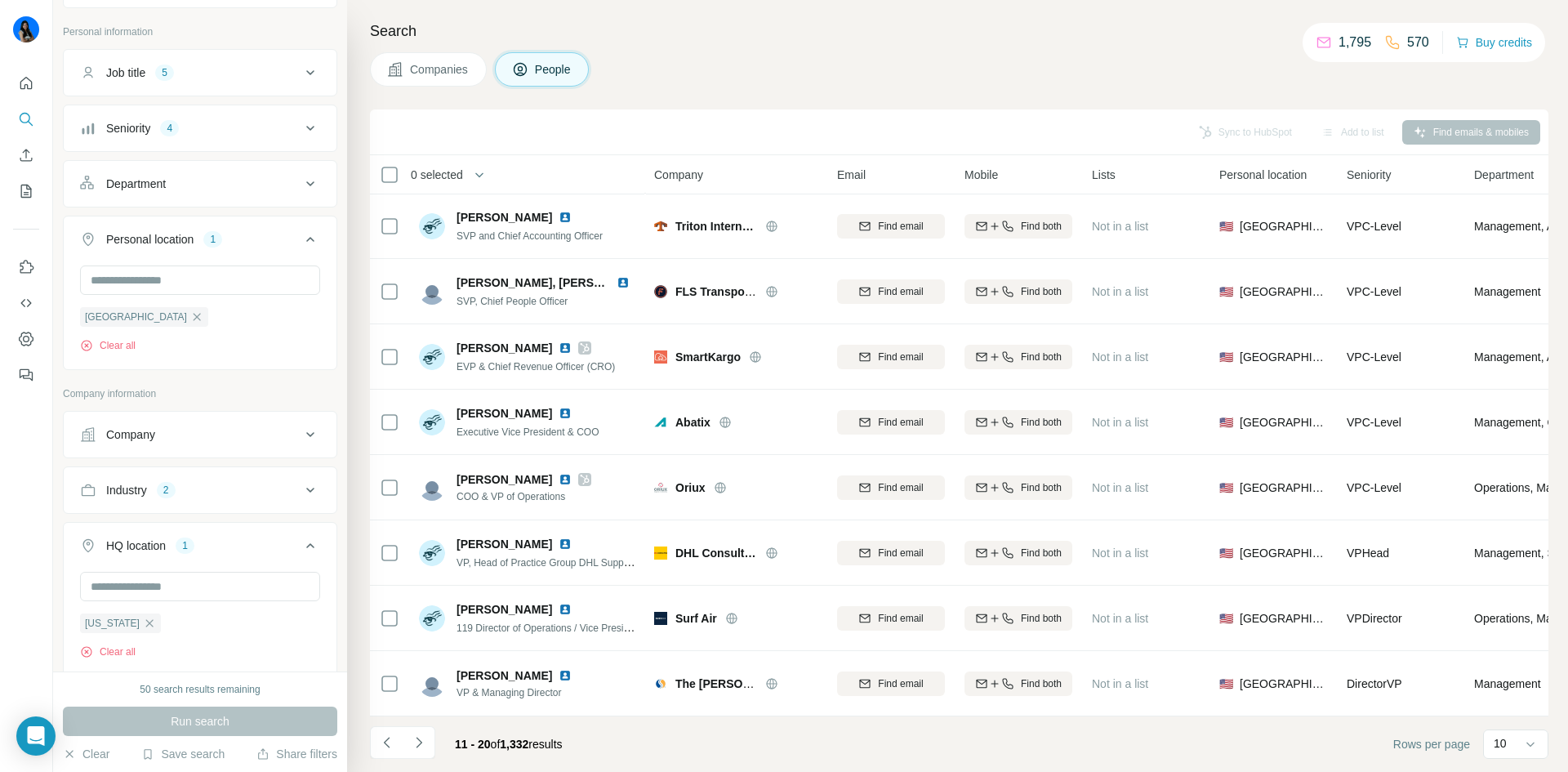
click at [283, 74] on div "Job title 5" at bounding box center [190, 73] width 220 height 16
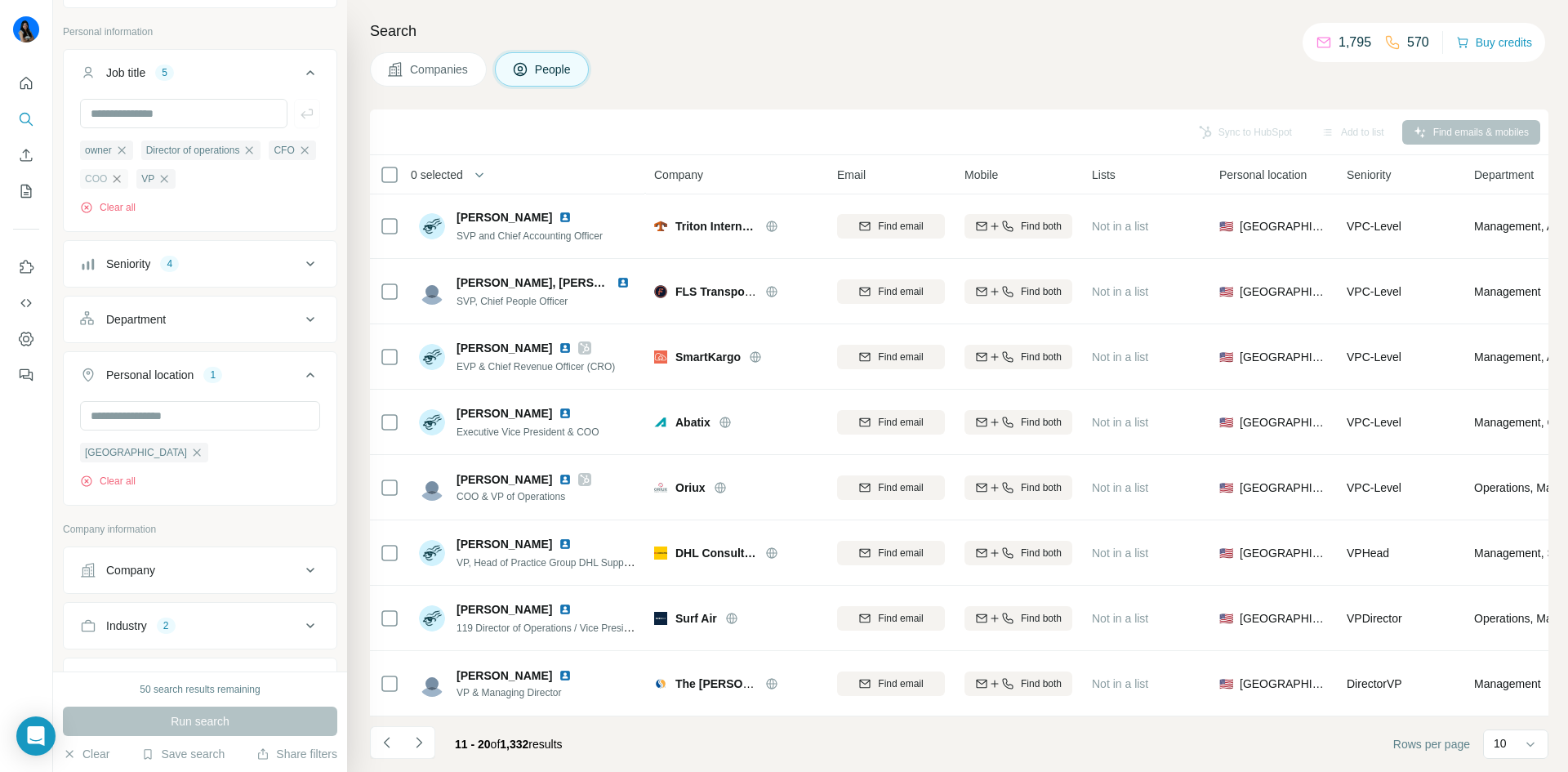
click at [123, 184] on icon "button" at bounding box center [117, 179] width 13 height 13
click at [269, 160] on div "CFO" at bounding box center [291, 150] width 47 height 19
click at [298, 157] on icon "button" at bounding box center [304, 150] width 13 height 13
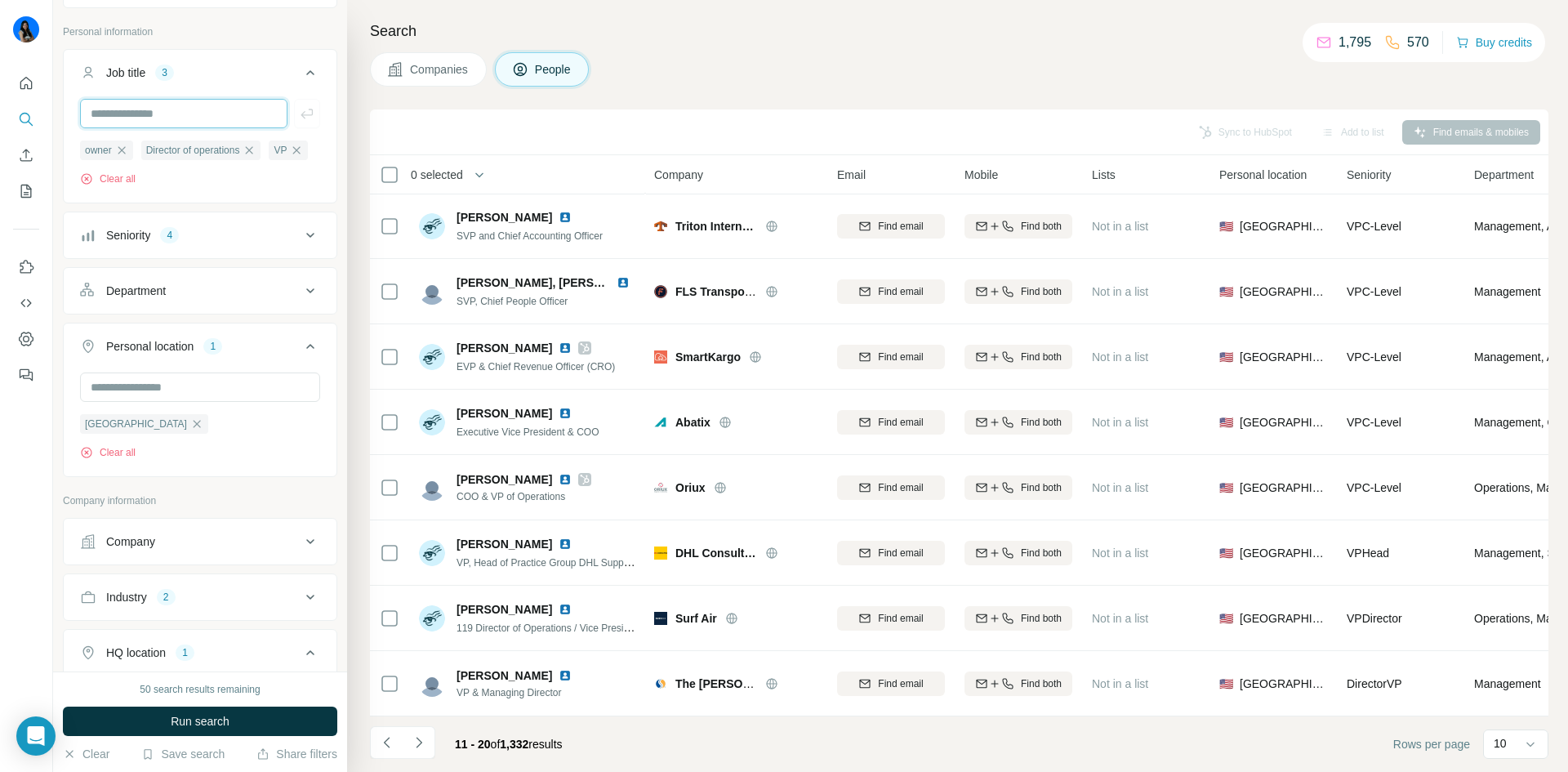
click at [131, 115] on input "text" at bounding box center [184, 113] width 207 height 29
type input "***"
click at [259, 718] on button "Run search" at bounding box center [200, 721] width 274 height 29
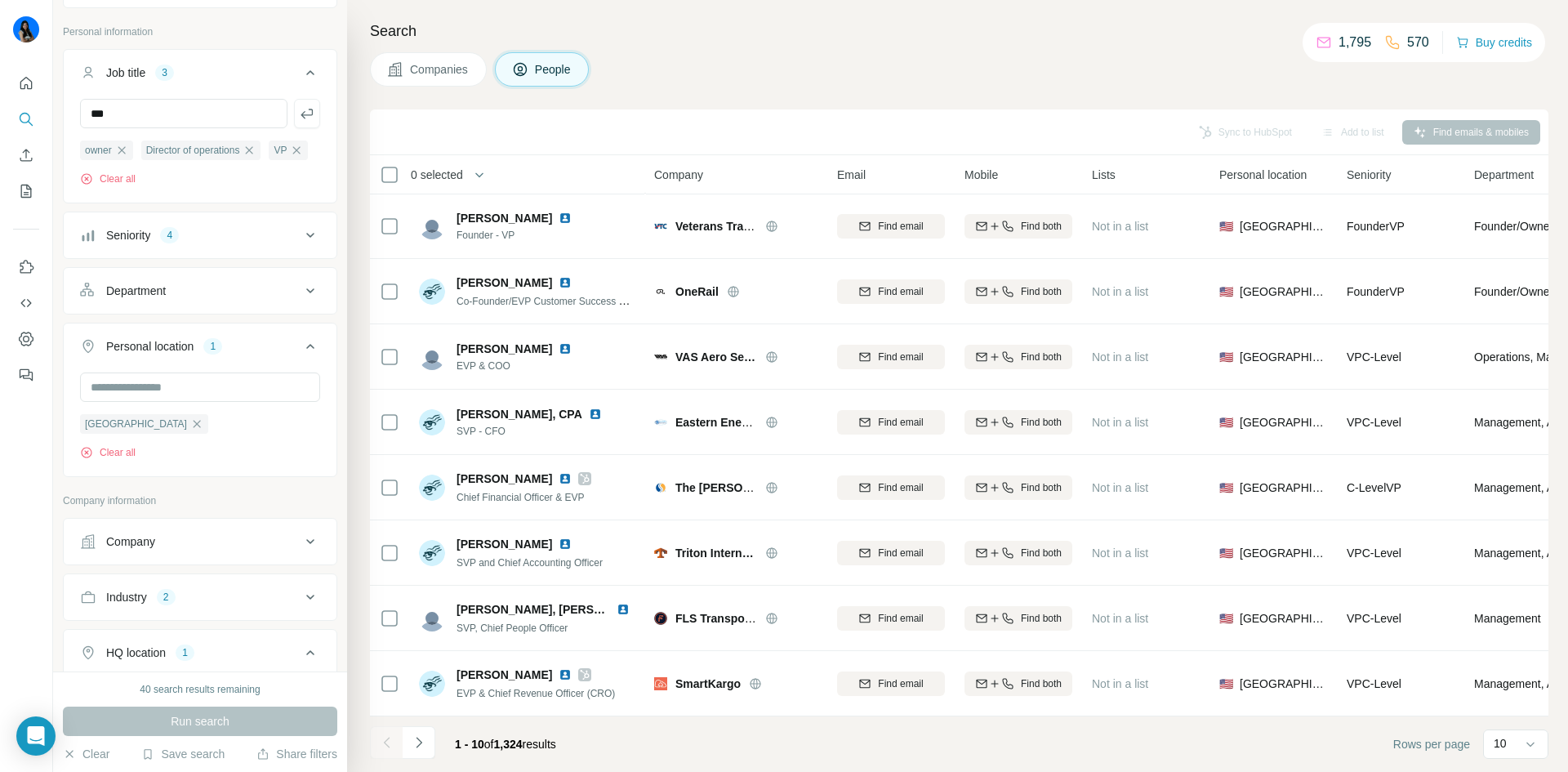
click at [430, 66] on span "Companies" at bounding box center [440, 69] width 59 height 16
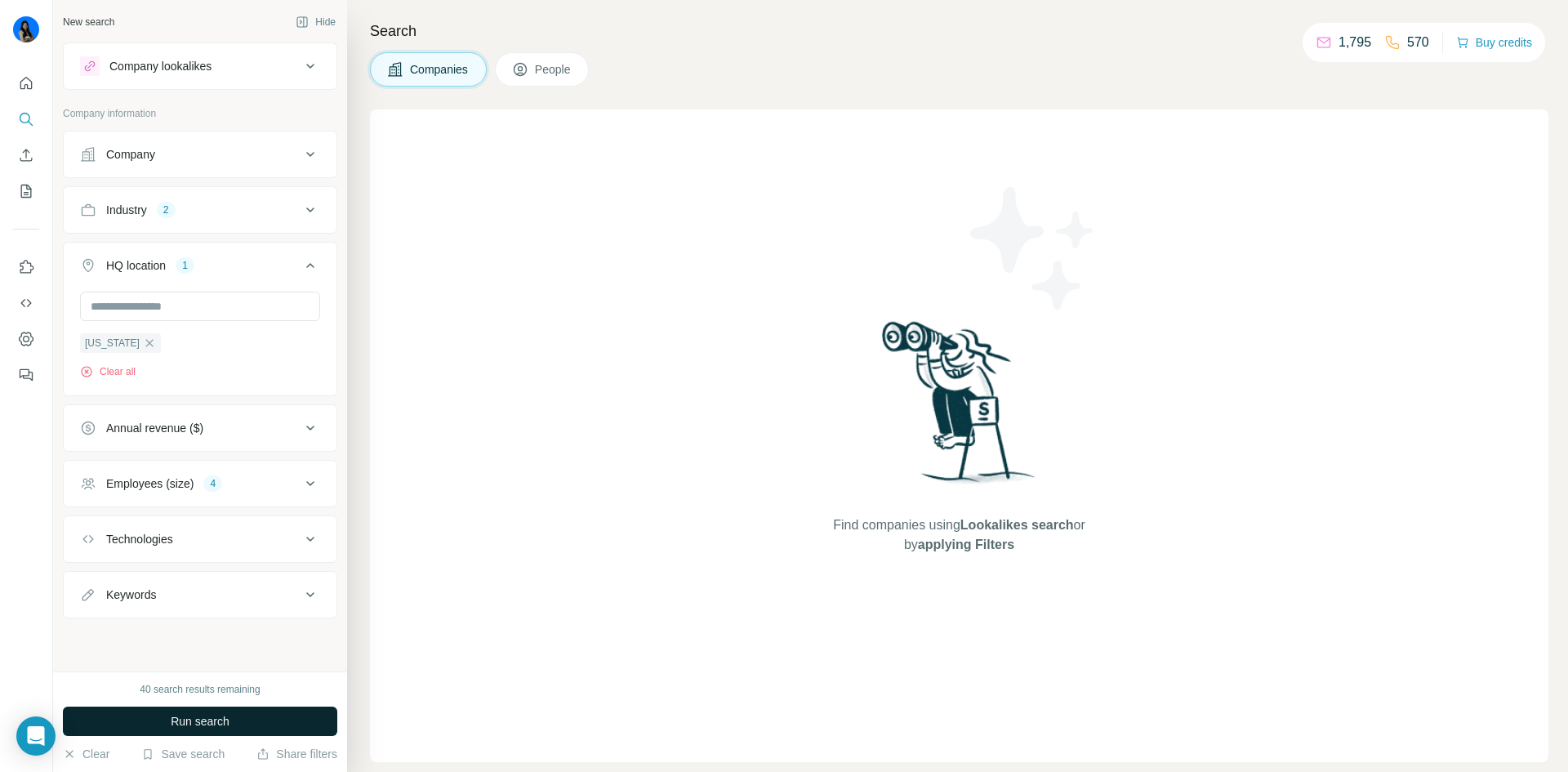
click at [198, 727] on span "Run search" at bounding box center [200, 721] width 58 height 16
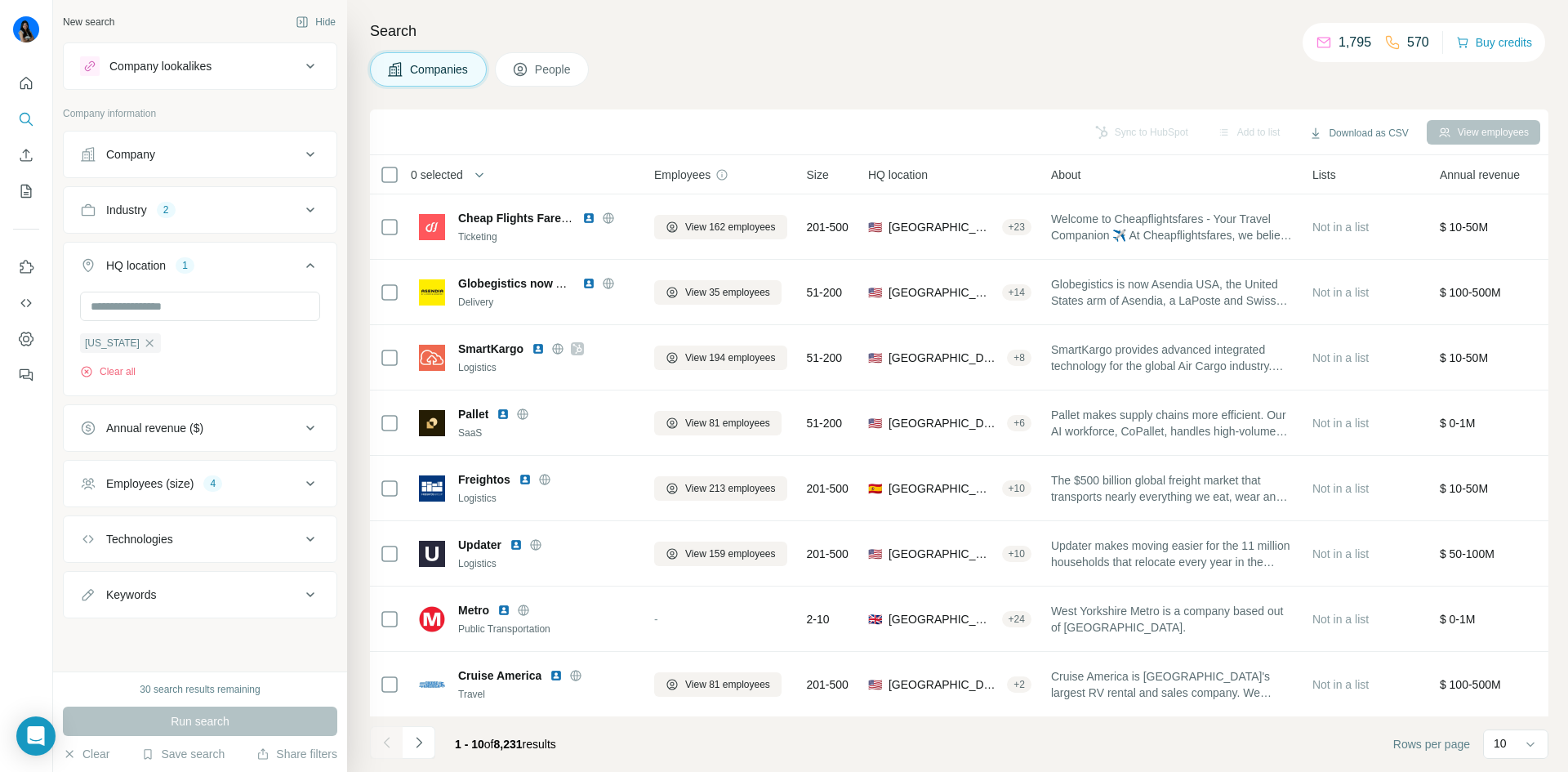
click at [260, 201] on button "Industry 2" at bounding box center [200, 209] width 273 height 39
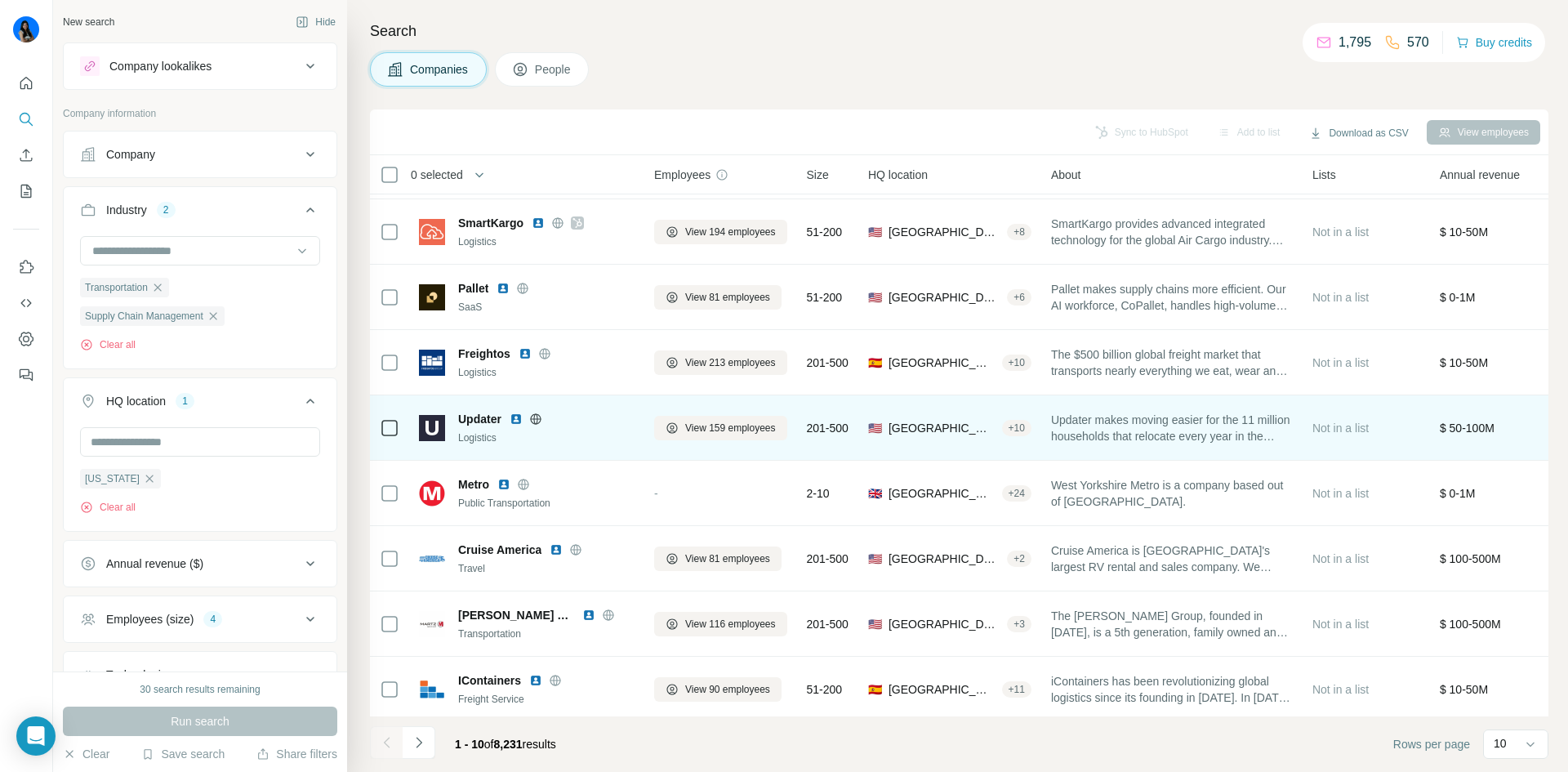
scroll to position [140, 0]
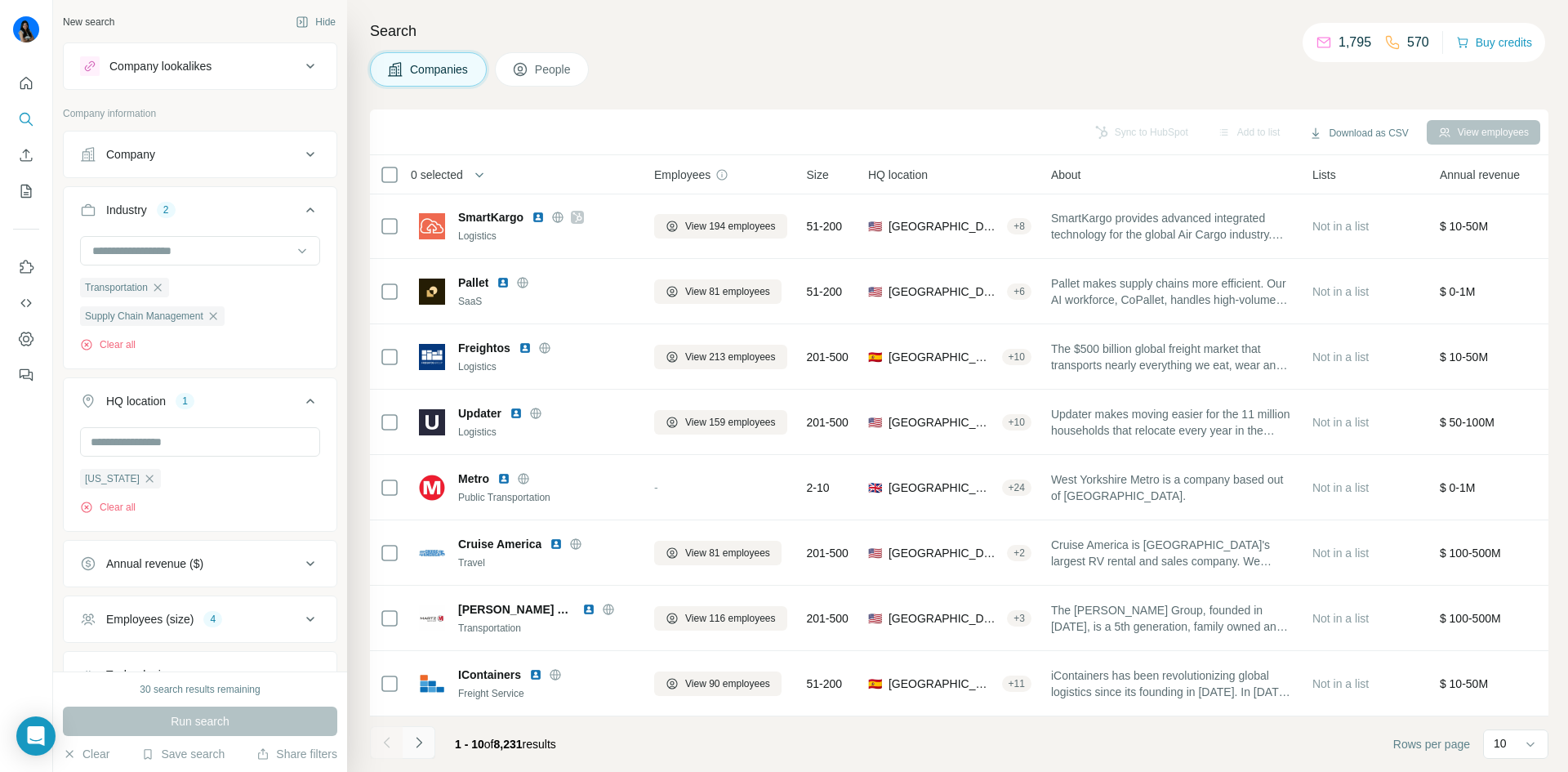
click at [408, 743] on button "Navigate to next page" at bounding box center [419, 743] width 33 height 33
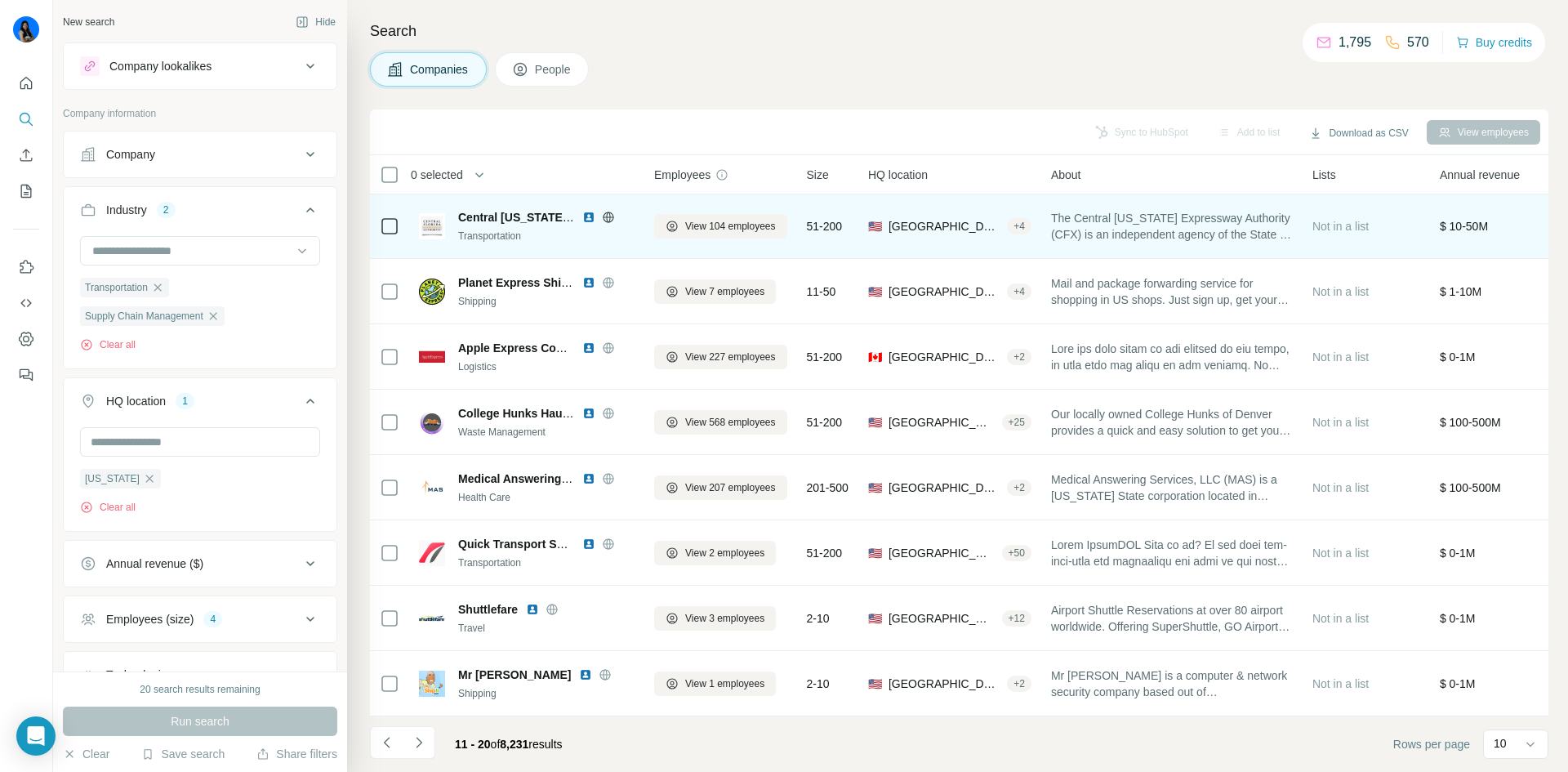
click at [591, 211] on img at bounding box center [588, 217] width 13 height 13
